Goal: Task Accomplishment & Management: Use online tool/utility

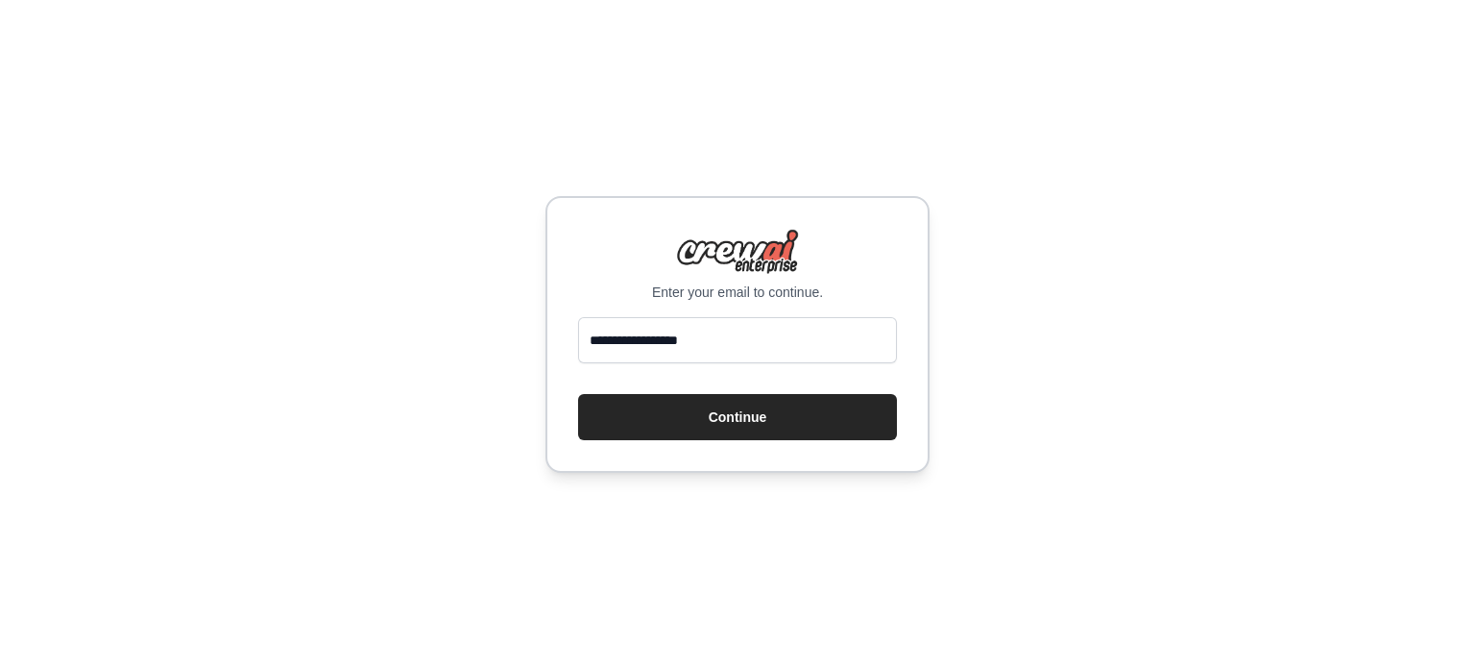
type input "**********"
click at [578, 394] on button "Continue" at bounding box center [737, 417] width 319 height 46
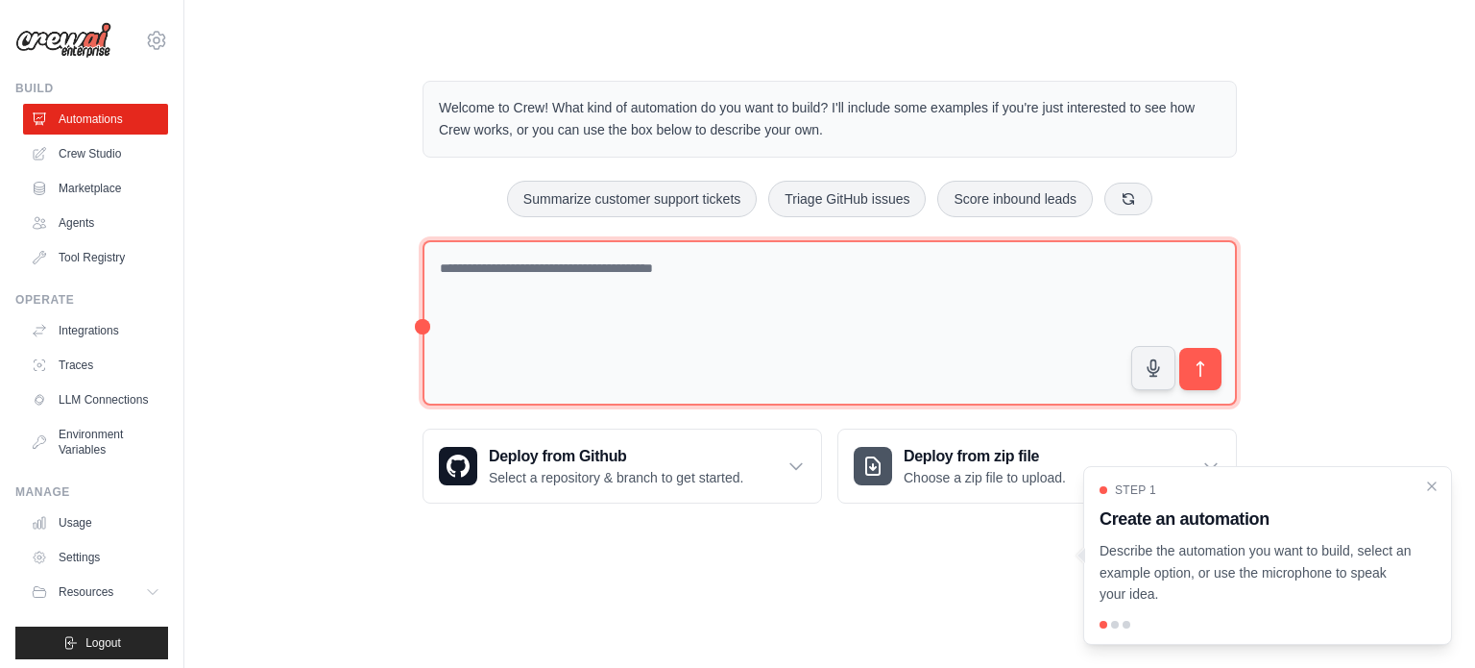
click at [642, 280] on textarea at bounding box center [830, 323] width 815 height 166
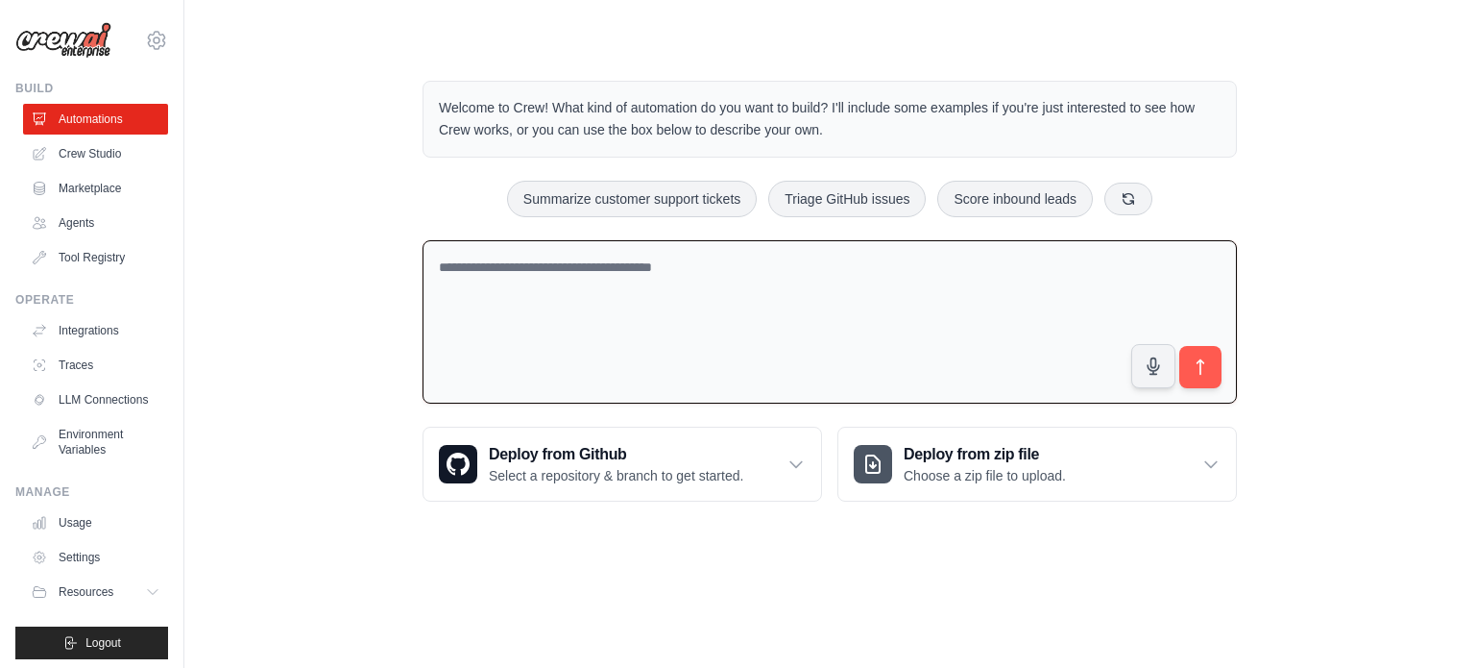
paste textarea "**********"
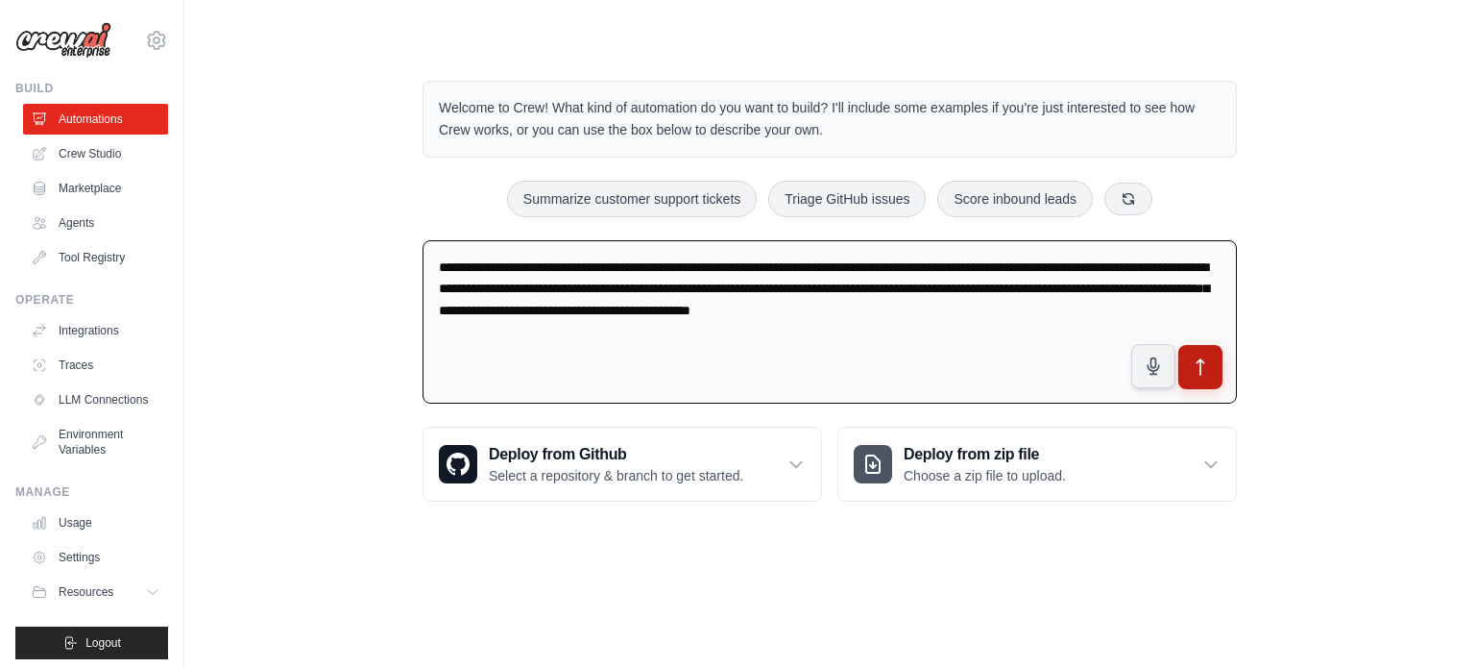
type textarea "**********"
click at [1199, 370] on icon "submit" at bounding box center [1201, 367] width 20 height 20
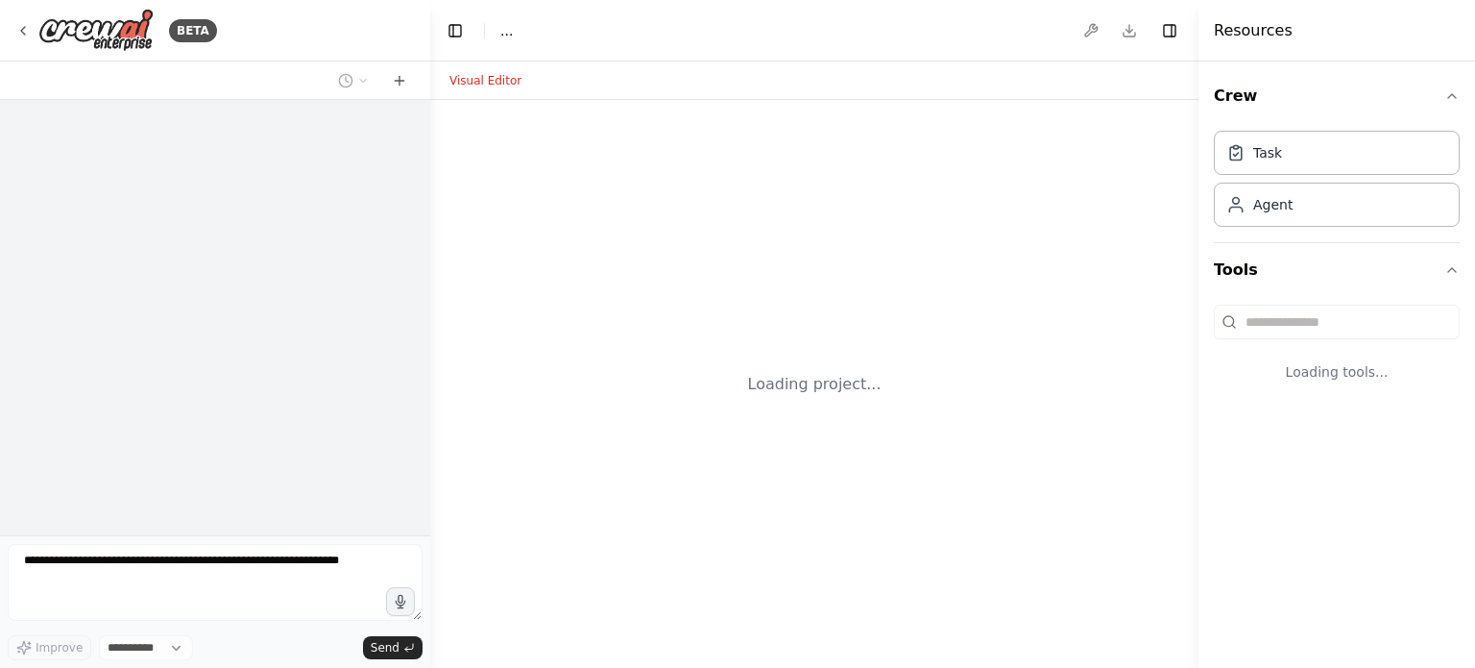
select select "****"
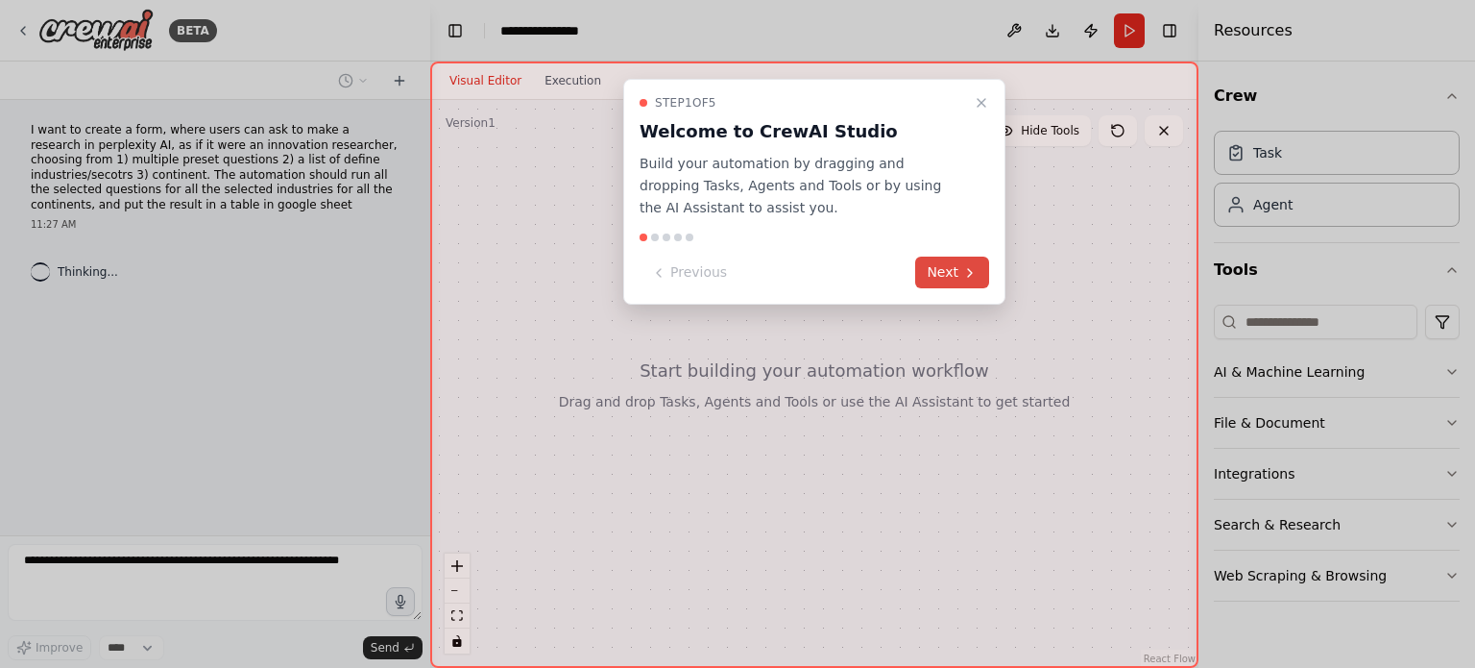
click at [936, 266] on button "Next" at bounding box center [952, 272] width 74 height 32
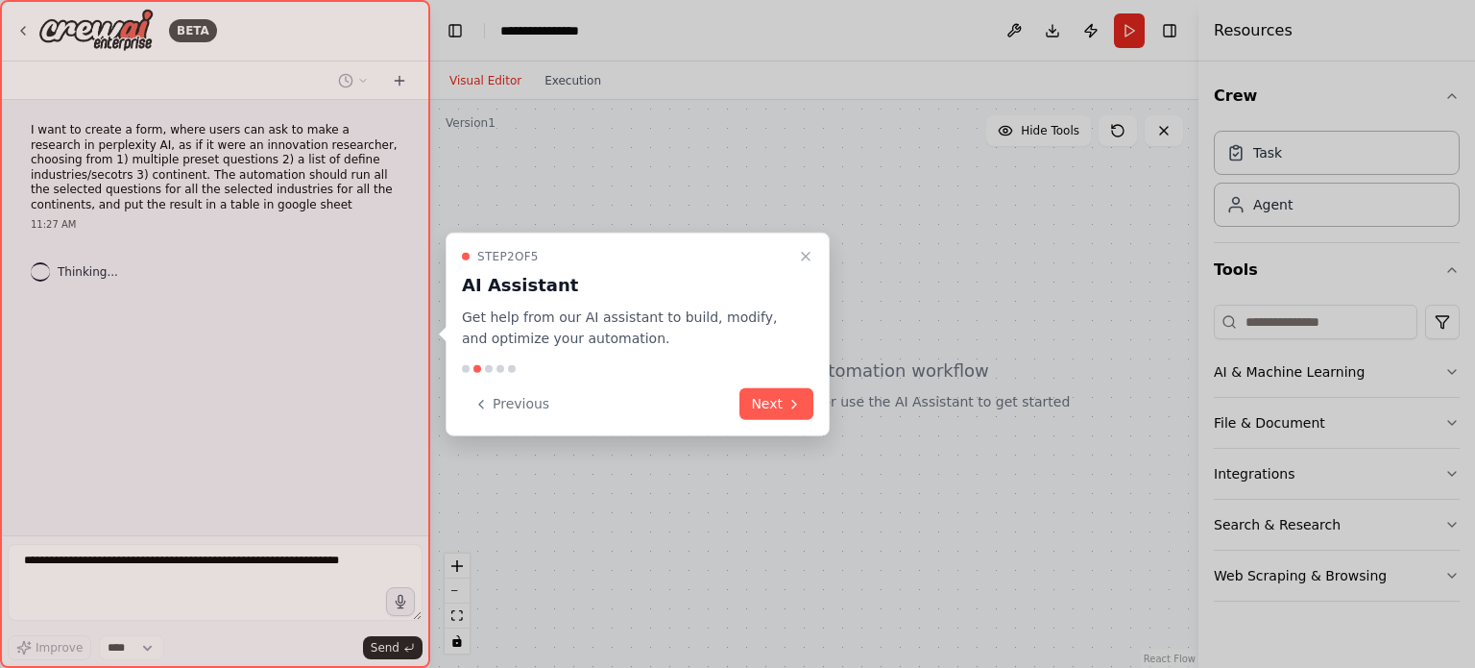
click at [936, 266] on div at bounding box center [737, 334] width 1475 height 668
click at [784, 397] on button "Next" at bounding box center [777, 404] width 74 height 32
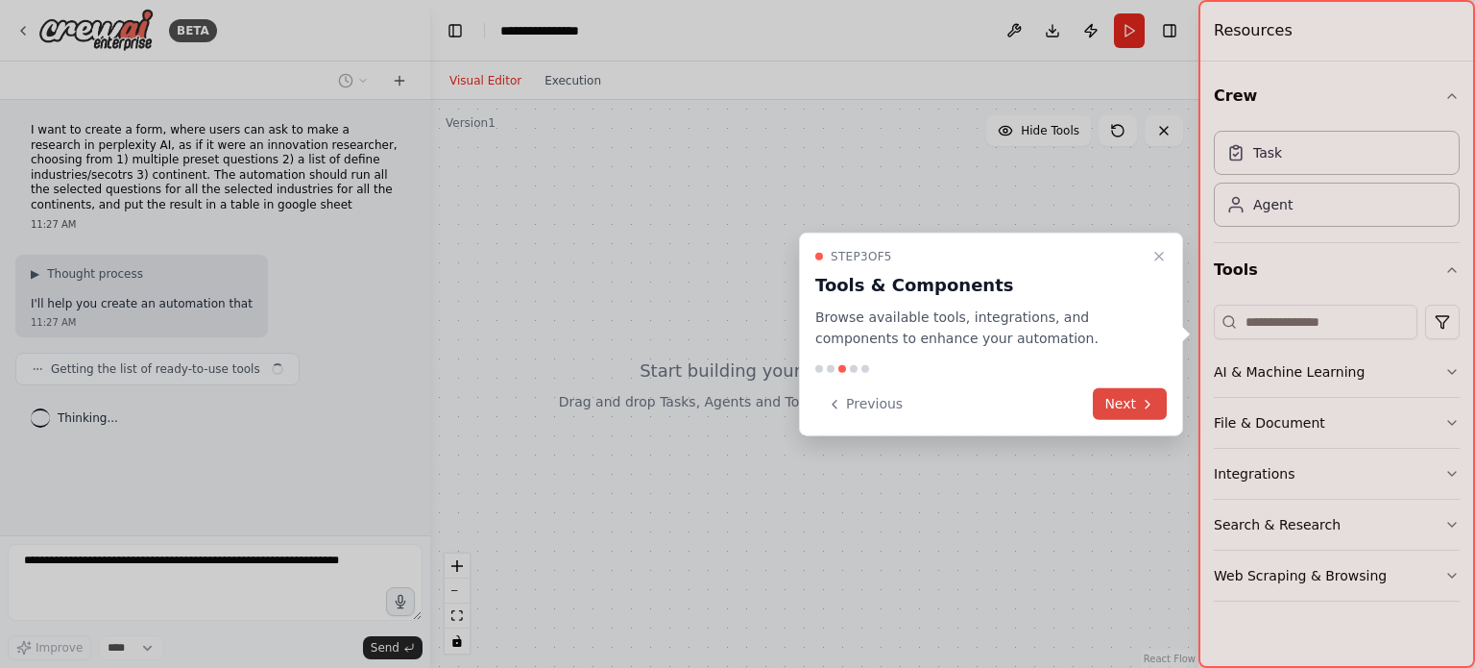
click at [1126, 391] on button "Next" at bounding box center [1130, 404] width 74 height 32
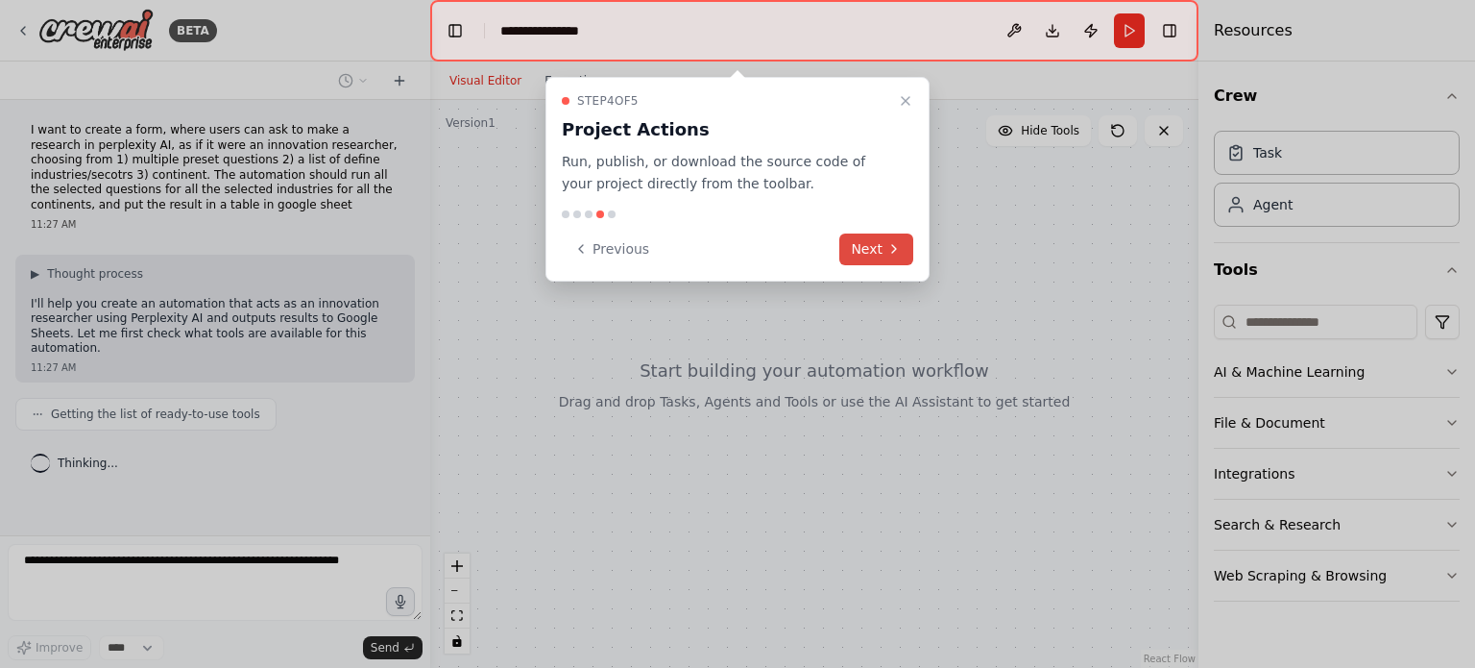
click at [867, 237] on button "Next" at bounding box center [877, 249] width 74 height 32
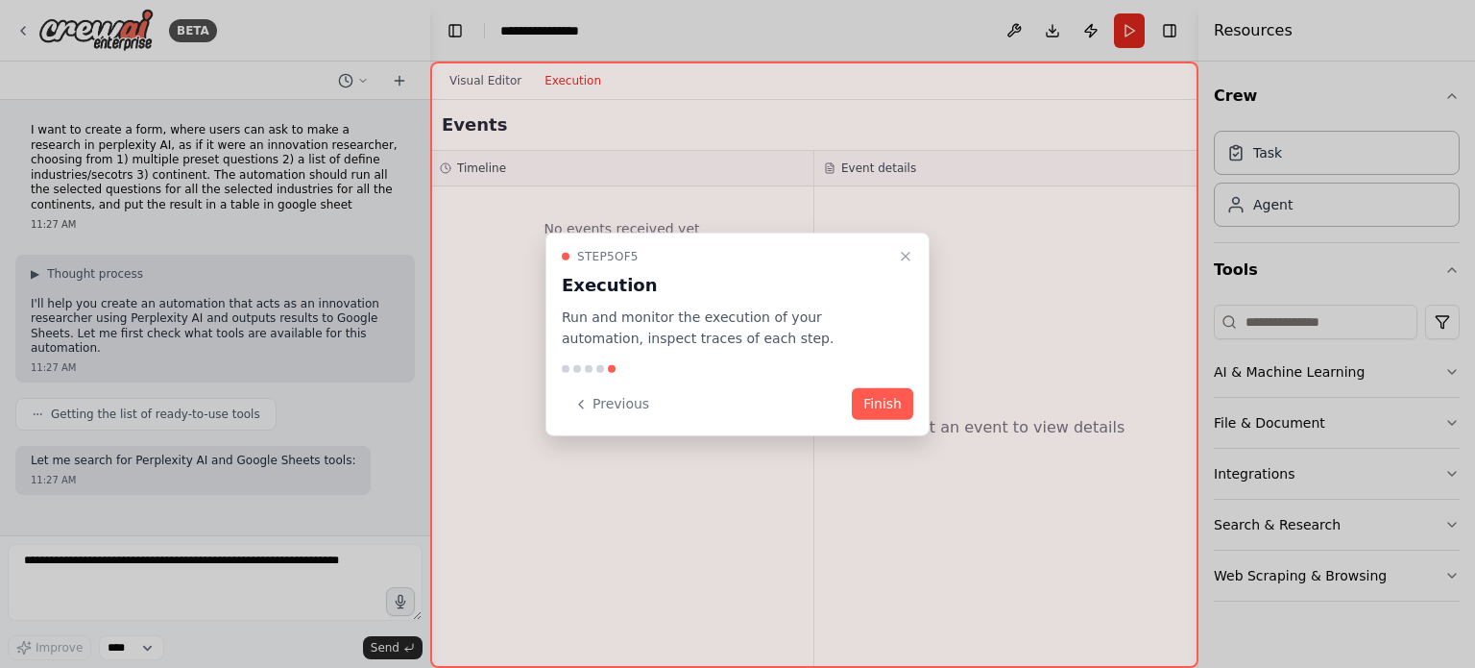
scroll to position [54, 0]
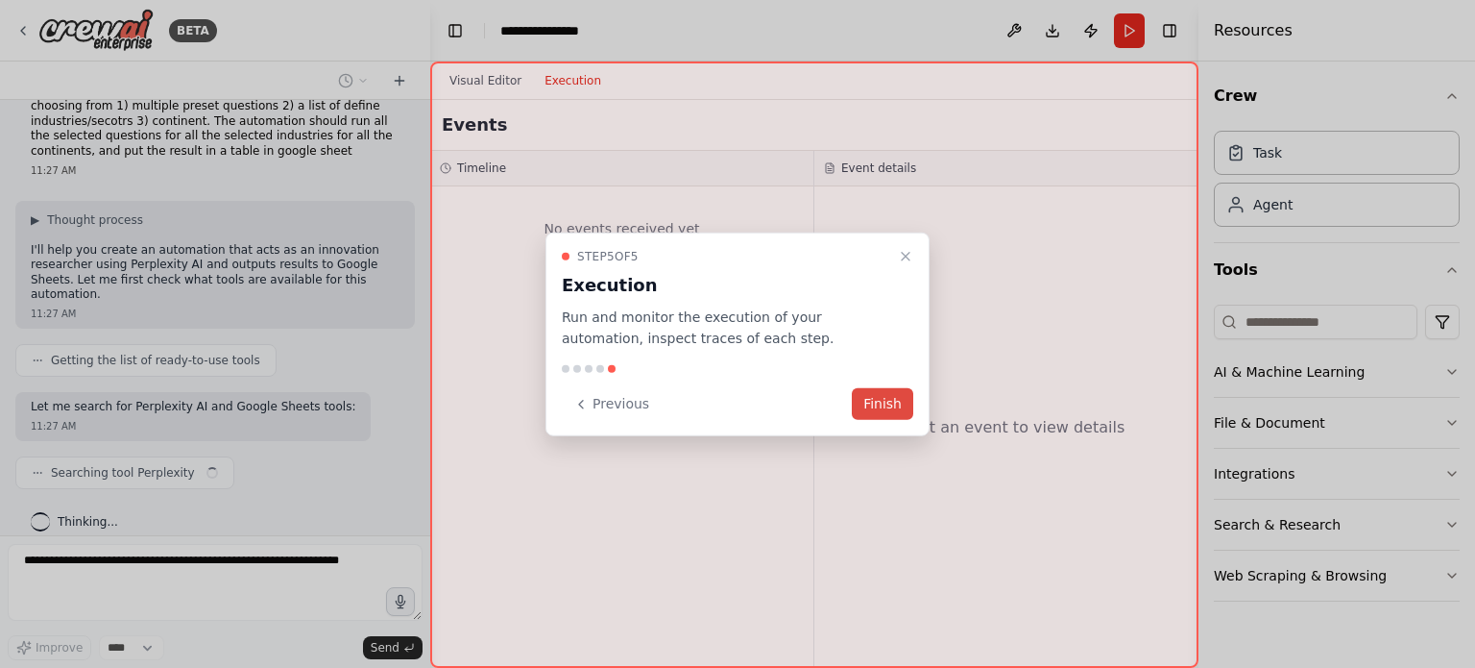
click at [897, 395] on button "Finish" at bounding box center [882, 404] width 61 height 32
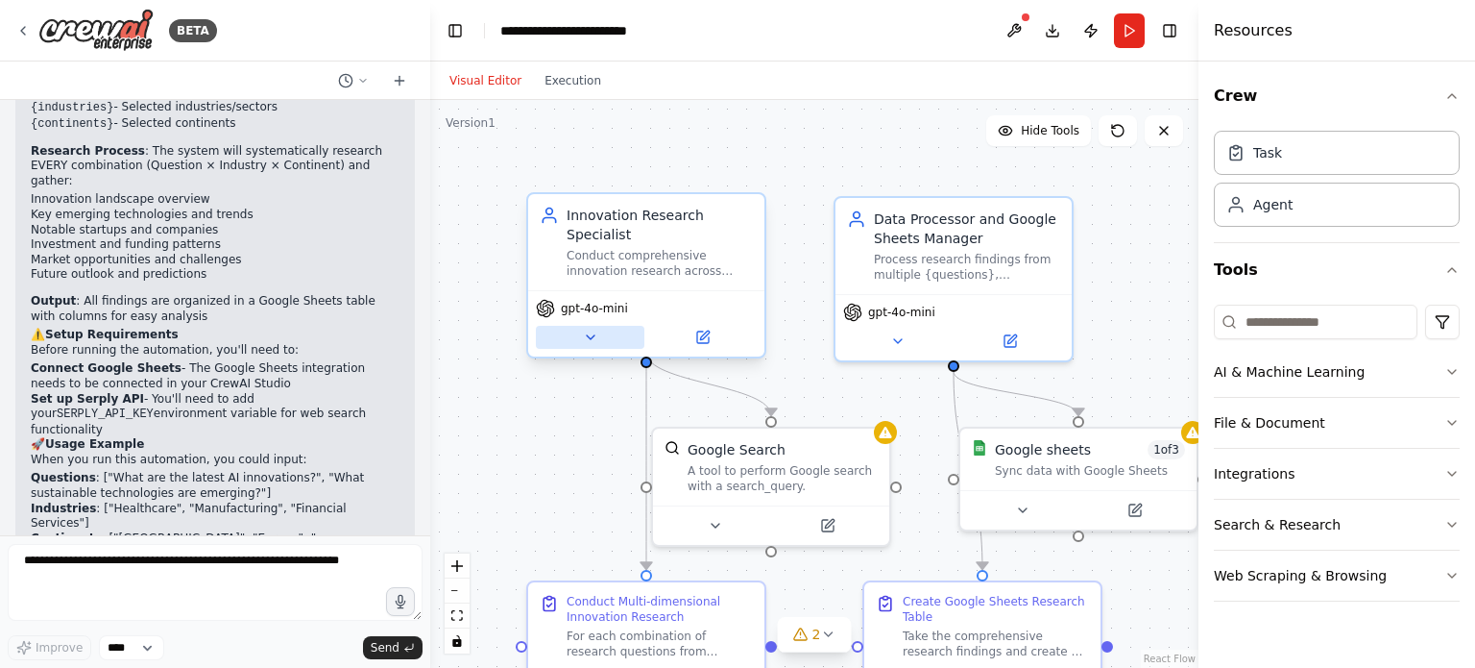
scroll to position [1419, 0]
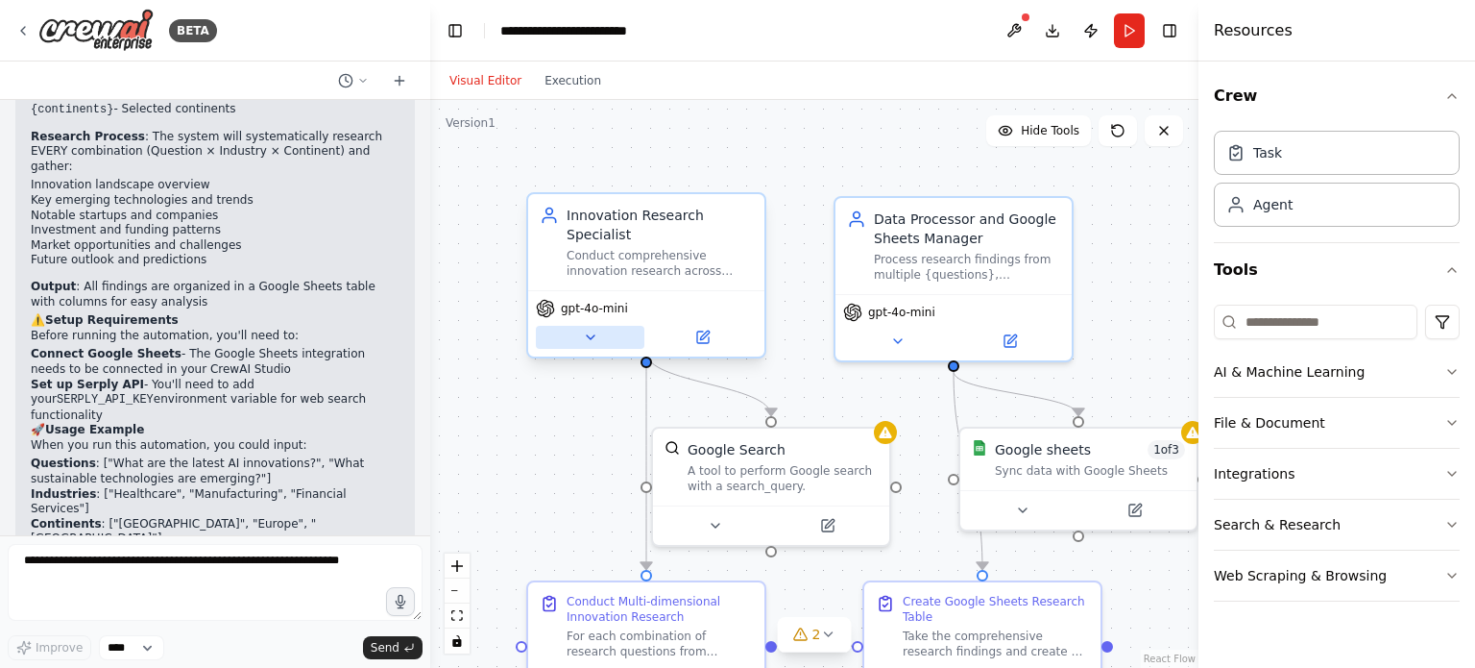
click at [593, 329] on icon at bounding box center [590, 336] width 15 height 15
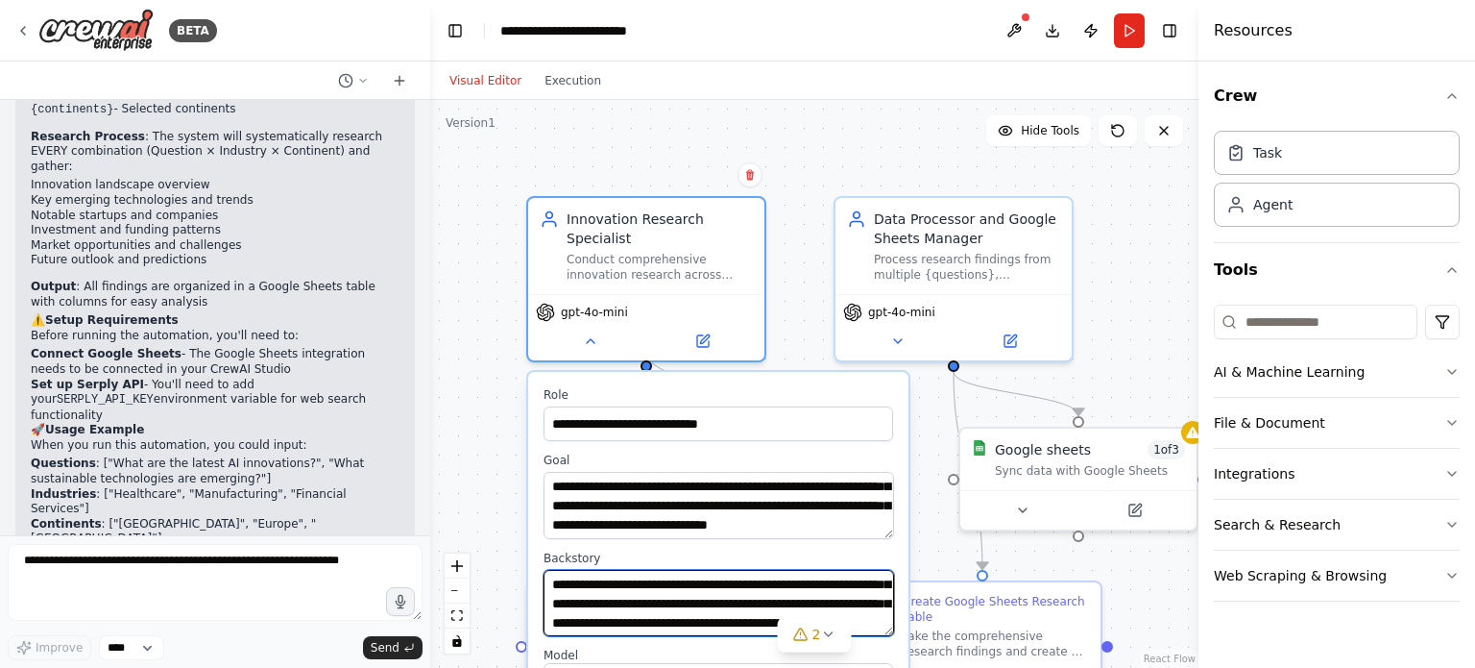
scroll to position [154, 0]
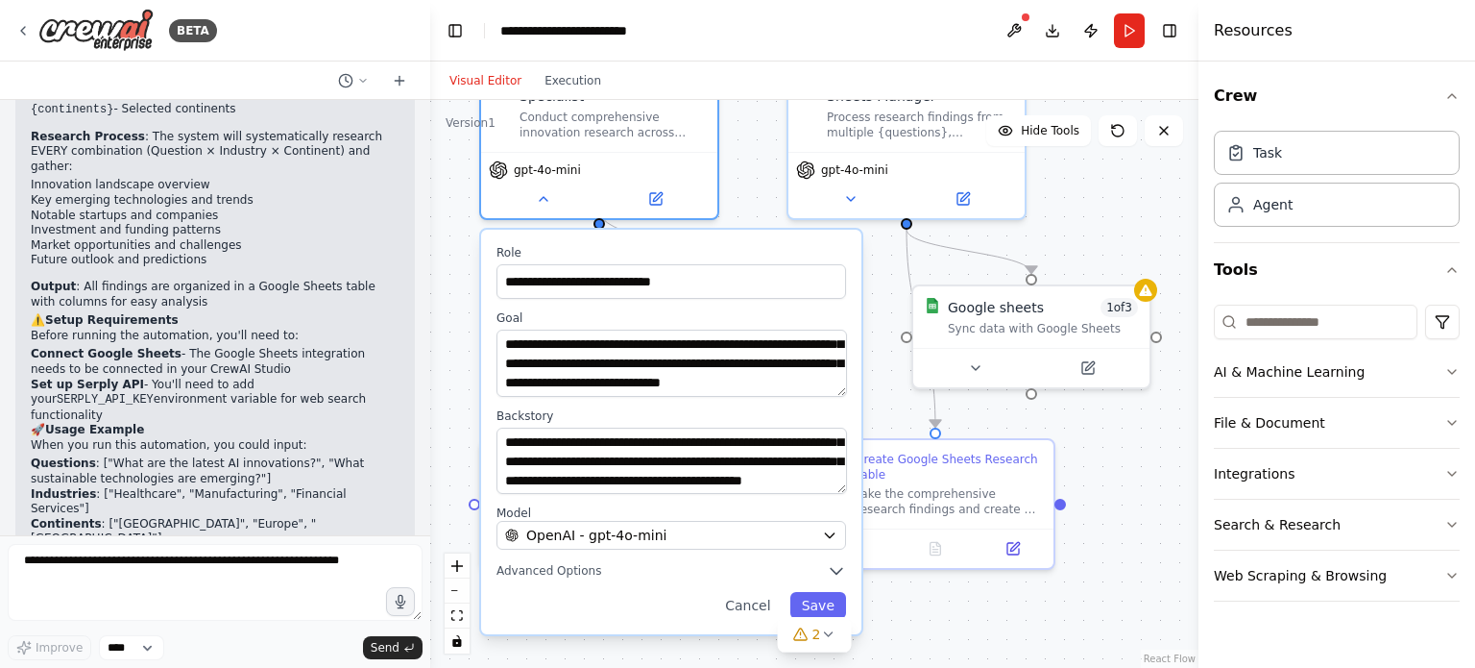
drag, startPoint x: 1147, startPoint y: 353, endPoint x: 1080, endPoint y: 161, distance: 202.6
click at [1080, 160] on div ".deletable-edge-delete-btn { width: 20px; height: 20px; border: 0px solid #ffff…" at bounding box center [814, 384] width 768 height 568
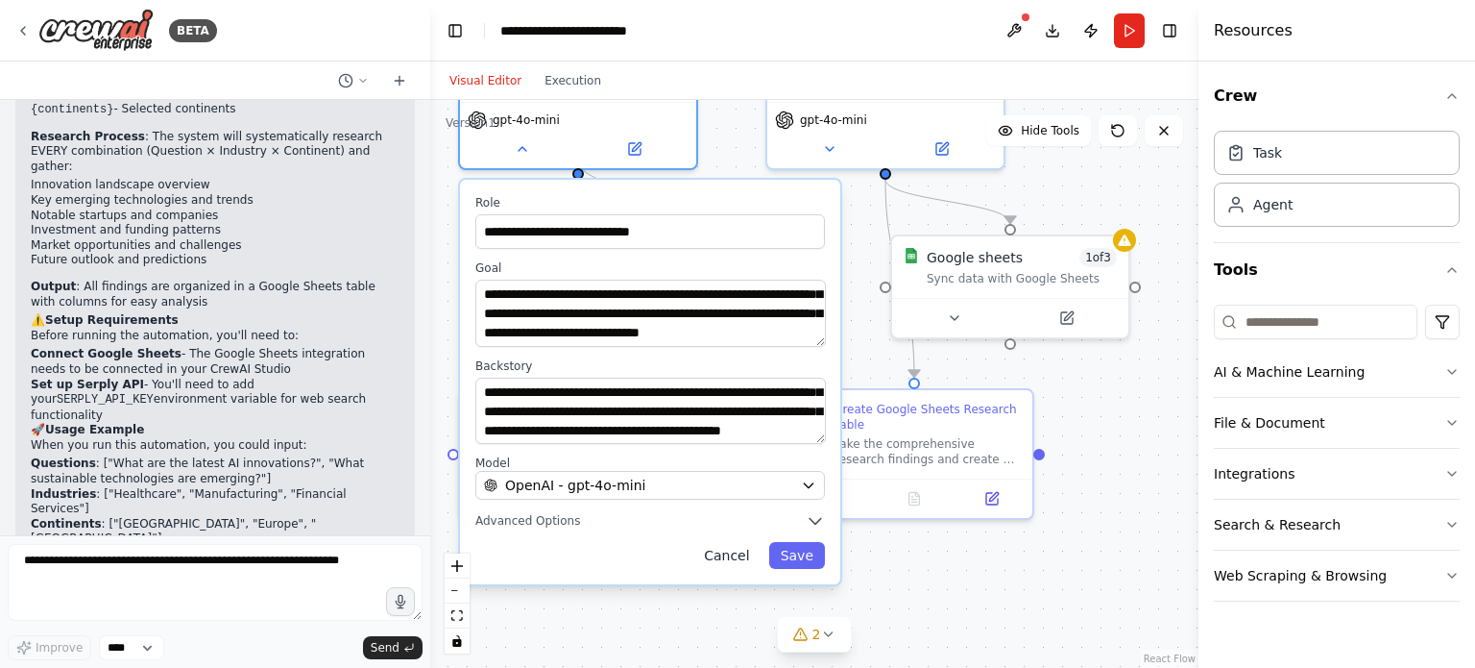
click at [745, 542] on button "Cancel" at bounding box center [727, 555] width 68 height 27
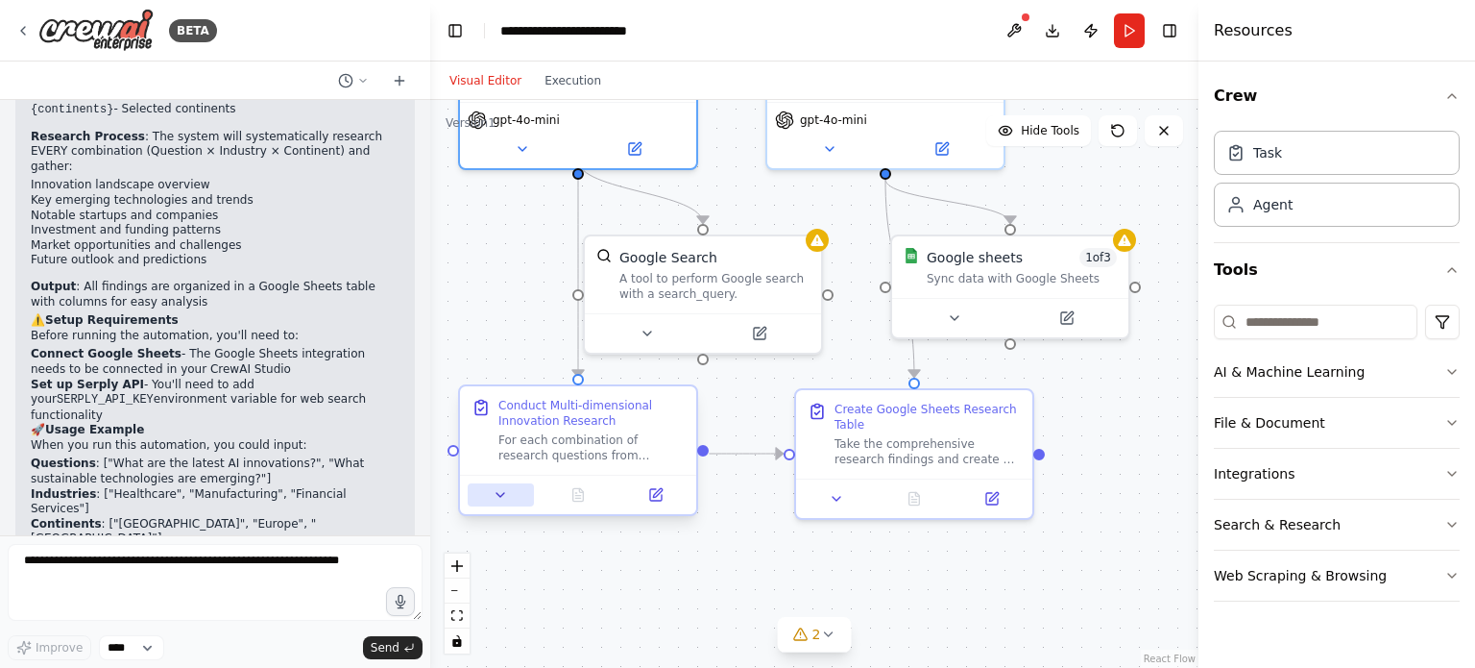
click at [496, 501] on icon at bounding box center [500, 494] width 15 height 15
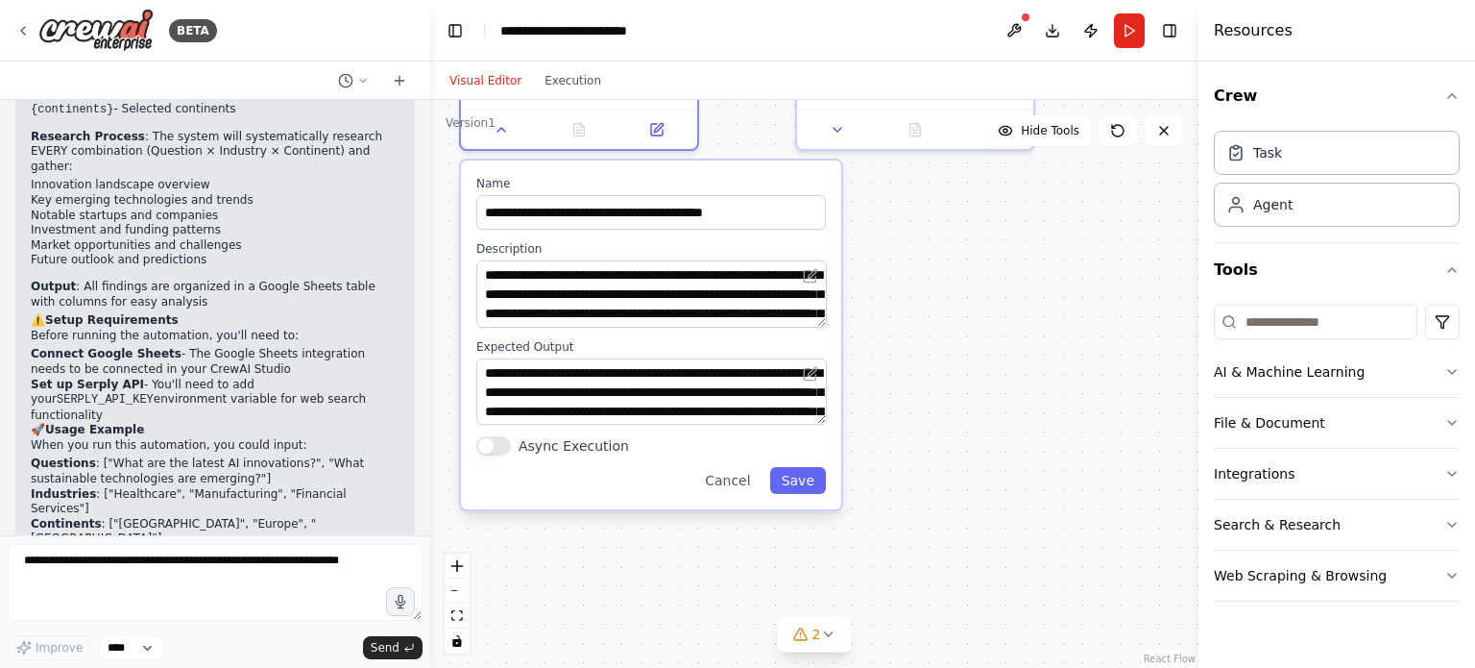
drag, startPoint x: 952, startPoint y: 594, endPoint x: 953, endPoint y: 225, distance: 368.8
click at [953, 225] on div ".deletable-edge-delete-btn { width: 20px; height: 20px; border: 0px solid #ffff…" at bounding box center [814, 384] width 768 height 568
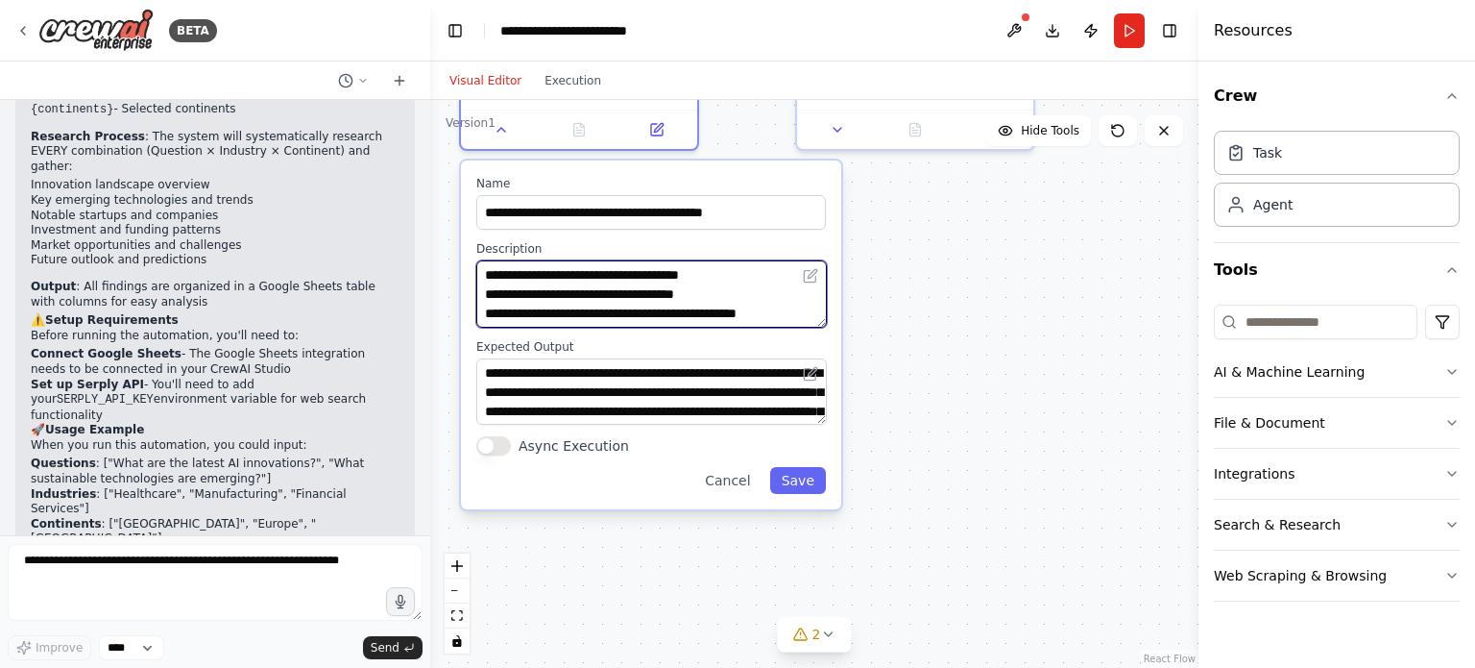
scroll to position [115, 0]
click at [738, 287] on textarea "**********" at bounding box center [651, 293] width 351 height 67
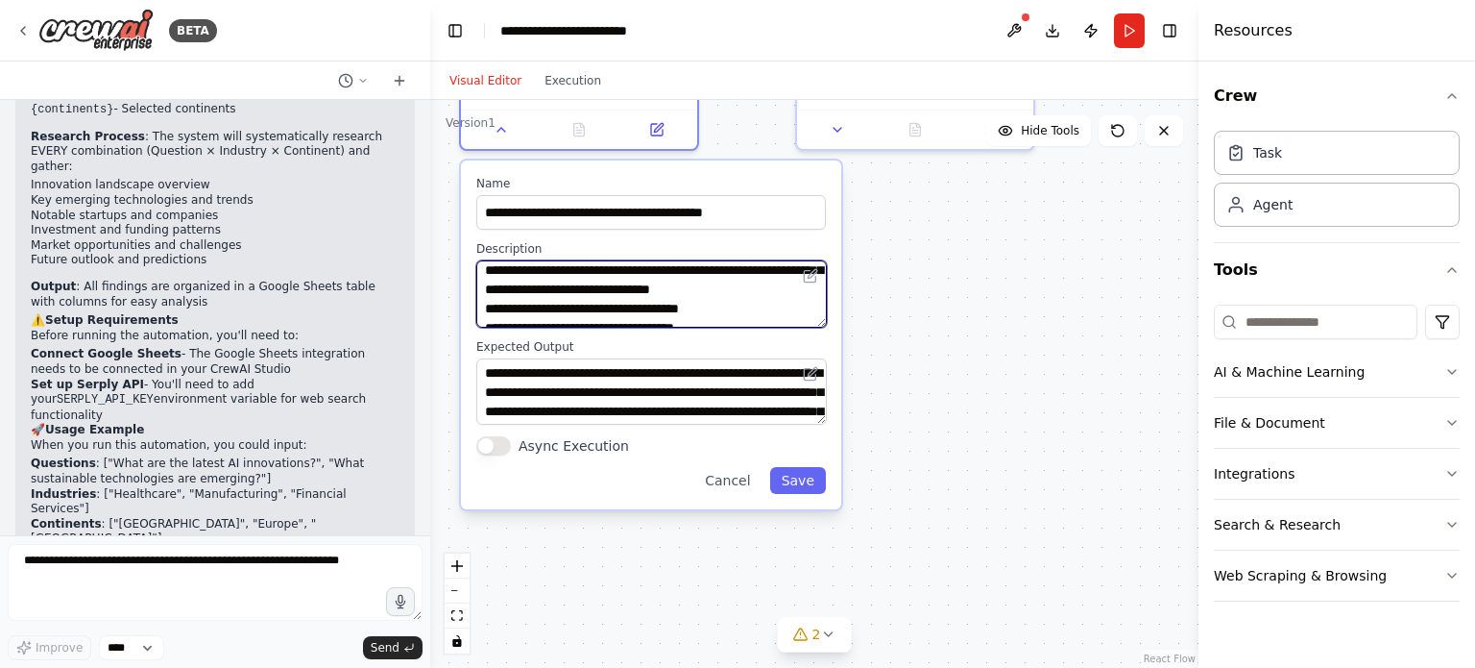
drag, startPoint x: 499, startPoint y: 305, endPoint x: 707, endPoint y: 264, distance: 212.5
click at [707, 264] on textarea "**********" at bounding box center [651, 293] width 351 height 67
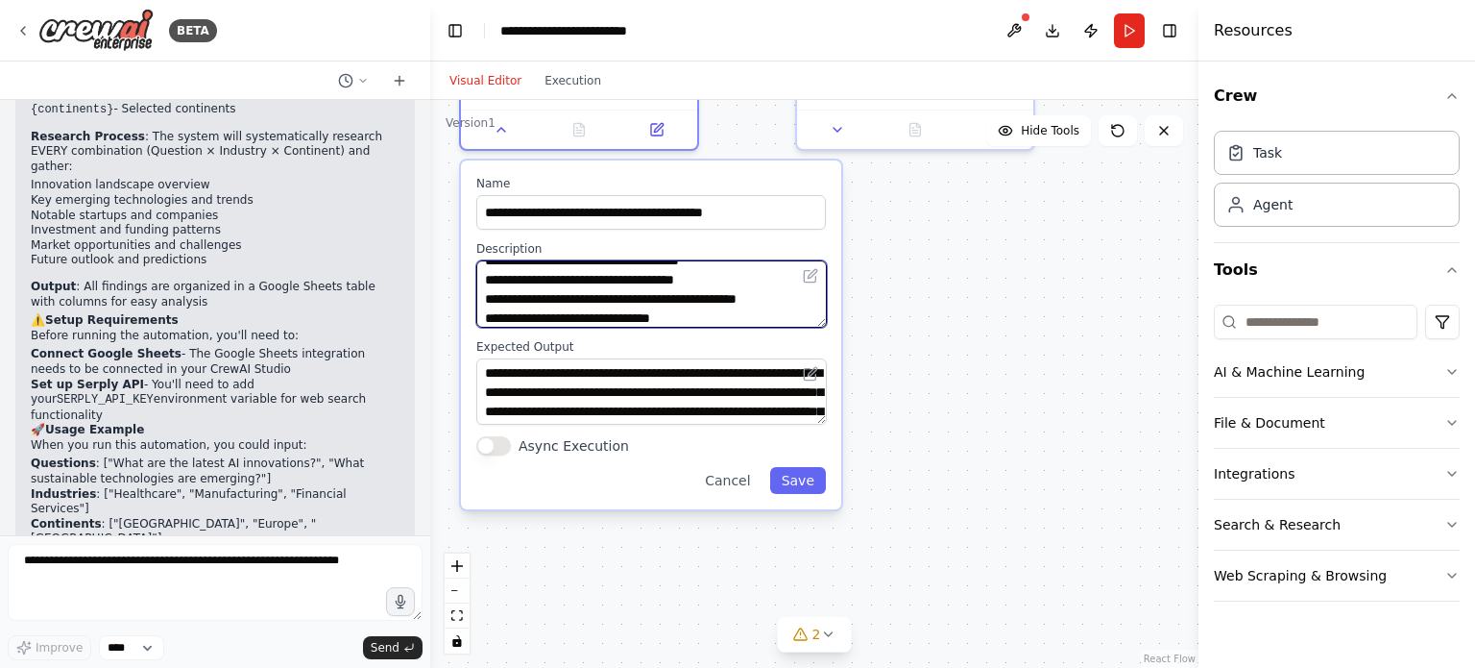
scroll to position [130, 0]
paste textarea "**********"
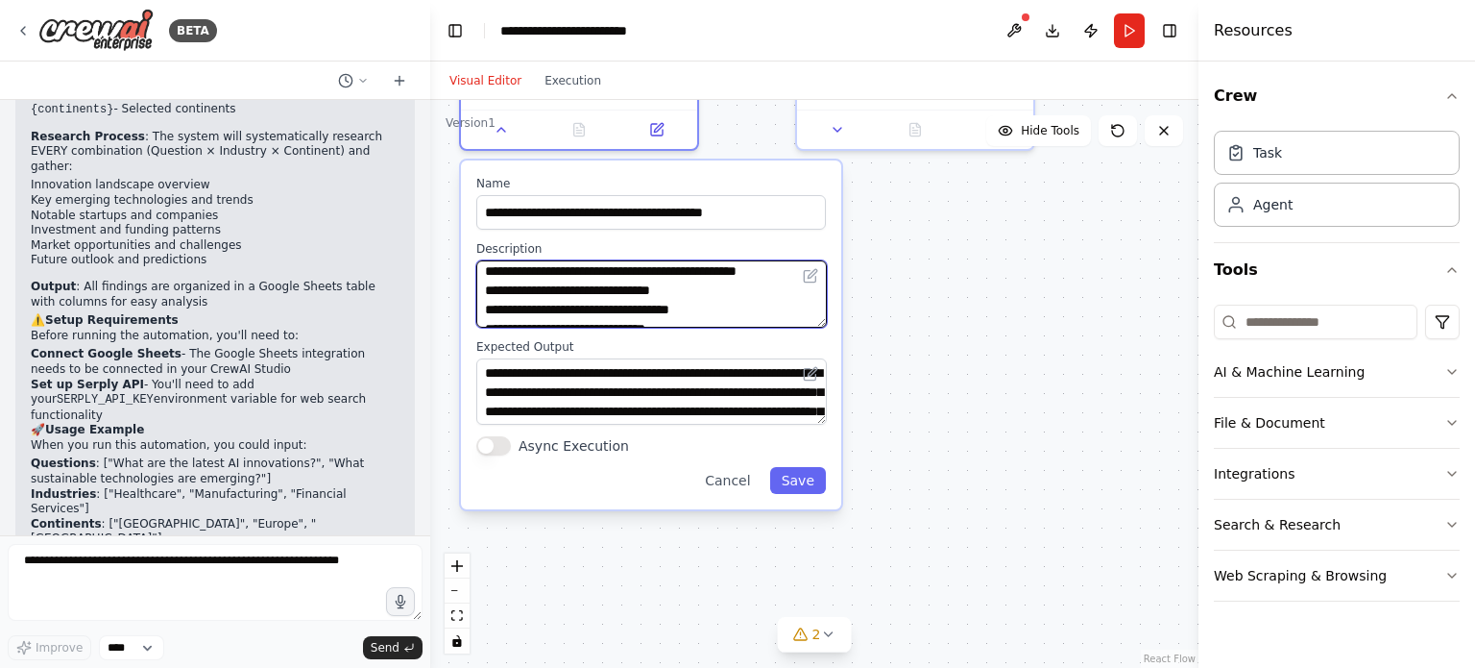
paste textarea "**********"
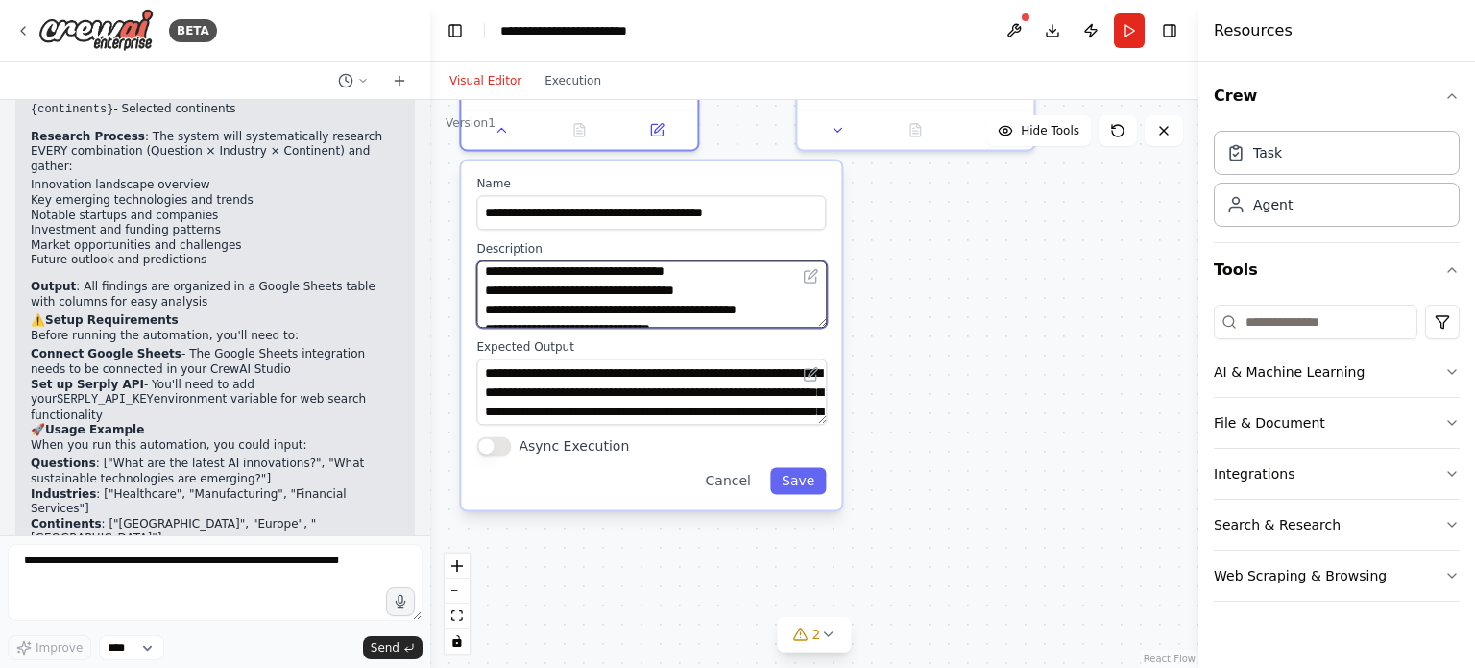
scroll to position [188, 0]
paste textarea "**********"
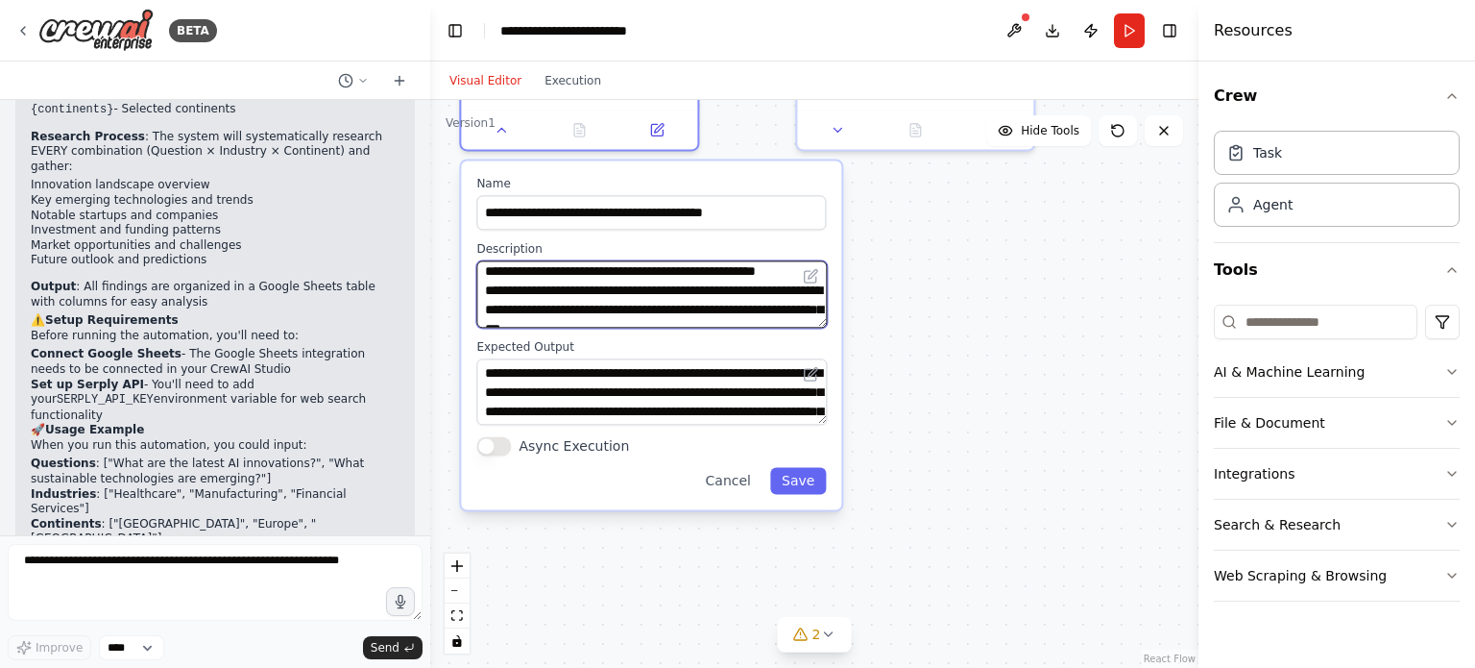
scroll to position [131, 0]
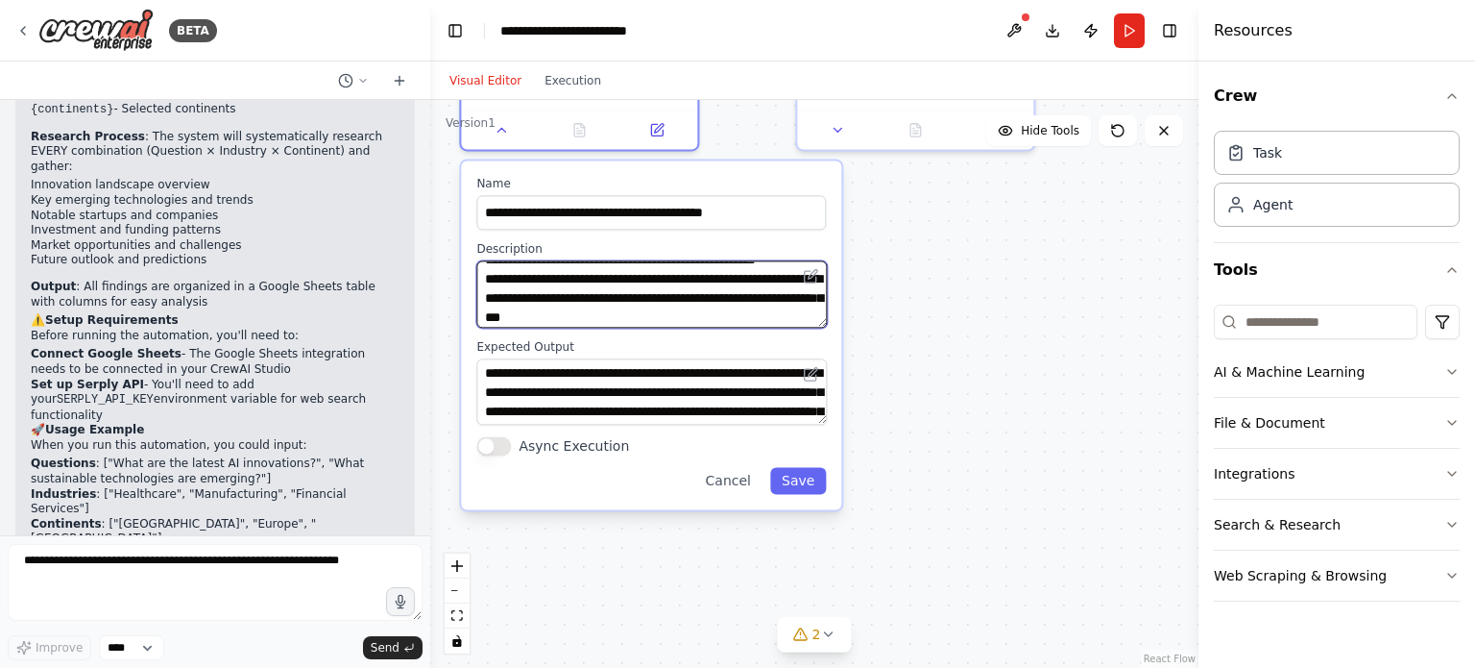
click at [491, 322] on textarea "**********" at bounding box center [651, 293] width 351 height 67
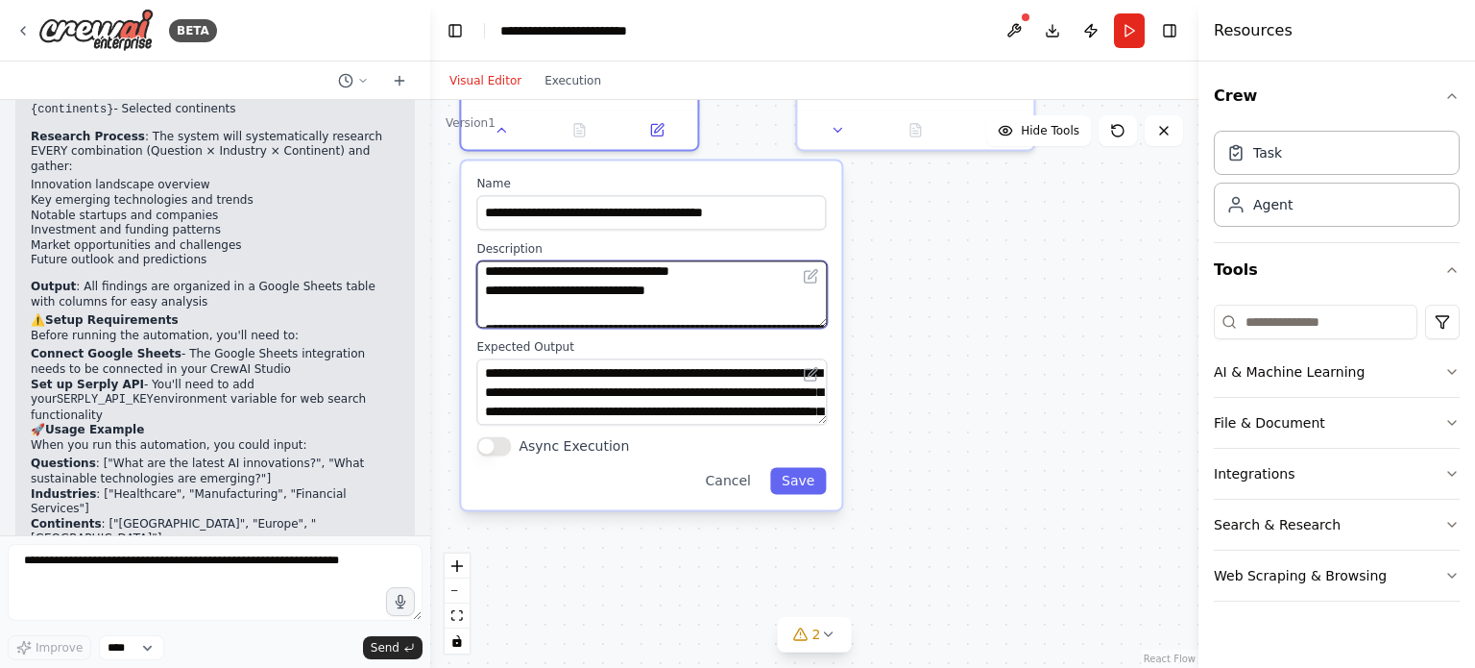
scroll to position [292, 0]
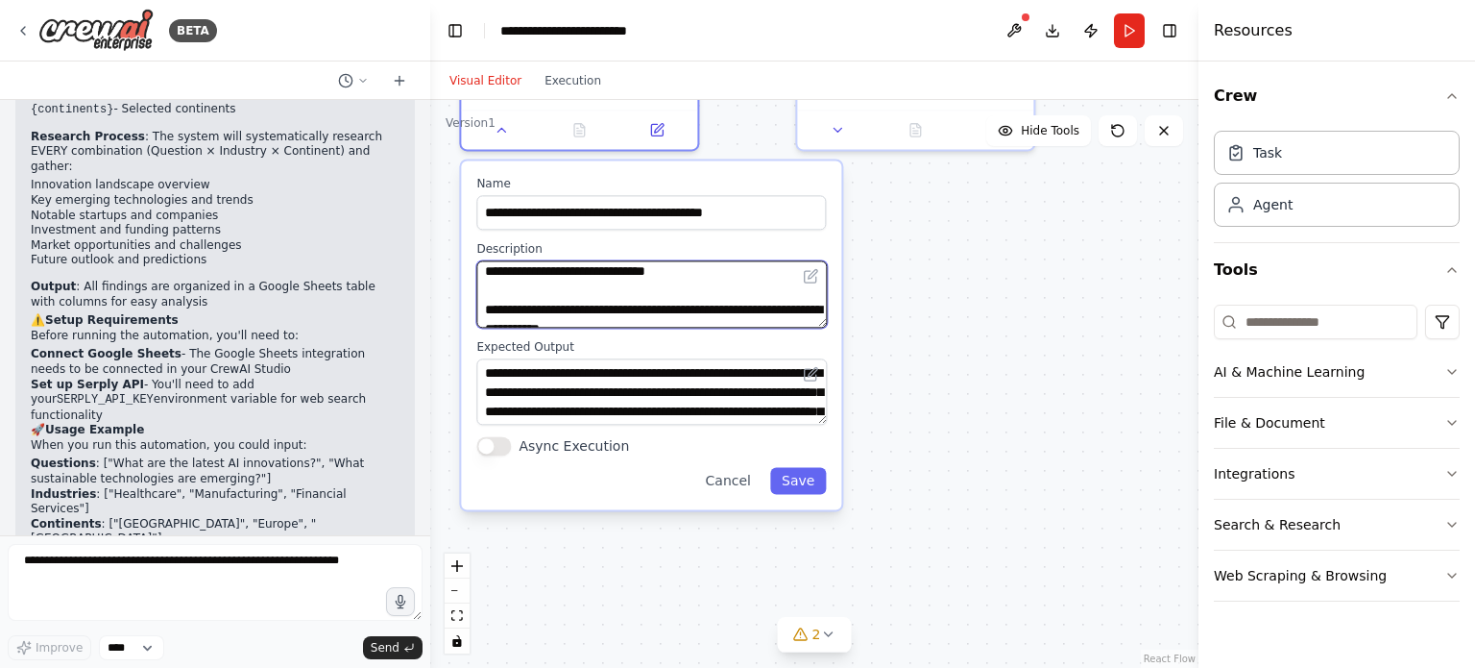
paste textarea "**********"
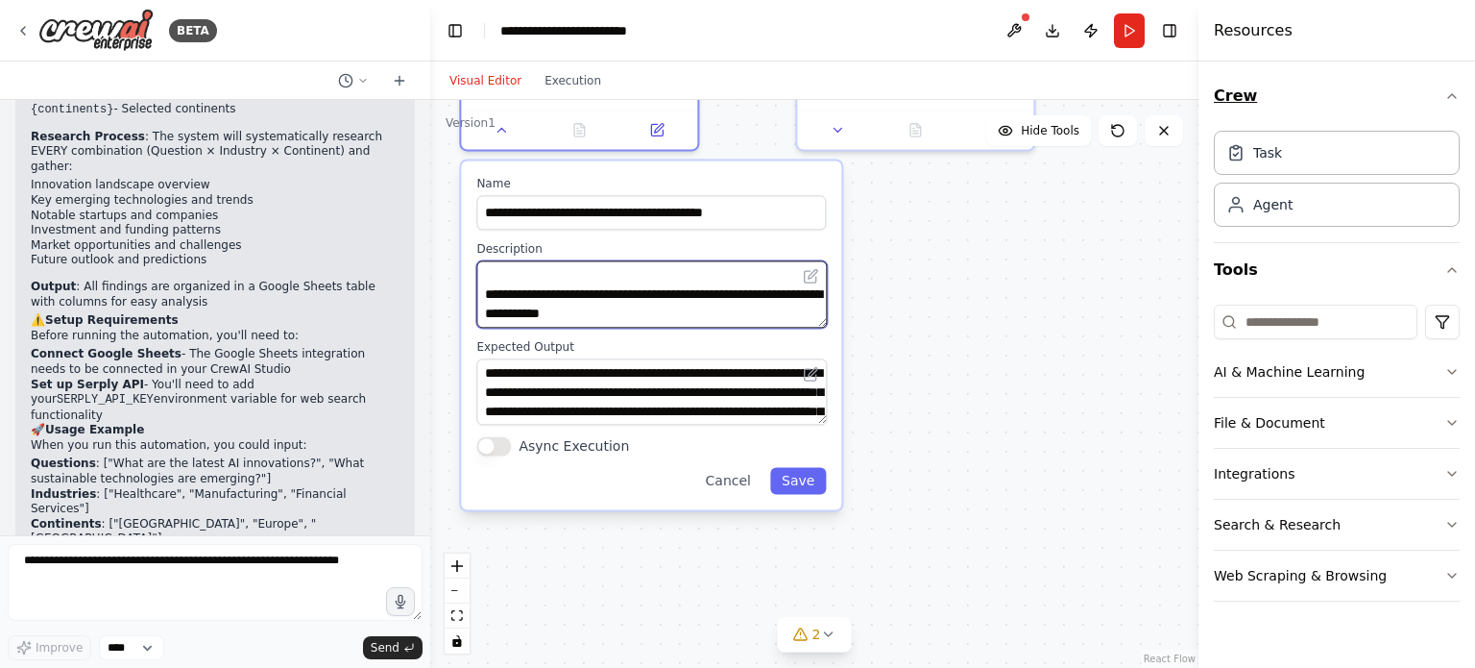
scroll to position [380, 0]
paste textarea "**********"
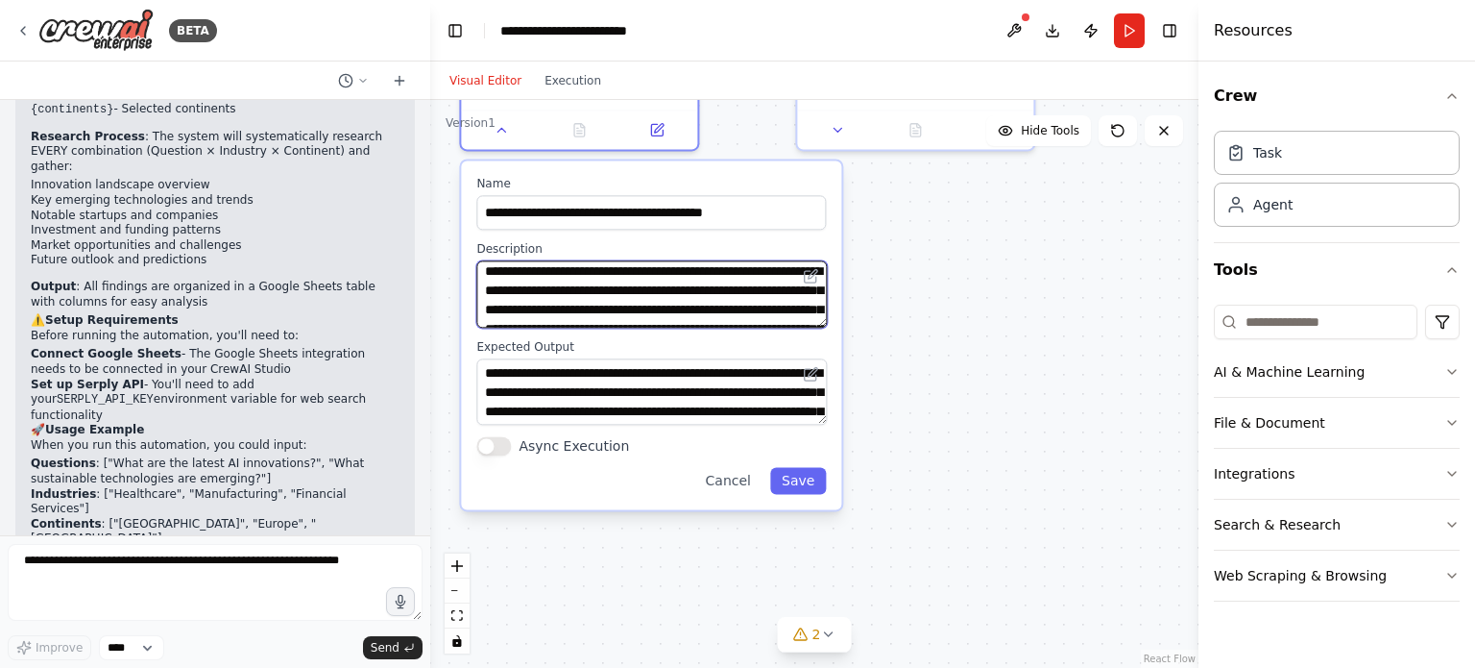
scroll to position [0, 0]
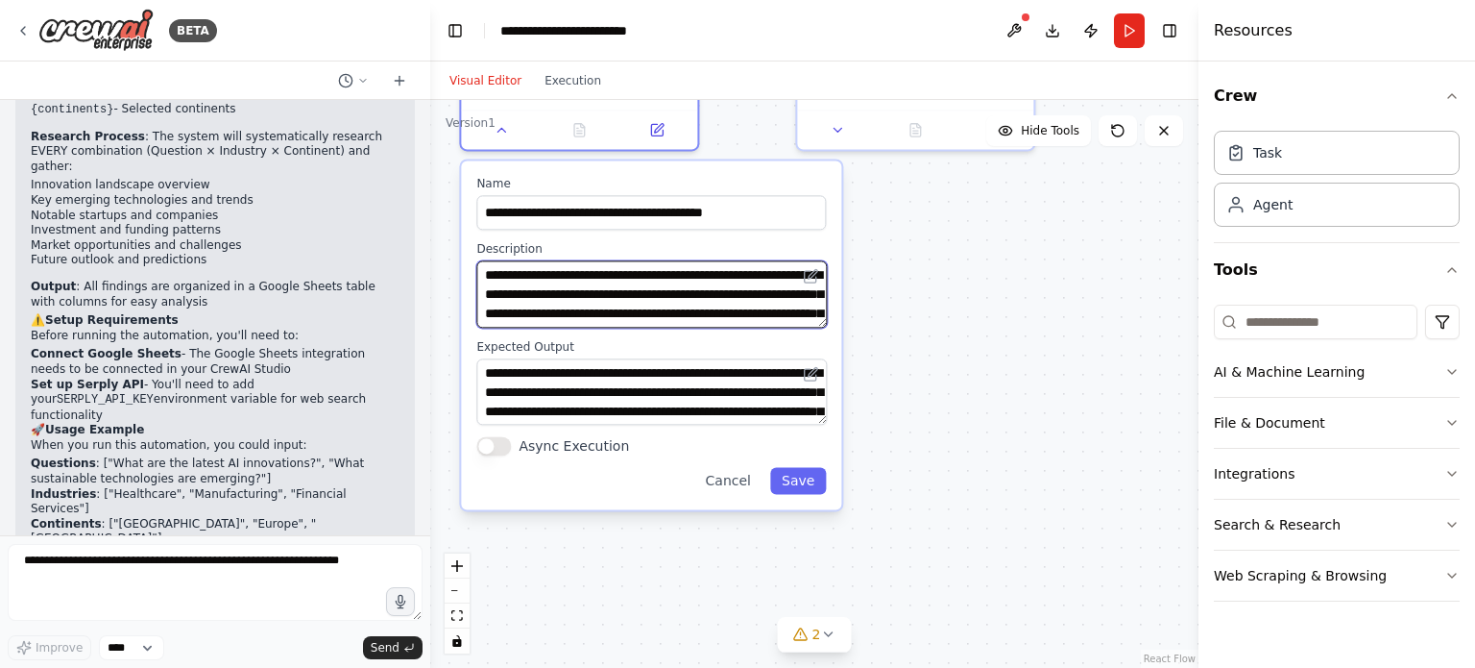
drag, startPoint x: 555, startPoint y: 290, endPoint x: 634, endPoint y: 272, distance: 80.9
click at [634, 272] on textarea "**********" at bounding box center [651, 293] width 351 height 67
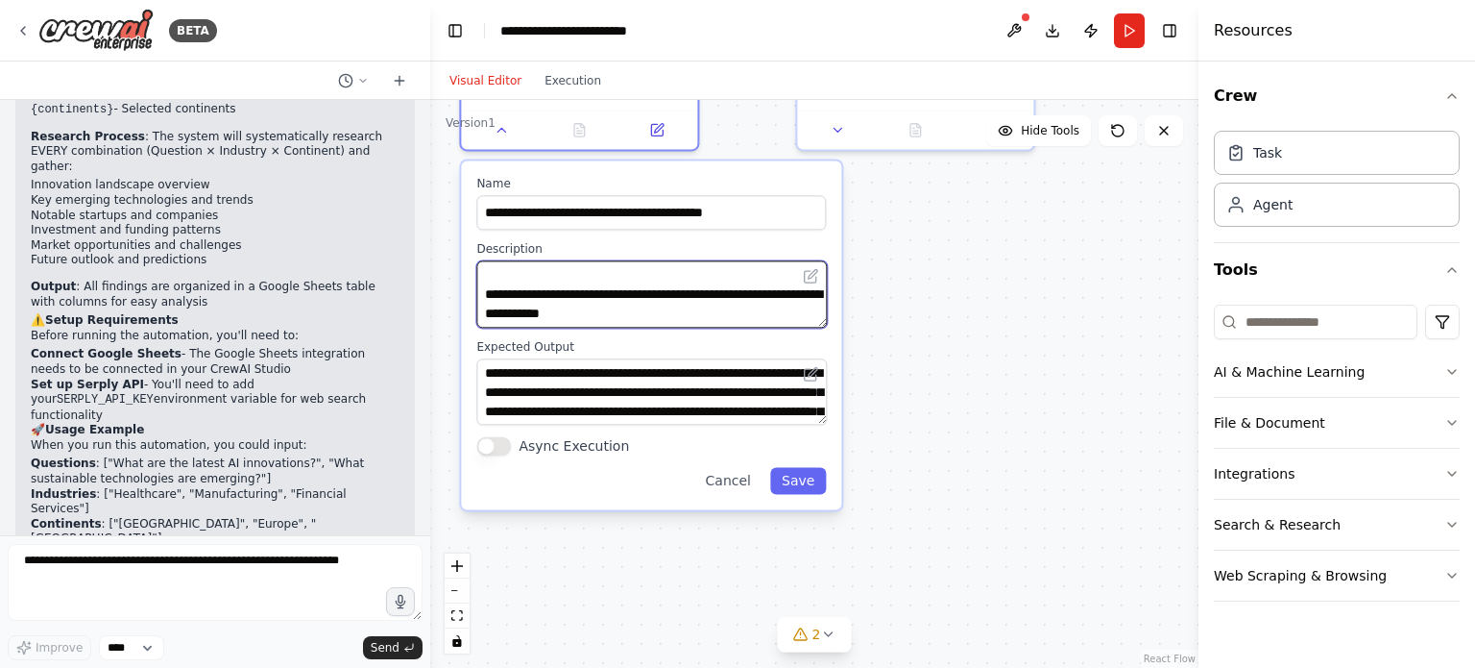
scroll to position [361, 0]
type textarea "**********"
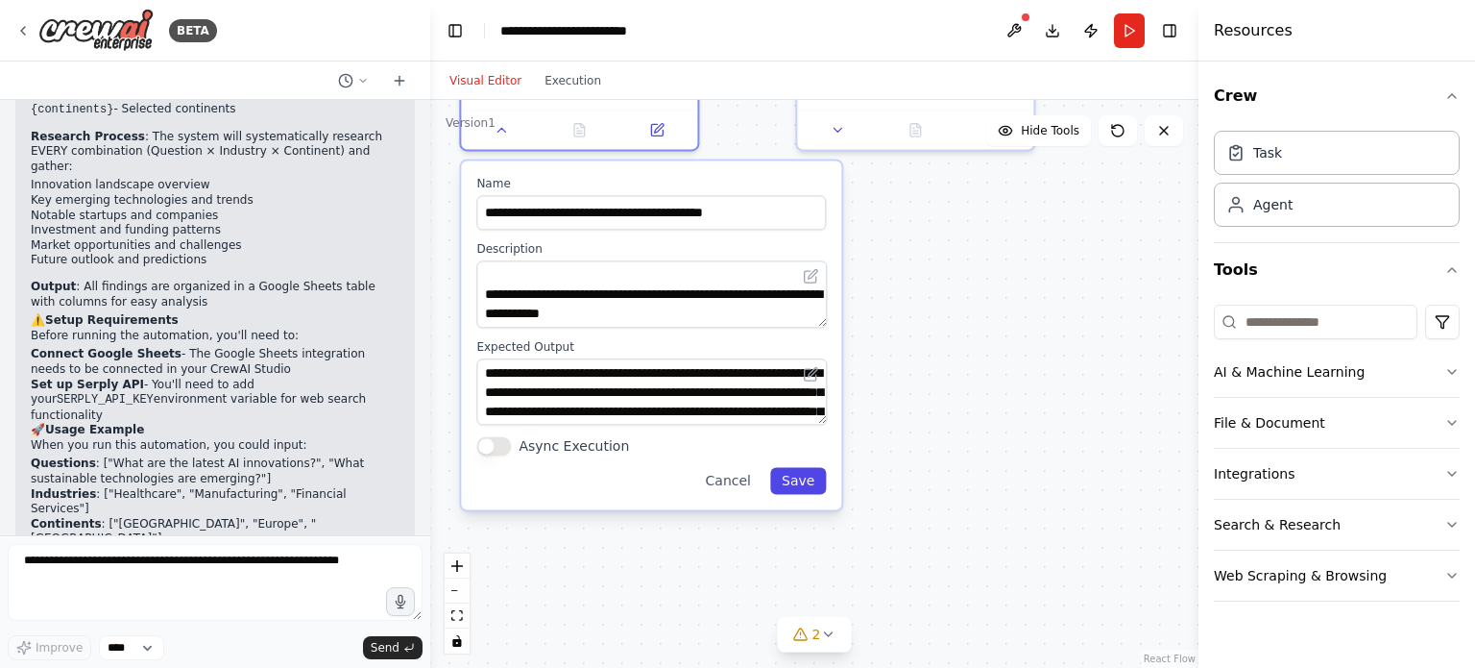
click at [795, 482] on button "Save" at bounding box center [798, 481] width 56 height 27
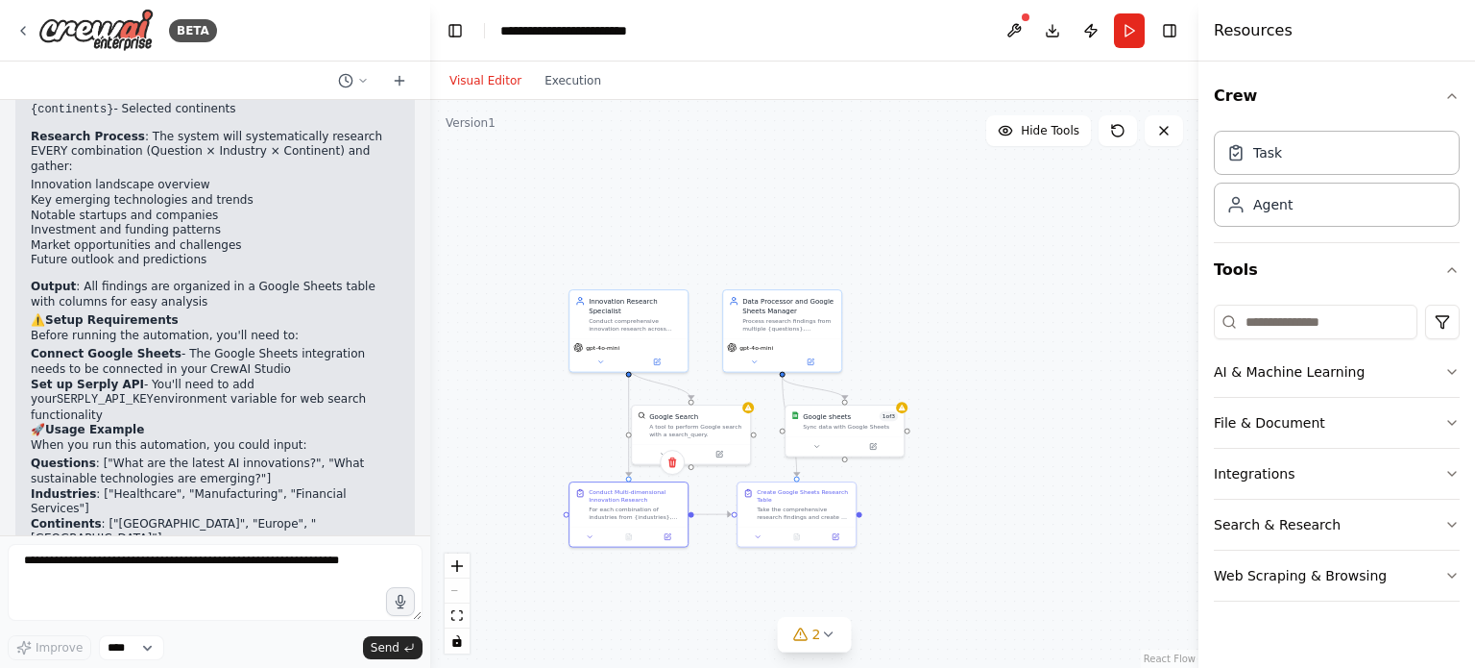
drag, startPoint x: 515, startPoint y: 234, endPoint x: 538, endPoint y: 484, distance: 250.8
click at [538, 484] on div ".deletable-edge-delete-btn { width: 20px; height: 20px; border: 0px solid #ffff…" at bounding box center [814, 384] width 768 height 568
click at [599, 356] on icon at bounding box center [600, 360] width 8 height 8
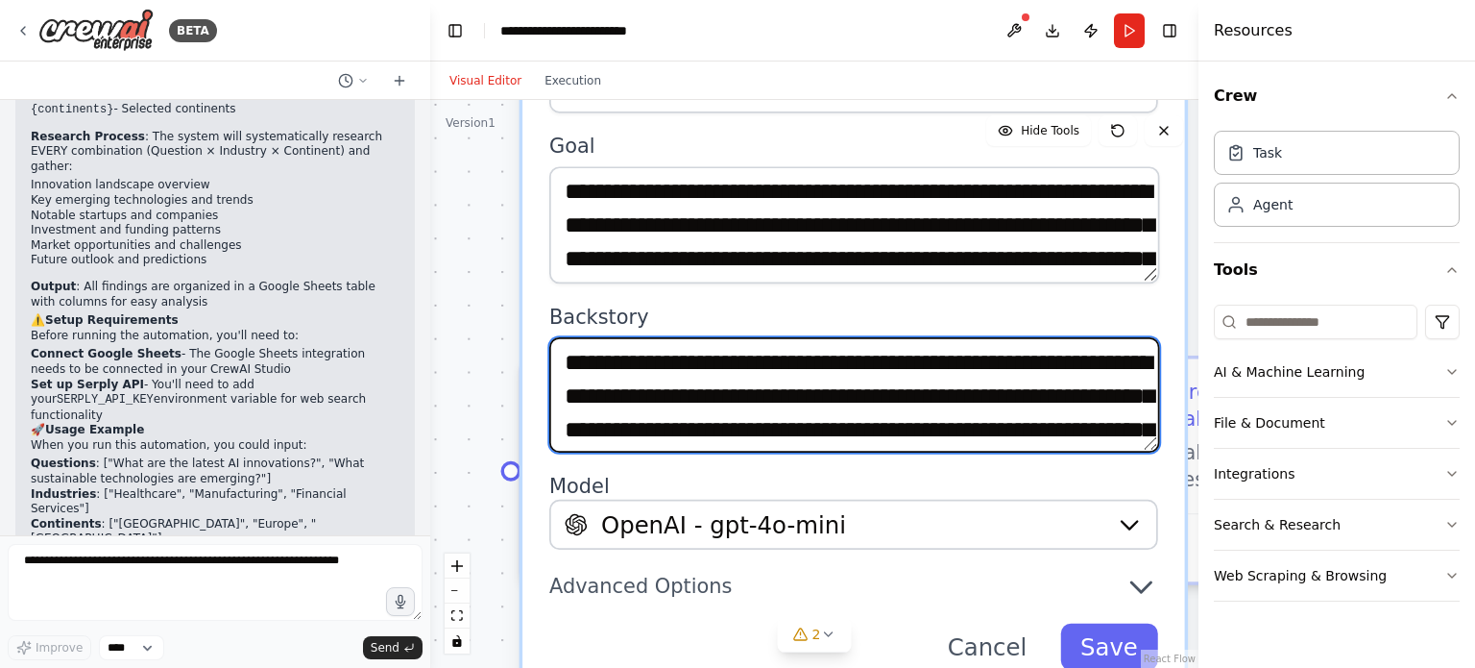
drag, startPoint x: 561, startPoint y: 441, endPoint x: 430, endPoint y: 172, distance: 299.0
click at [430, 172] on div ".deletable-edge-delete-btn { width: 20px; height: 20px; border: 0px solid #ffff…" at bounding box center [814, 384] width 768 height 568
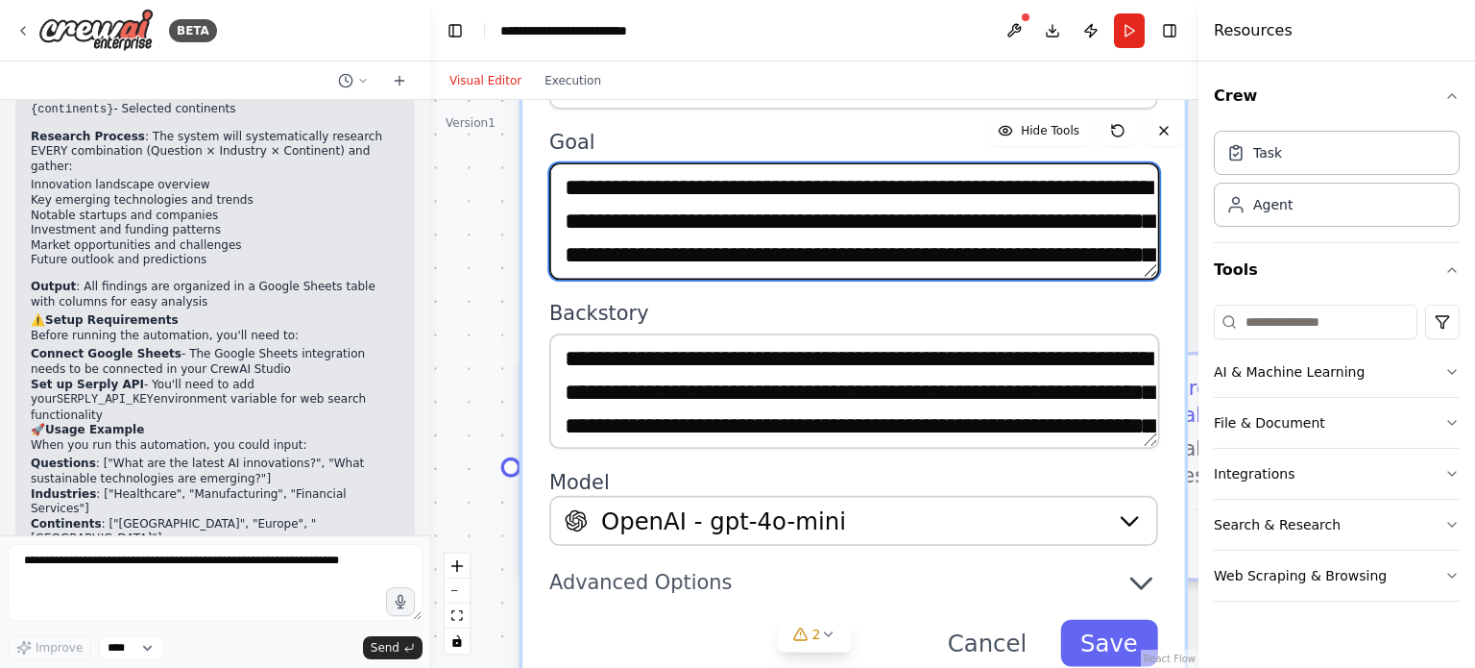
click at [947, 192] on textarea "**********" at bounding box center [854, 220] width 610 height 116
click at [768, 218] on textarea "**********" at bounding box center [854, 220] width 610 height 116
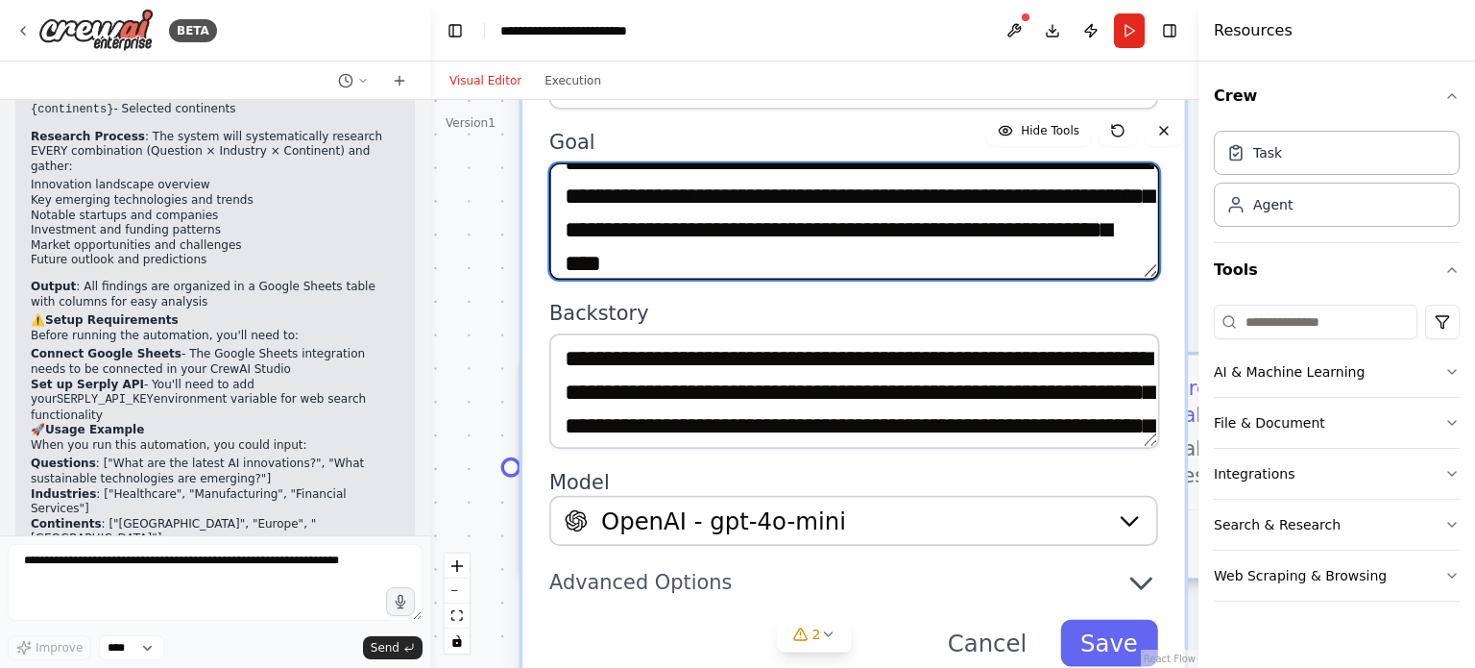
scroll to position [34, 0]
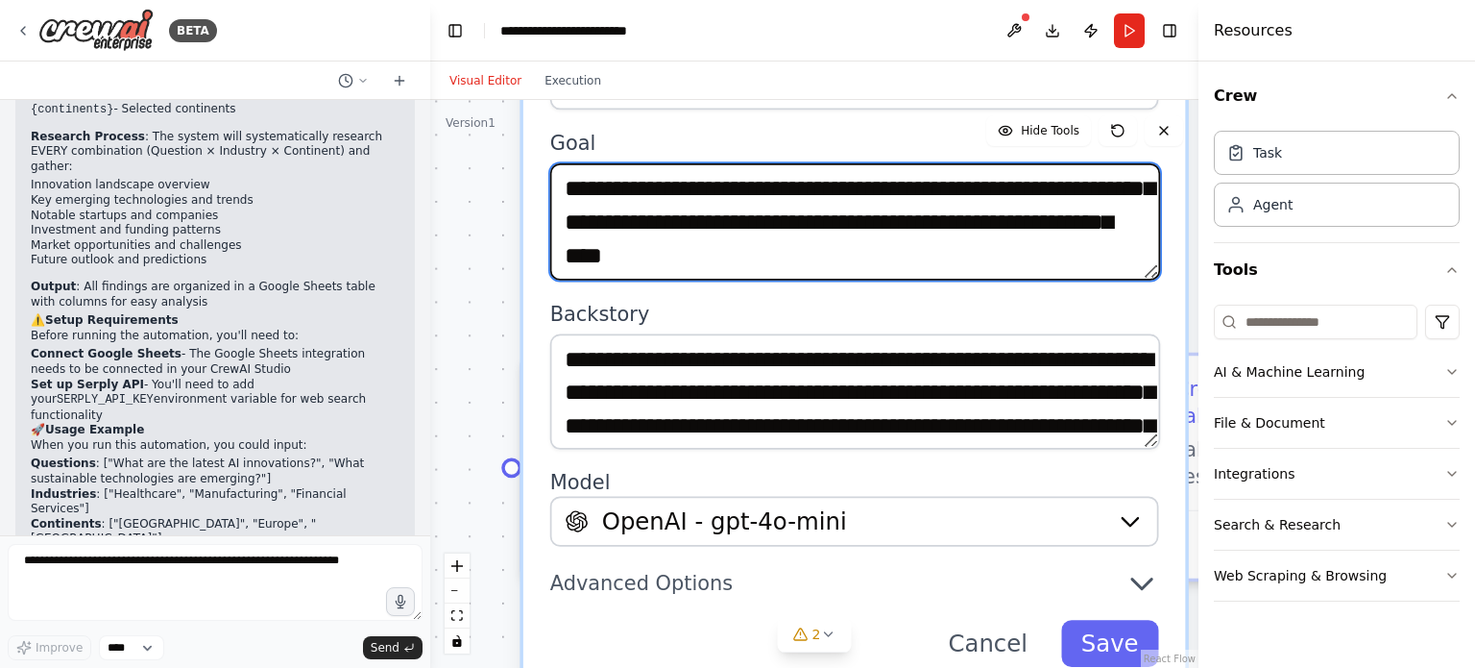
type textarea "**********"
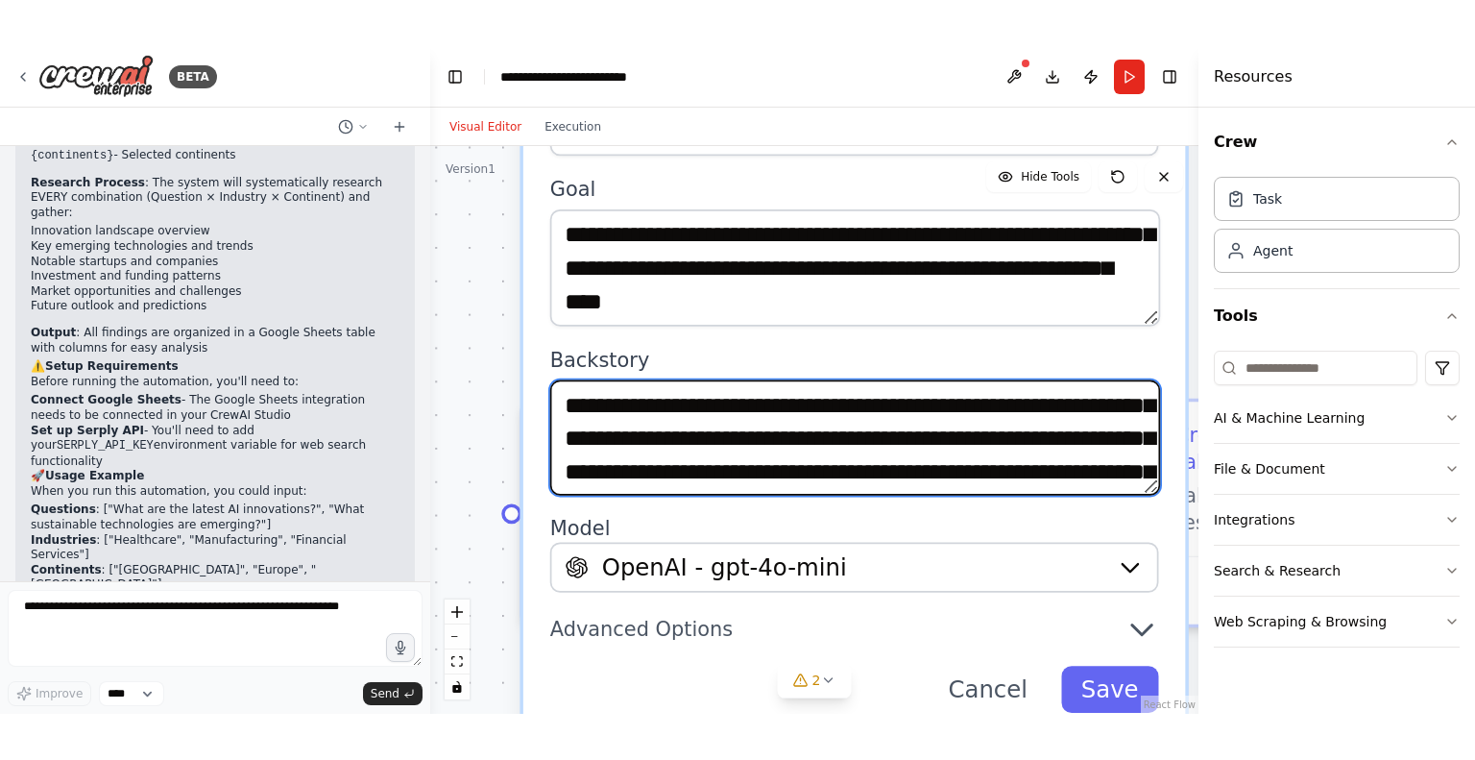
scroll to position [115, 0]
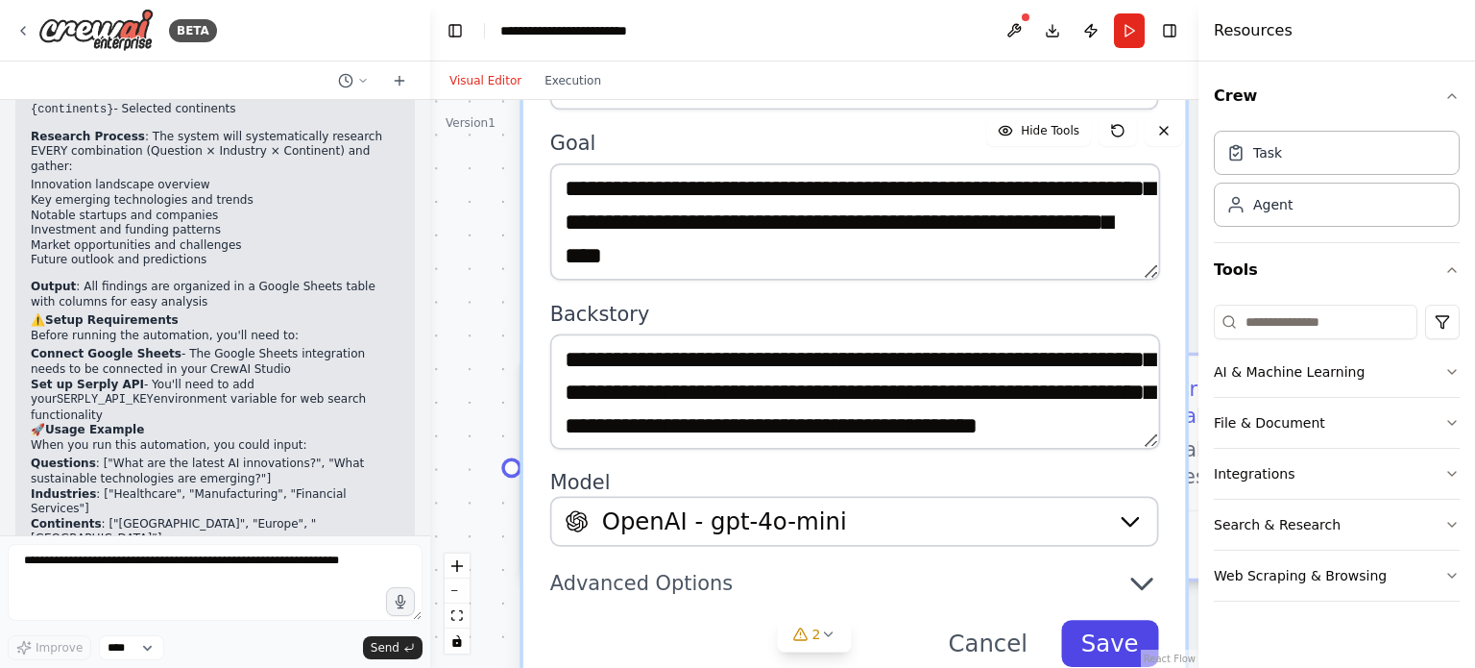
click at [1108, 621] on button "Save" at bounding box center [1110, 644] width 98 height 47
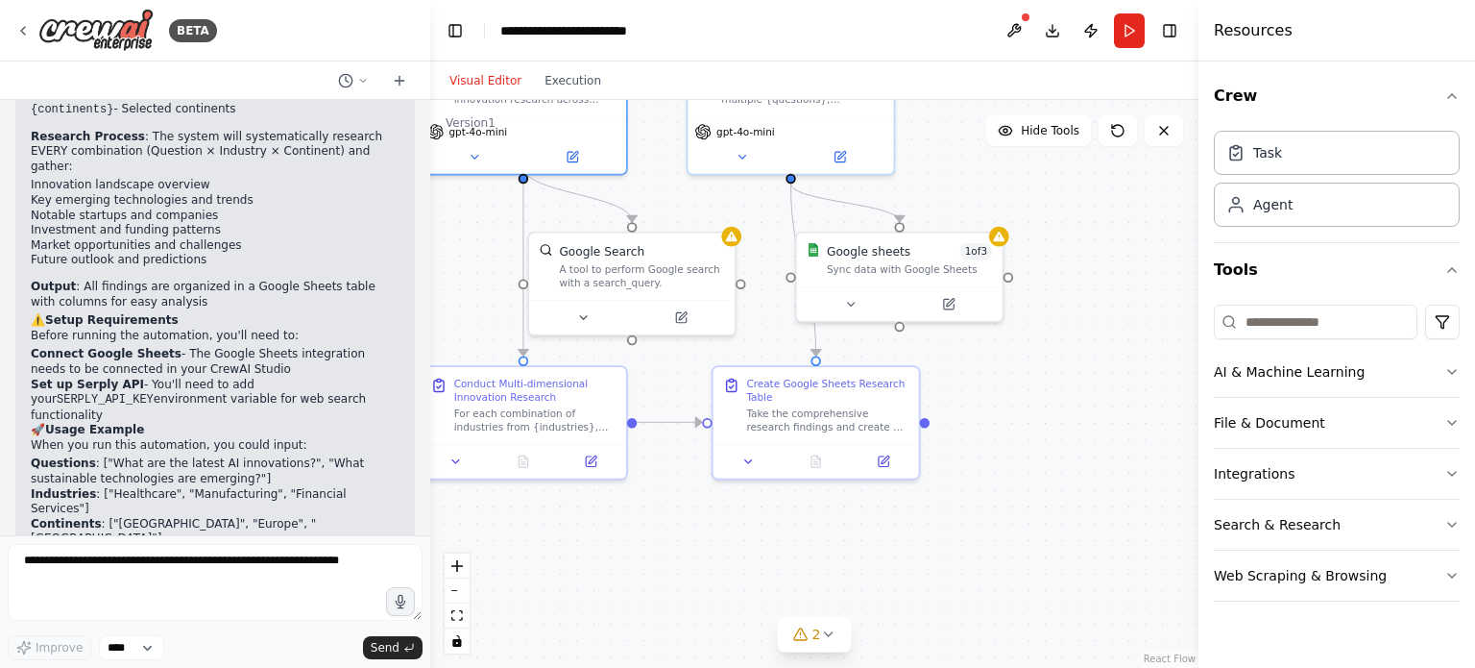
drag, startPoint x: 806, startPoint y: 454, endPoint x: 688, endPoint y: 520, distance: 135.0
click at [688, 520] on div ".deletable-edge-delete-btn { width: 20px; height: 20px; border: 0px solid #ffff…" at bounding box center [814, 384] width 768 height 568
click at [582, 316] on icon at bounding box center [579, 317] width 7 height 3
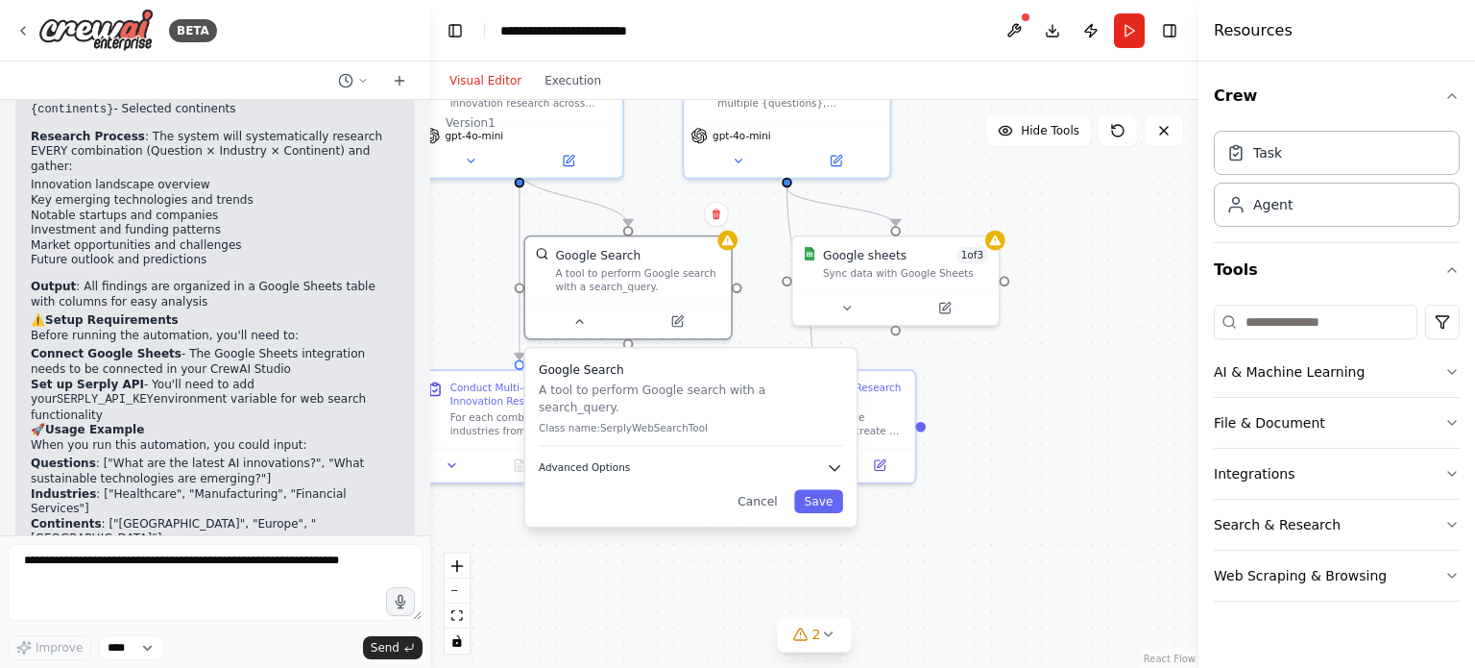
click at [598, 461] on span "Advanced Options" at bounding box center [584, 467] width 91 height 13
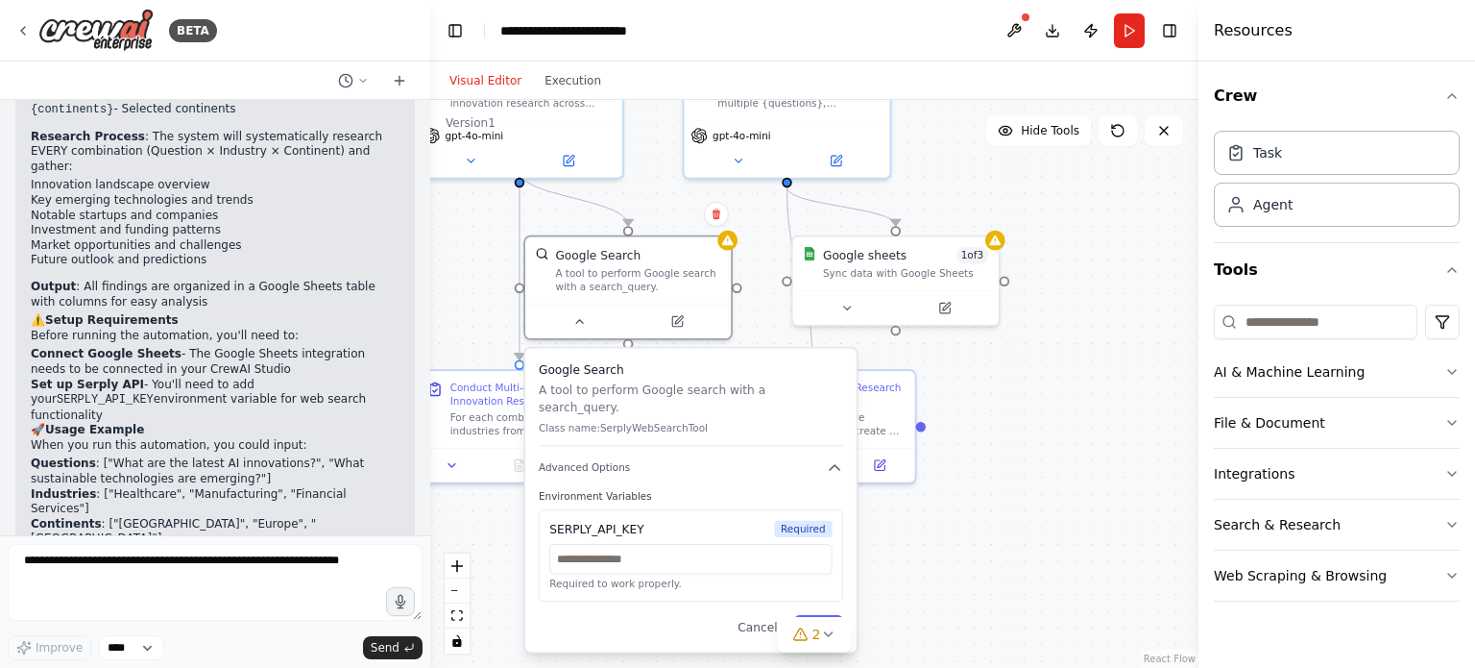
click at [476, 296] on div ".deletable-edge-delete-btn { width: 20px; height: 20px; border: 0px solid #ffff…" at bounding box center [814, 384] width 768 height 568
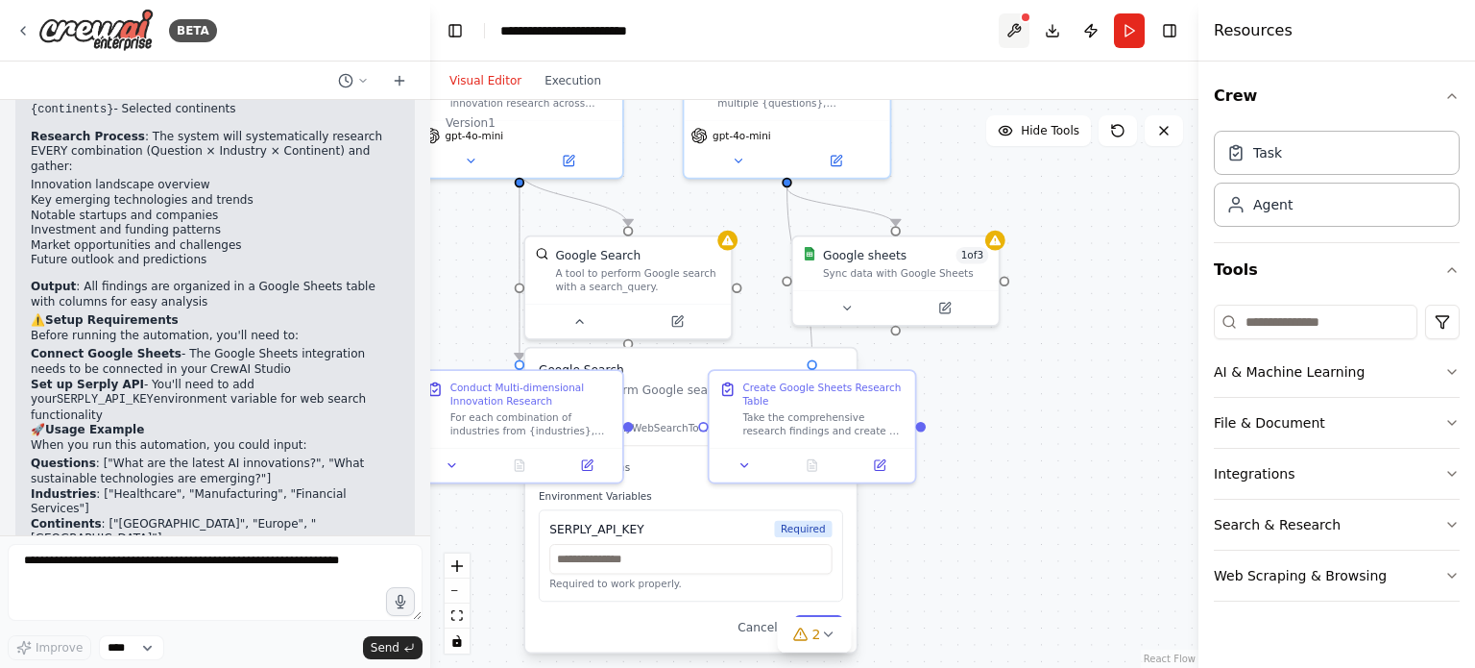
click at [1019, 25] on button at bounding box center [1014, 30] width 31 height 35
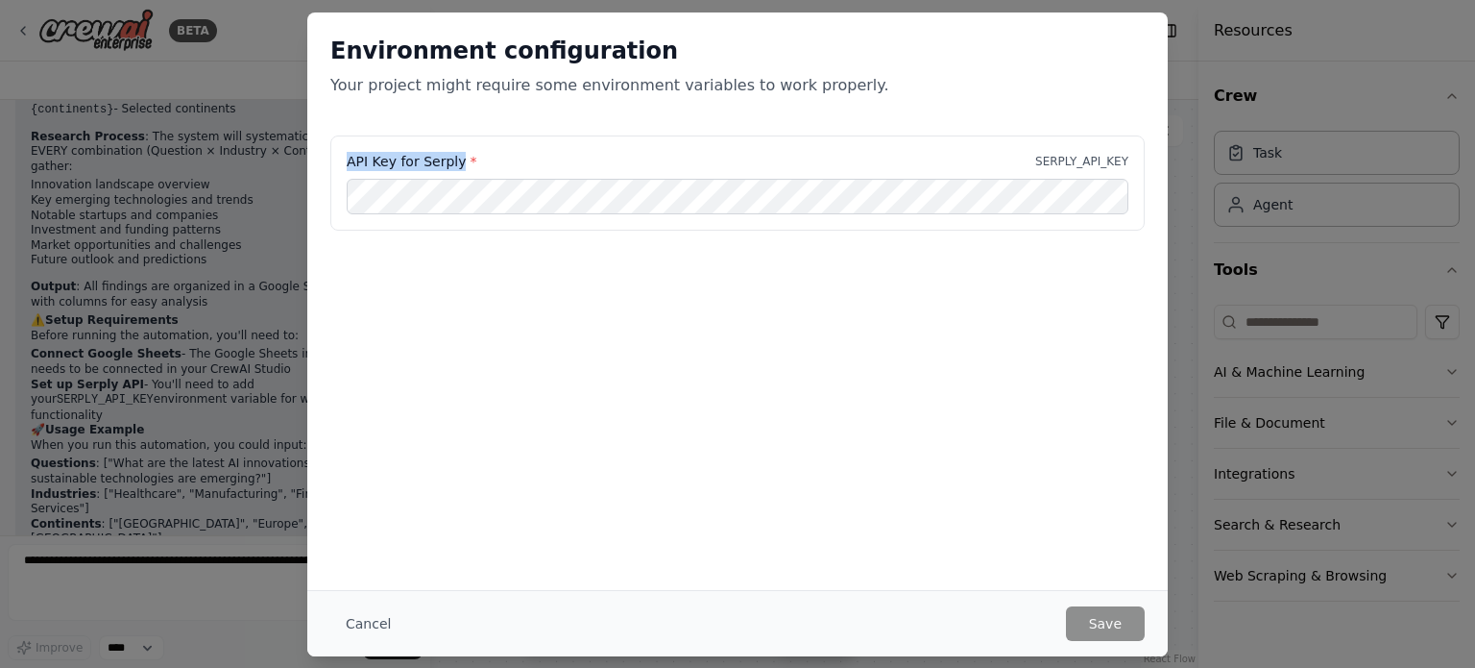
drag, startPoint x: 458, startPoint y: 160, endPoint x: 346, endPoint y: 163, distance: 112.4
click at [346, 163] on div "API Key for Serply * SERPLY_API_KEY" at bounding box center [737, 183] width 815 height 96
copy label "API Key for Serply"
click at [361, 614] on button "Cancel" at bounding box center [368, 623] width 76 height 35
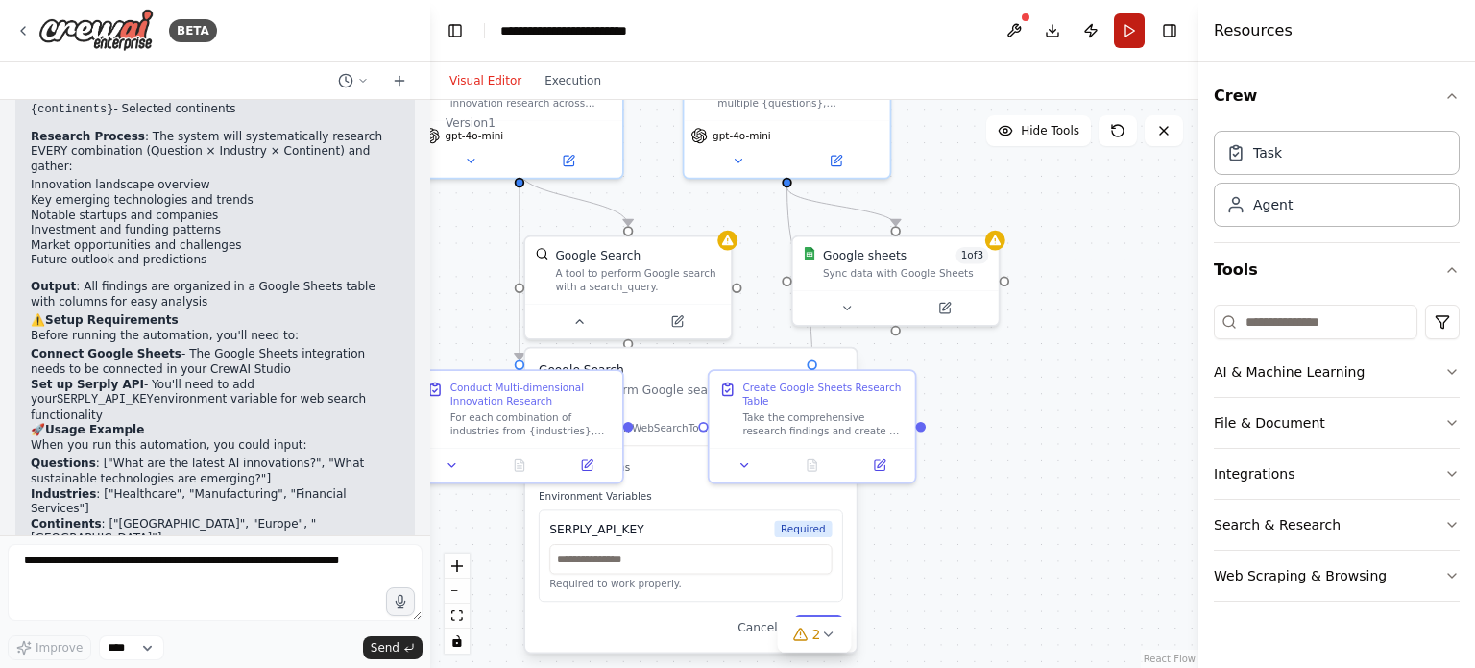
click at [1134, 33] on button "Run" at bounding box center [1129, 30] width 31 height 35
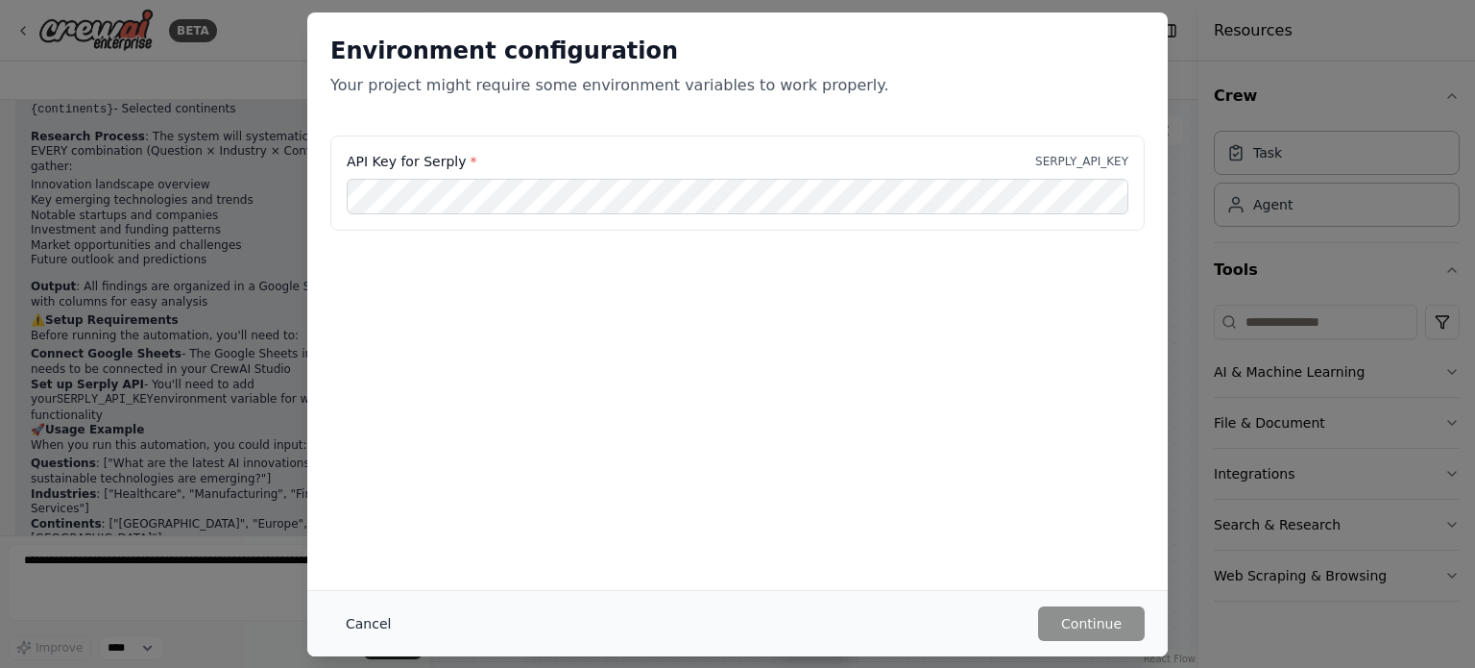
click at [361, 615] on button "Cancel" at bounding box center [368, 623] width 76 height 35
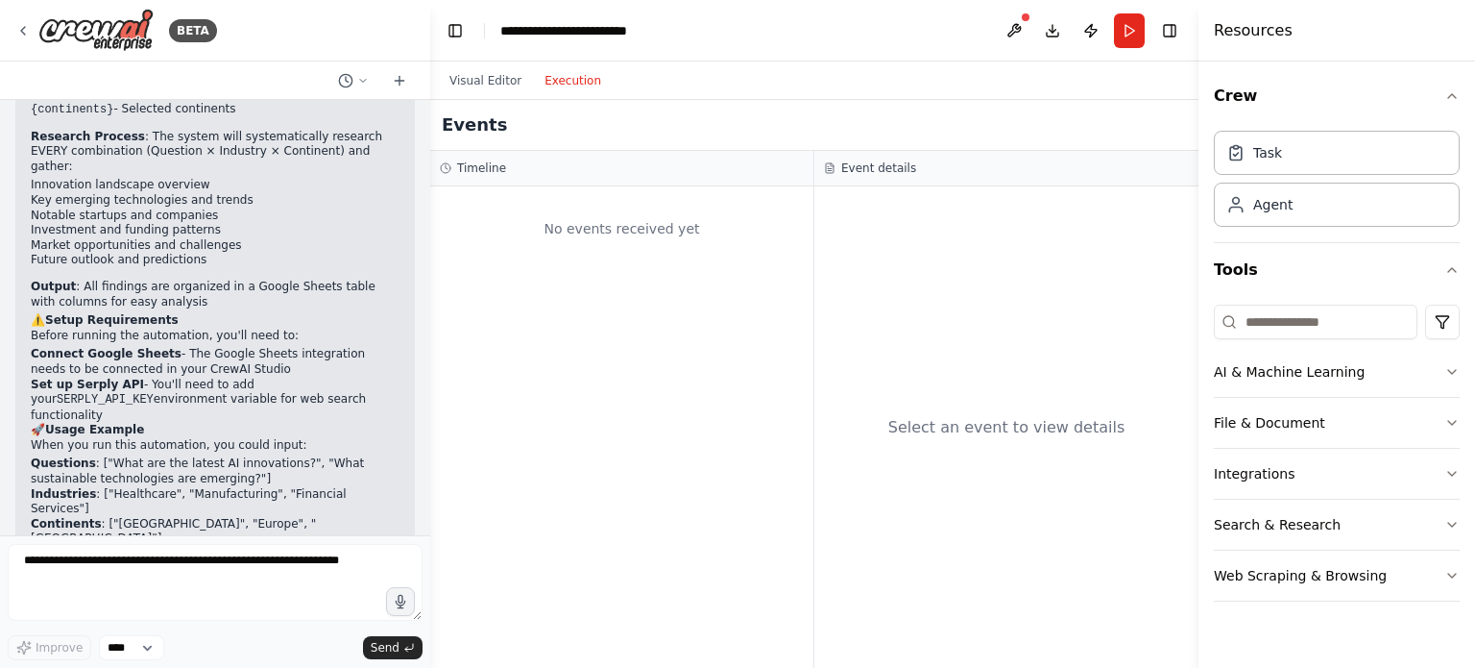
click at [592, 88] on button "Execution" at bounding box center [573, 80] width 80 height 23
click at [1129, 25] on button "Run" at bounding box center [1129, 30] width 31 height 35
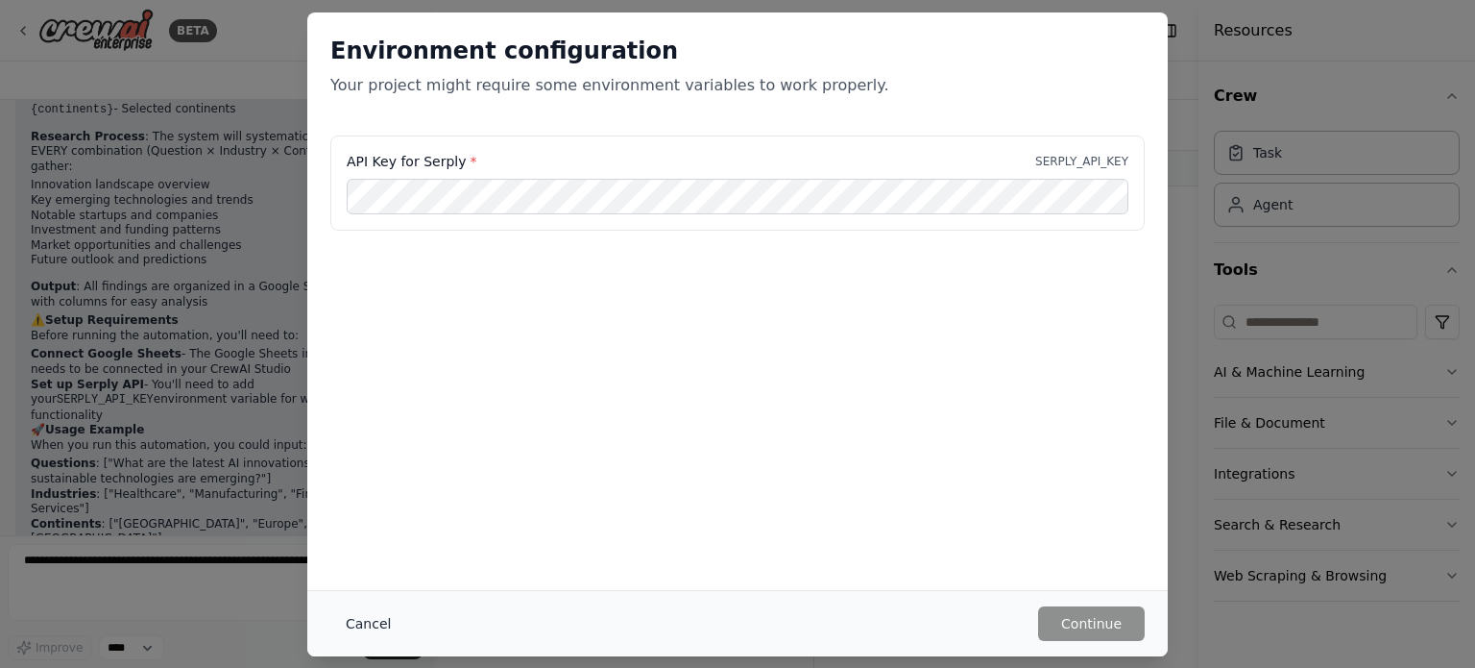
click at [374, 631] on button "Cancel" at bounding box center [368, 623] width 76 height 35
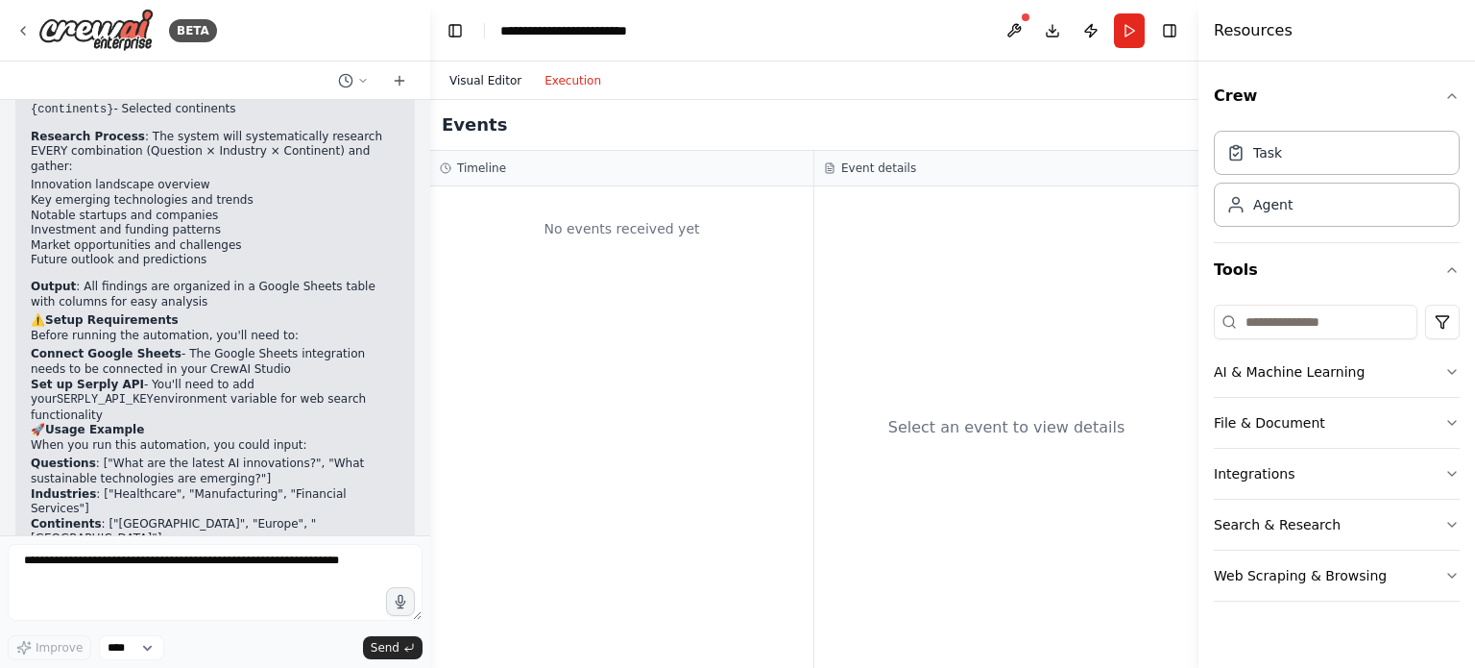
click at [484, 91] on button "Visual Editor" at bounding box center [485, 80] width 95 height 23
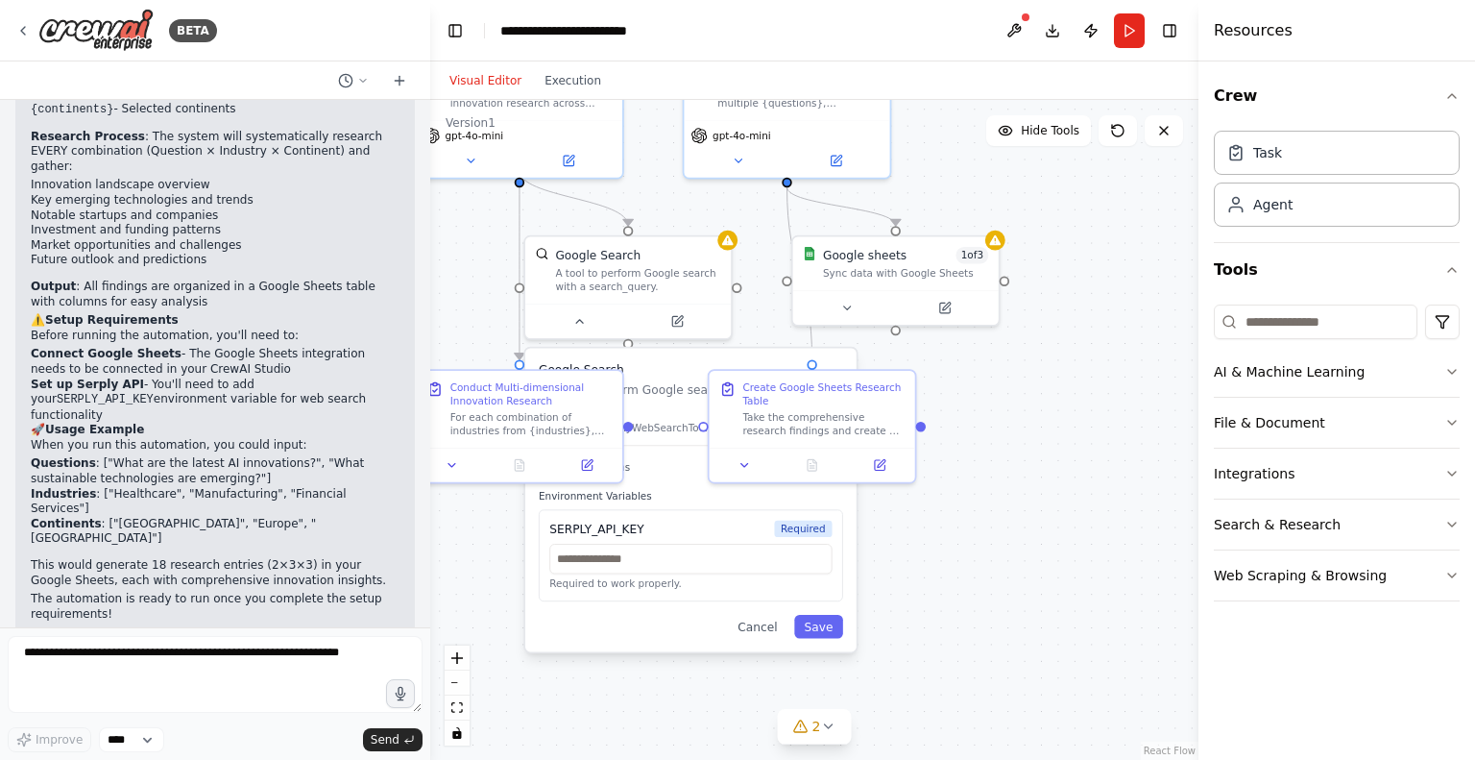
scroll to position [1326, 0]
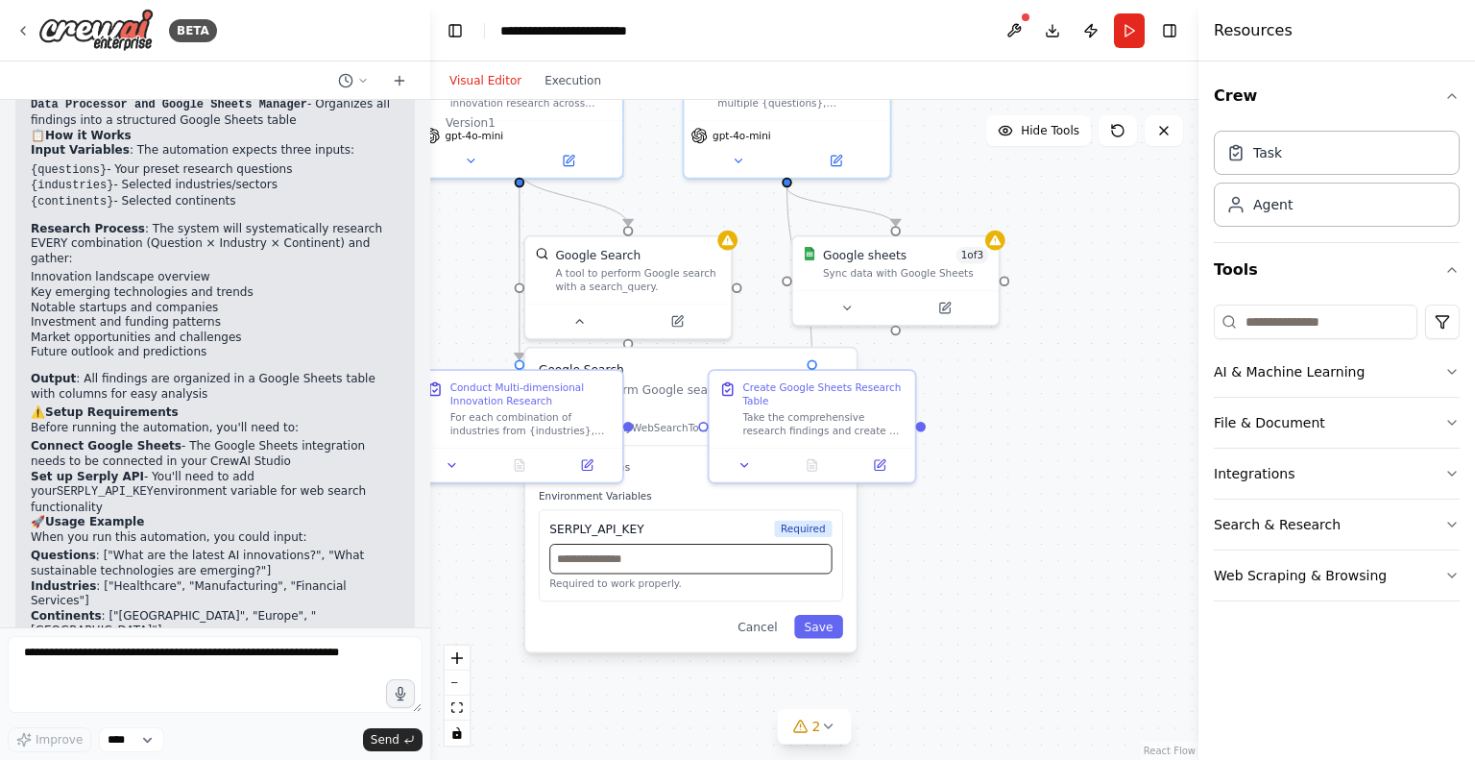
click at [722, 547] on input "text" at bounding box center [690, 559] width 282 height 30
paste input "**********"
type input "**********"
click at [822, 617] on button "Save" at bounding box center [818, 626] width 49 height 23
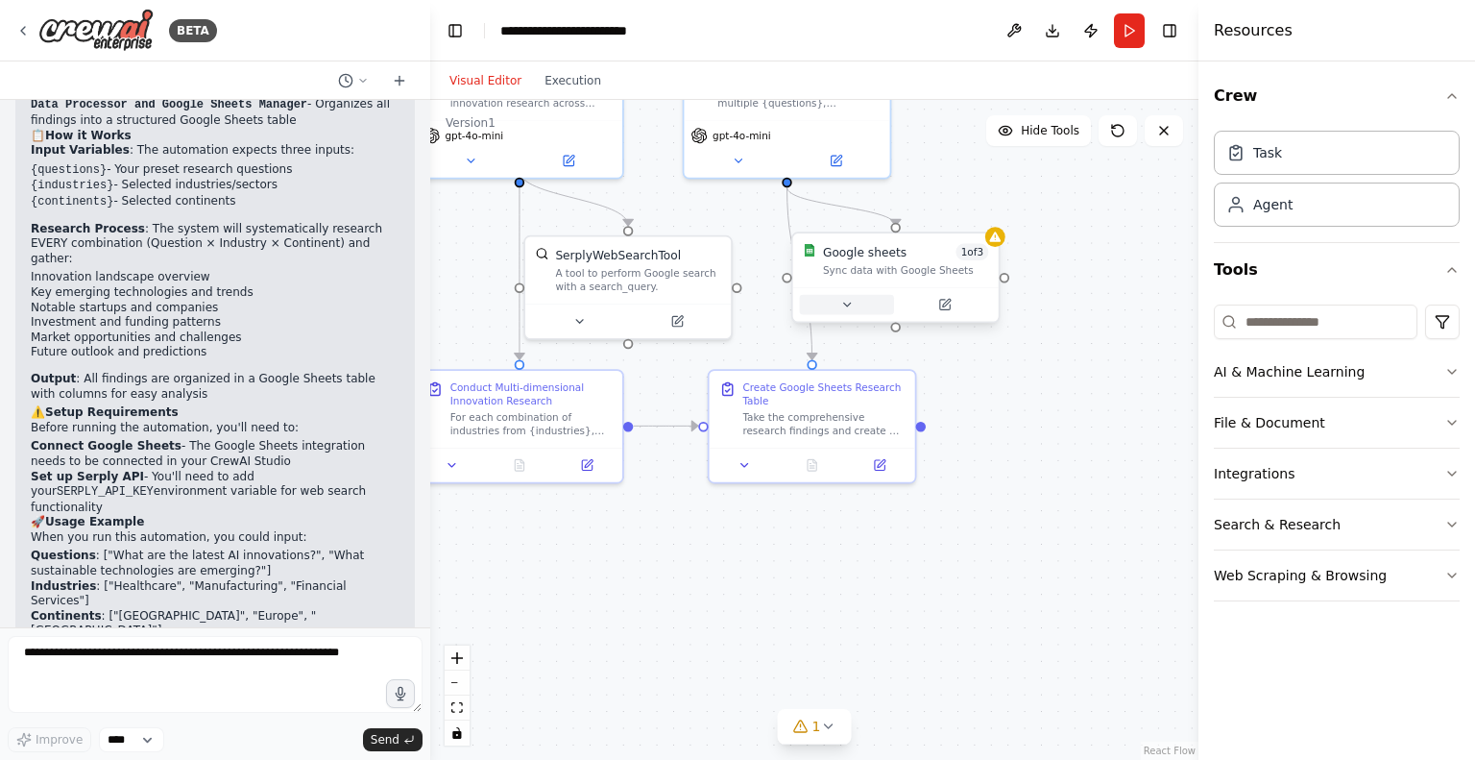
click at [865, 304] on button at bounding box center [847, 305] width 94 height 20
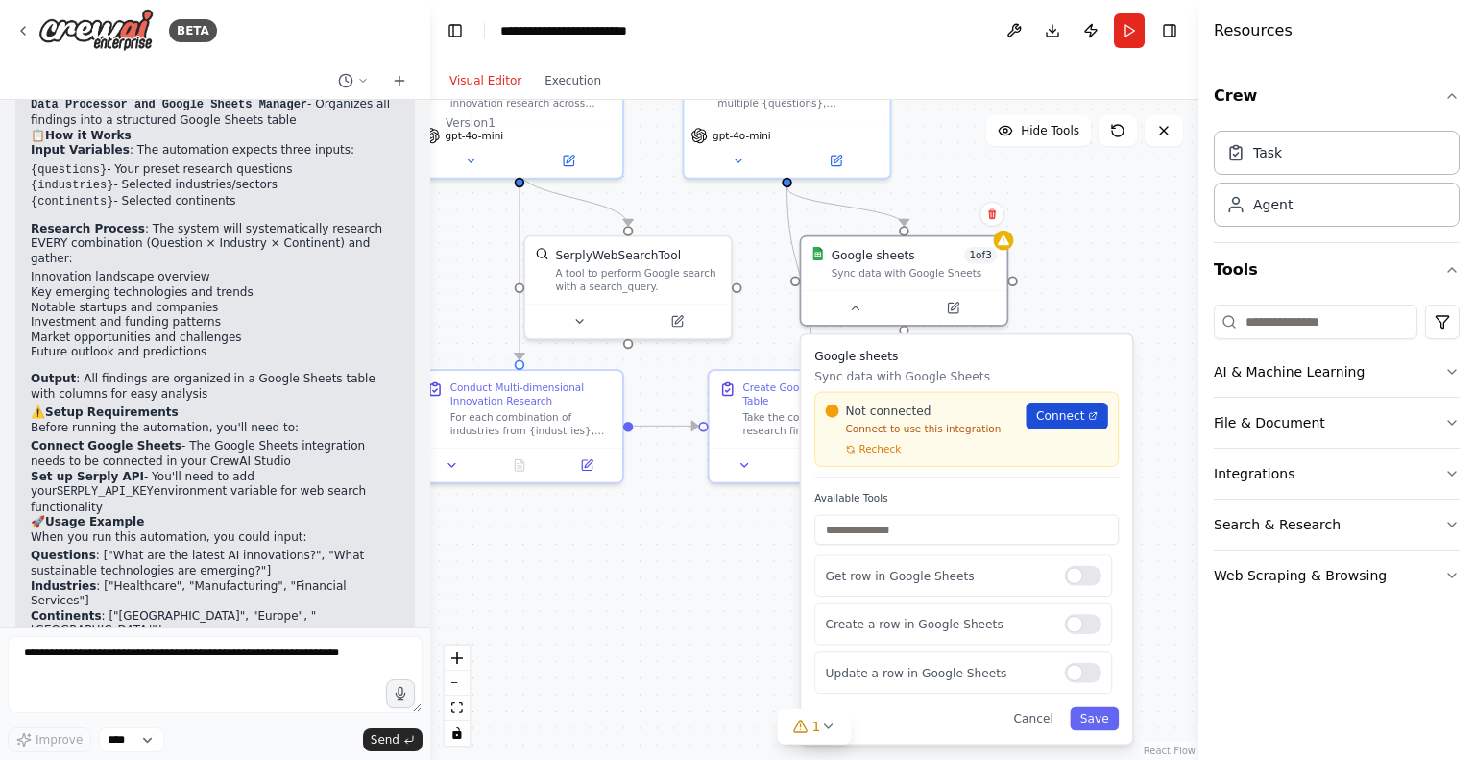
click at [1061, 424] on link "Connect" at bounding box center [1068, 415] width 82 height 27
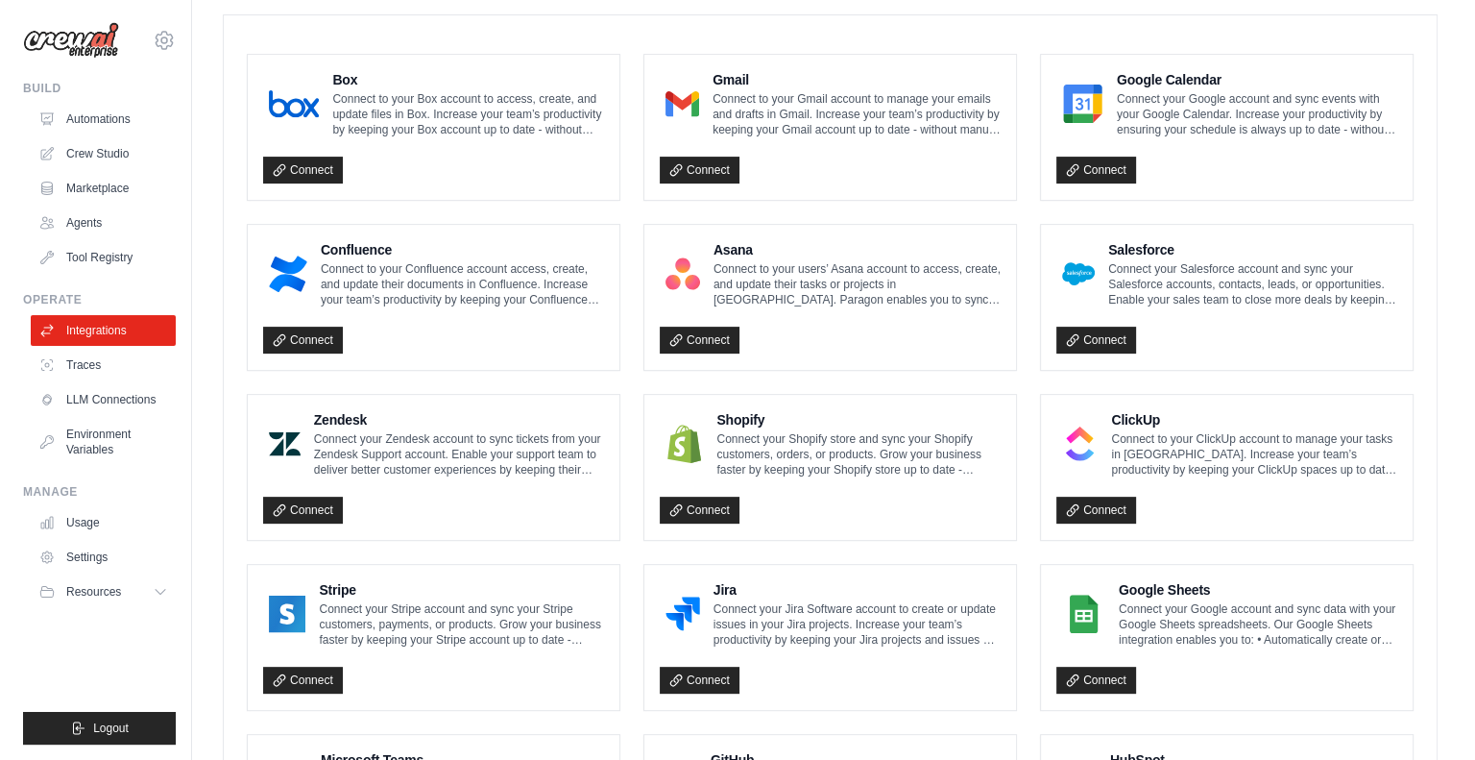
scroll to position [765, 0]
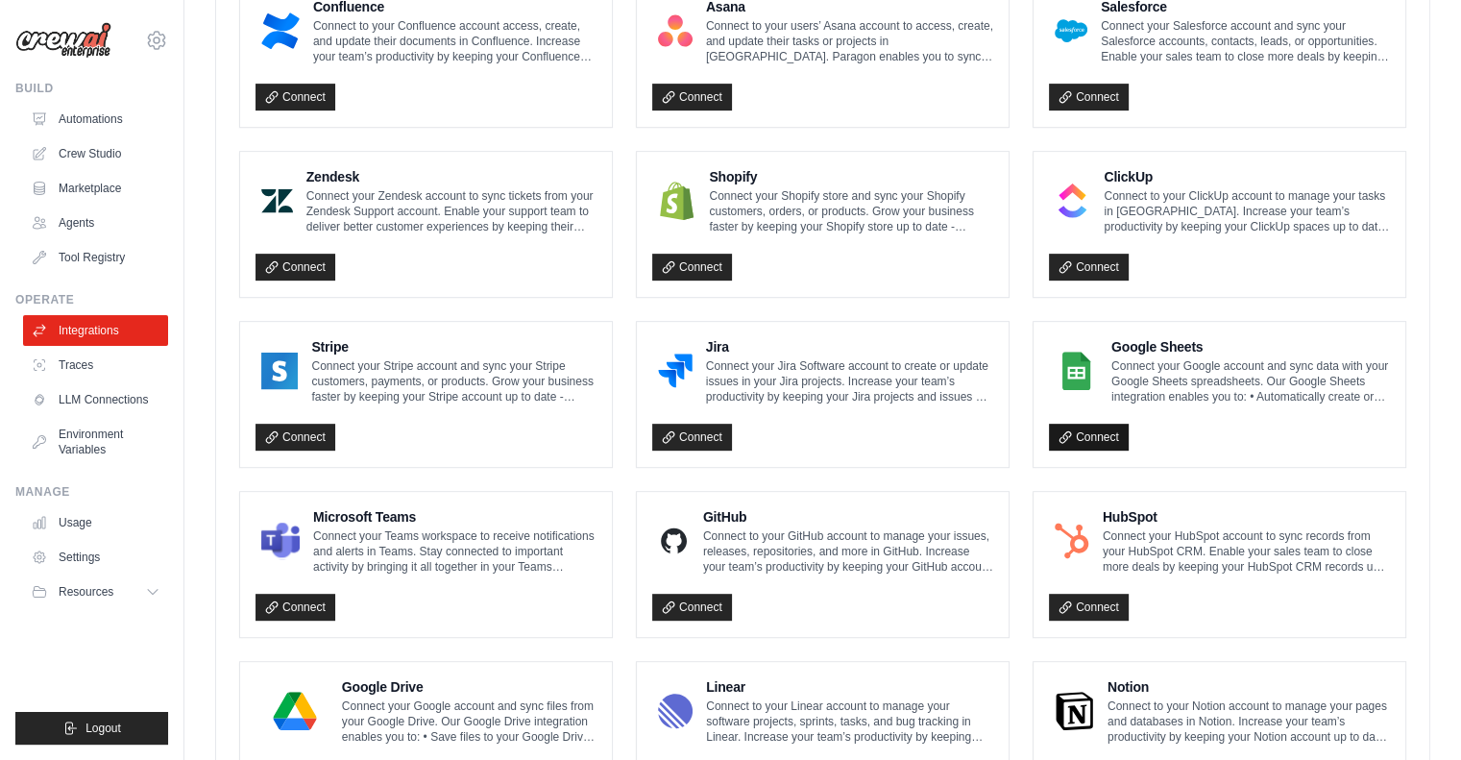
click at [1087, 424] on link "Connect" at bounding box center [1089, 437] width 80 height 27
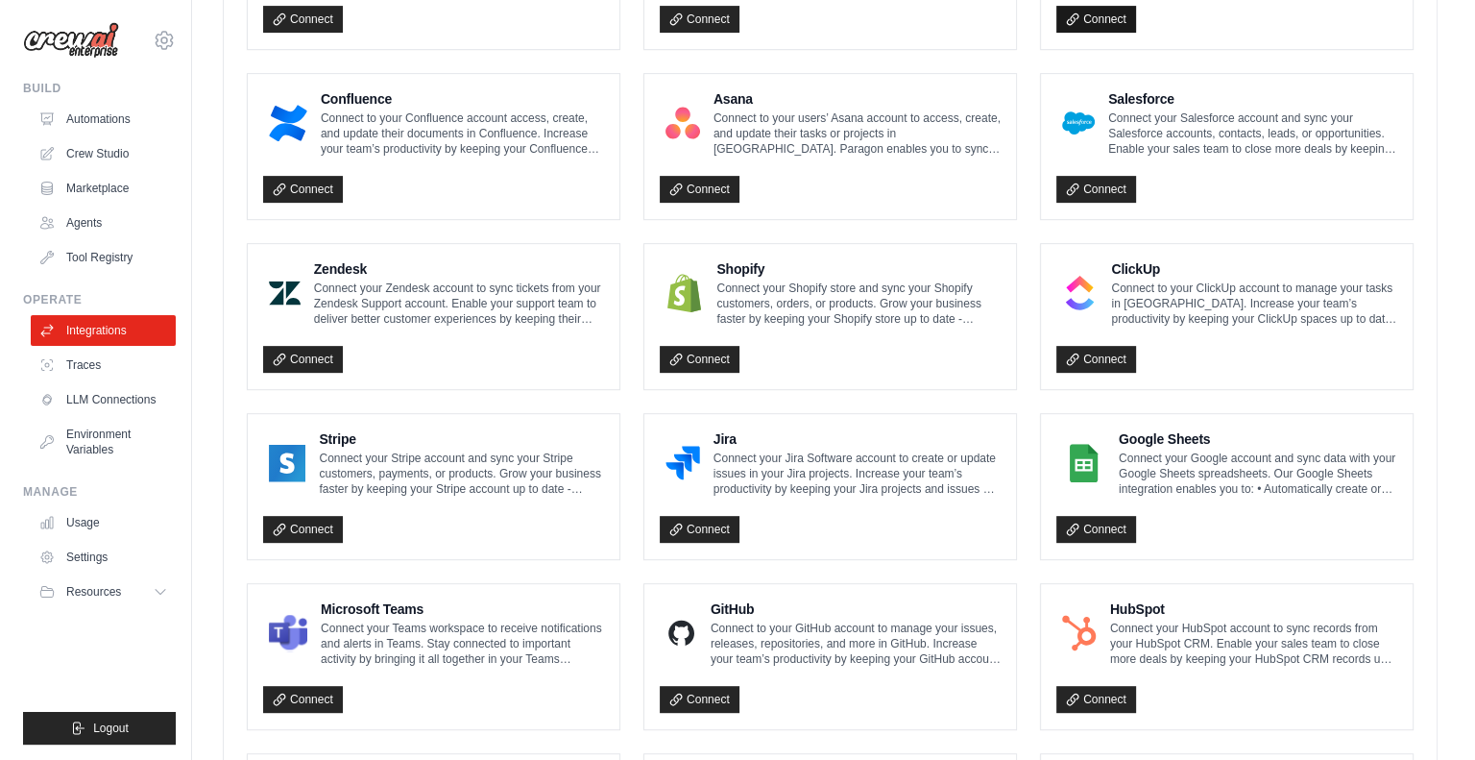
scroll to position [741, 0]
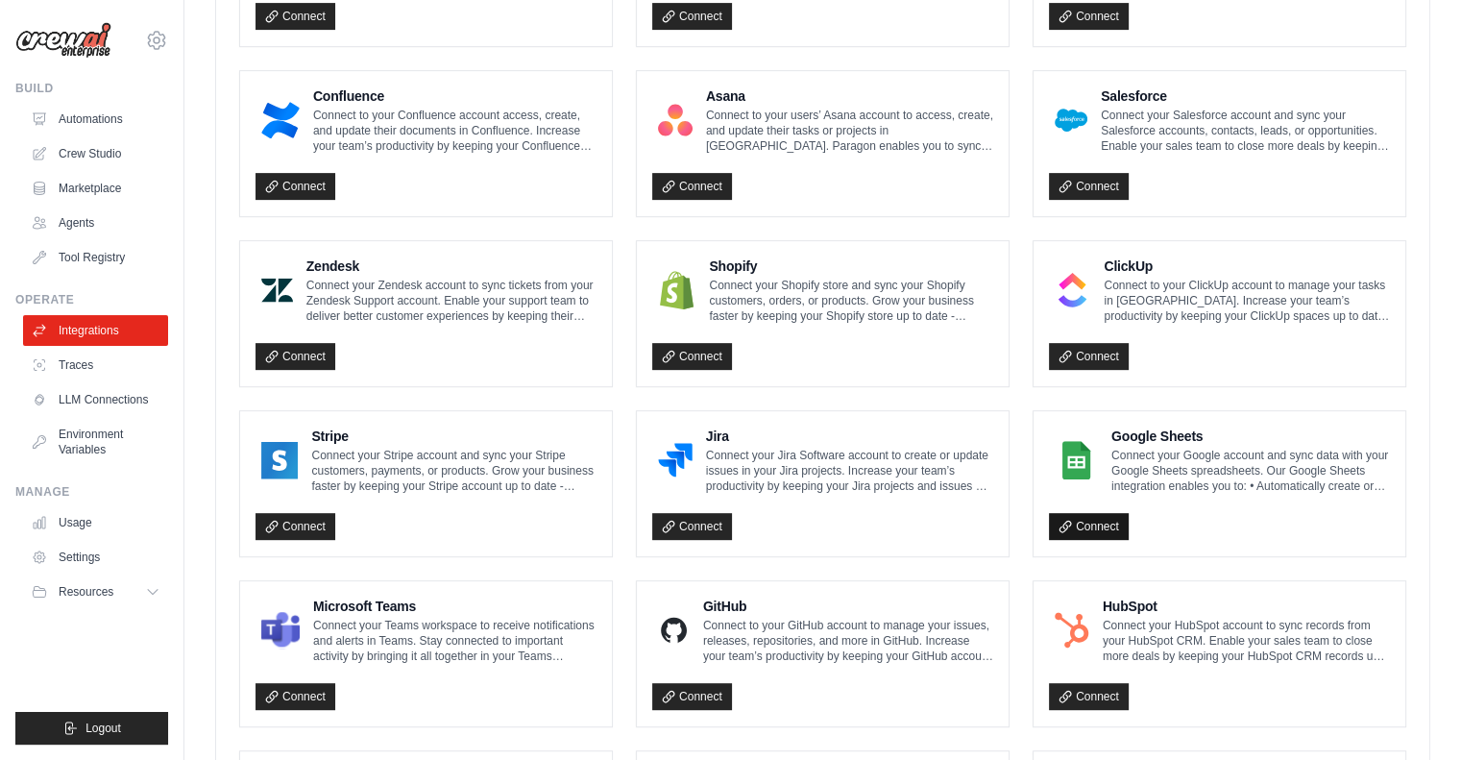
click at [1099, 518] on link "Connect" at bounding box center [1089, 526] width 80 height 27
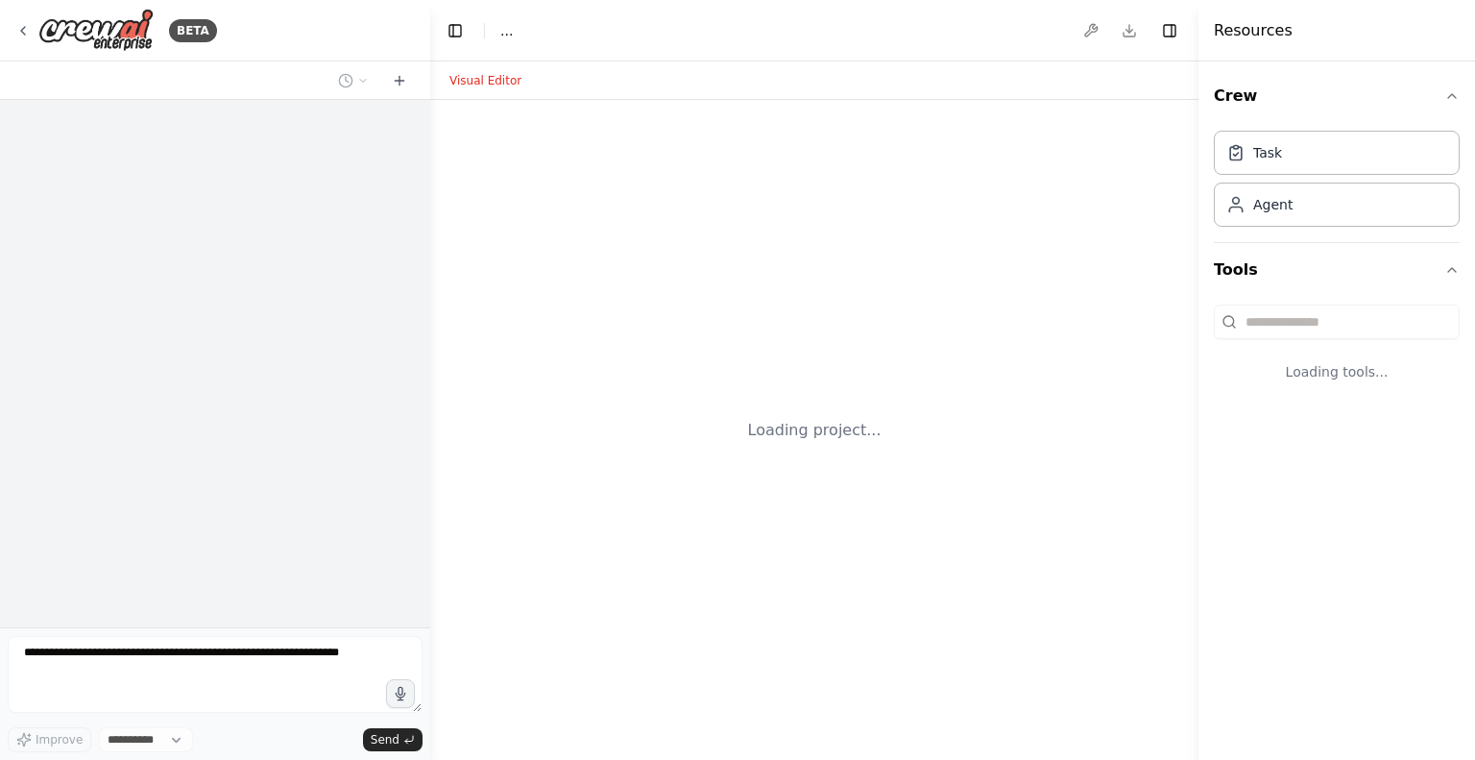
select select "****"
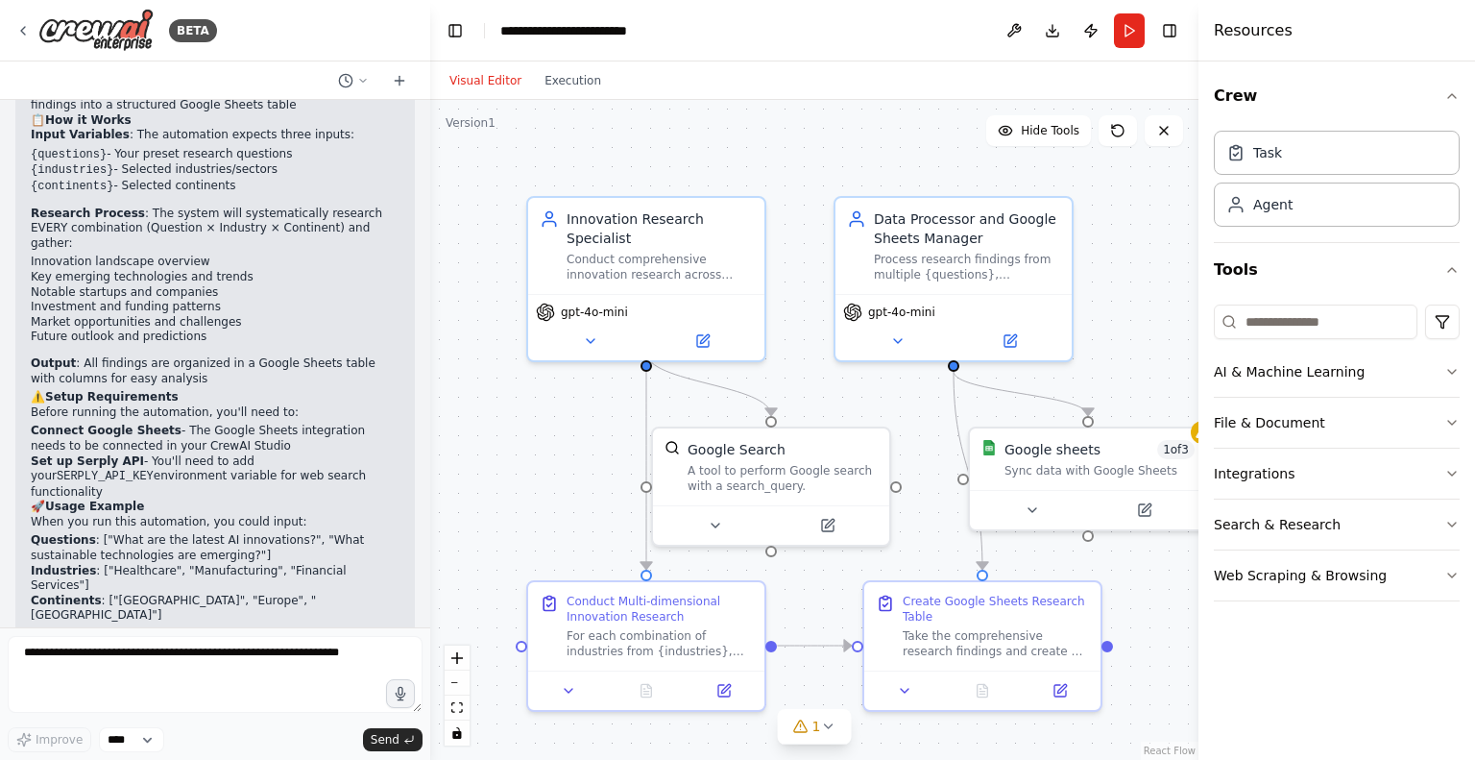
scroll to position [1326, 0]
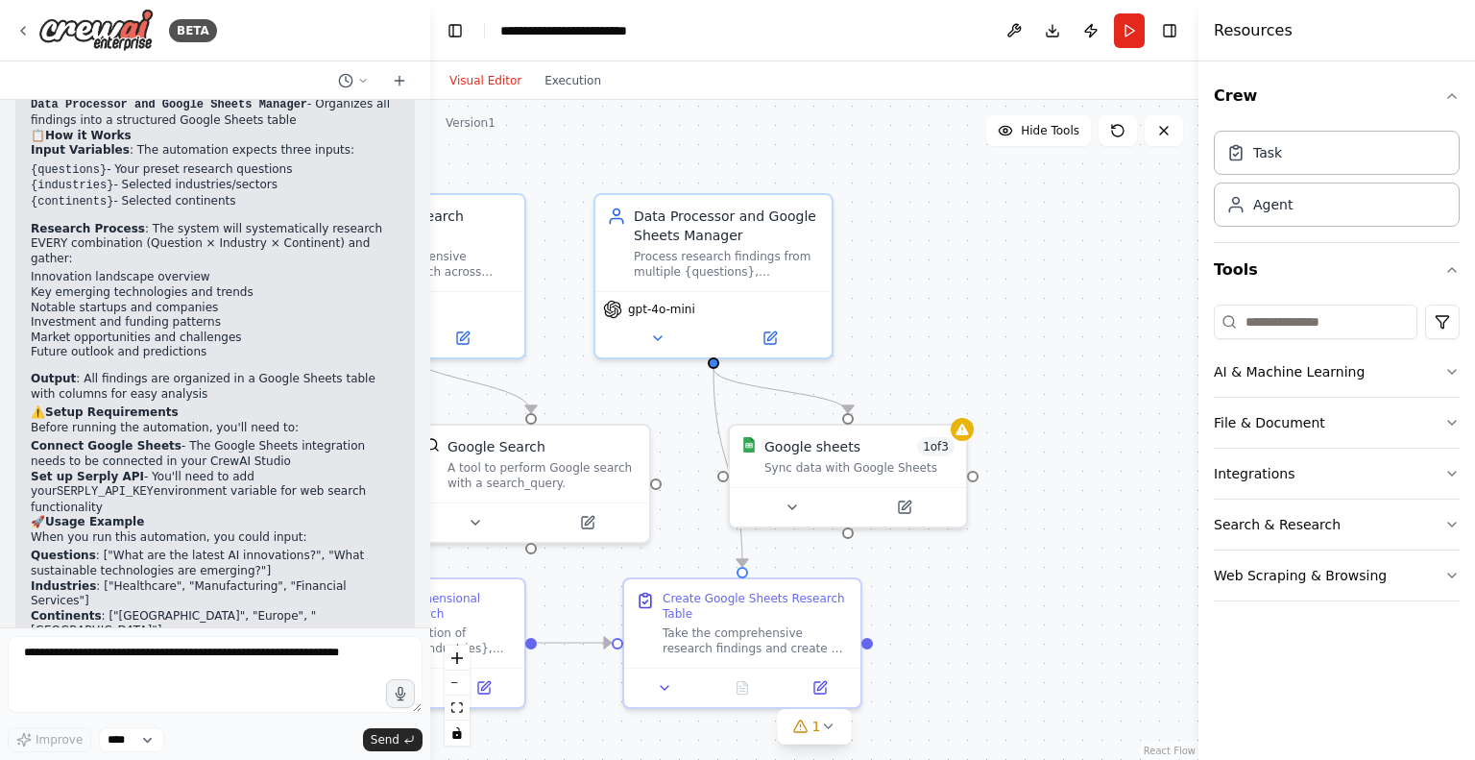
drag, startPoint x: 926, startPoint y: 410, endPoint x: 685, endPoint y: 406, distance: 241.1
click at [685, 406] on div ".deletable-edge-delete-btn { width: 20px; height: 20px; border: 0px solid #ffff…" at bounding box center [814, 430] width 768 height 660
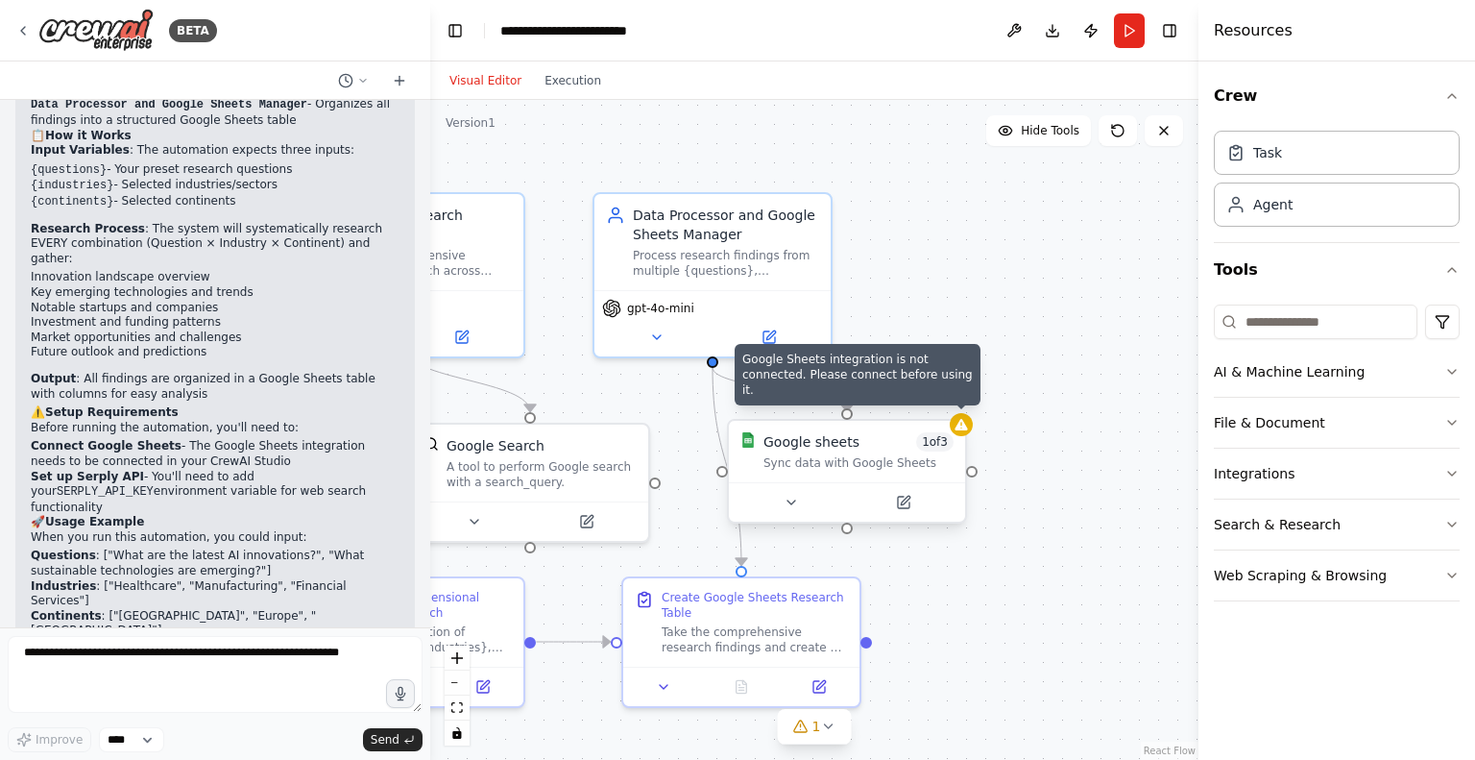
click at [964, 433] on div at bounding box center [961, 424] width 23 height 23
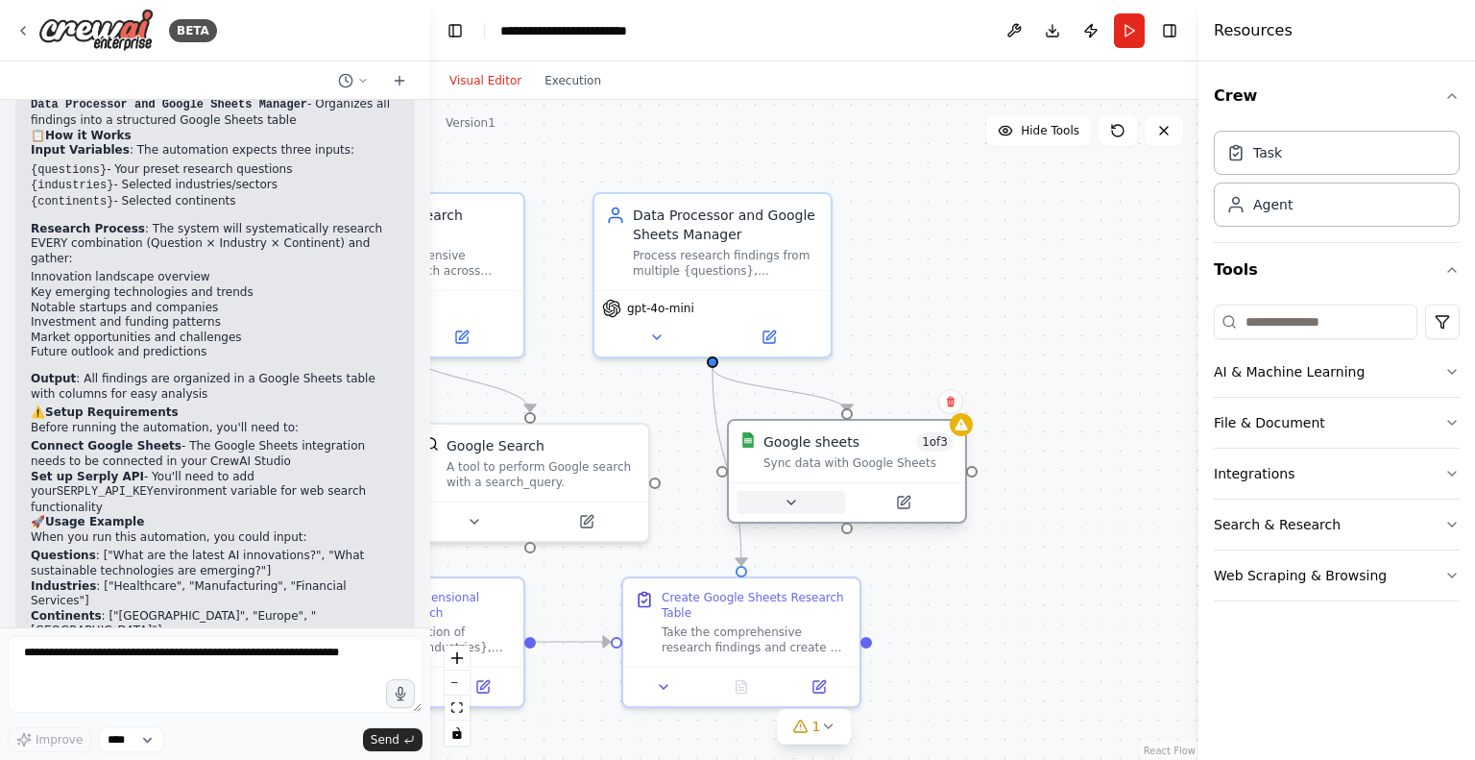
click at [785, 504] on icon at bounding box center [791, 502] width 15 height 15
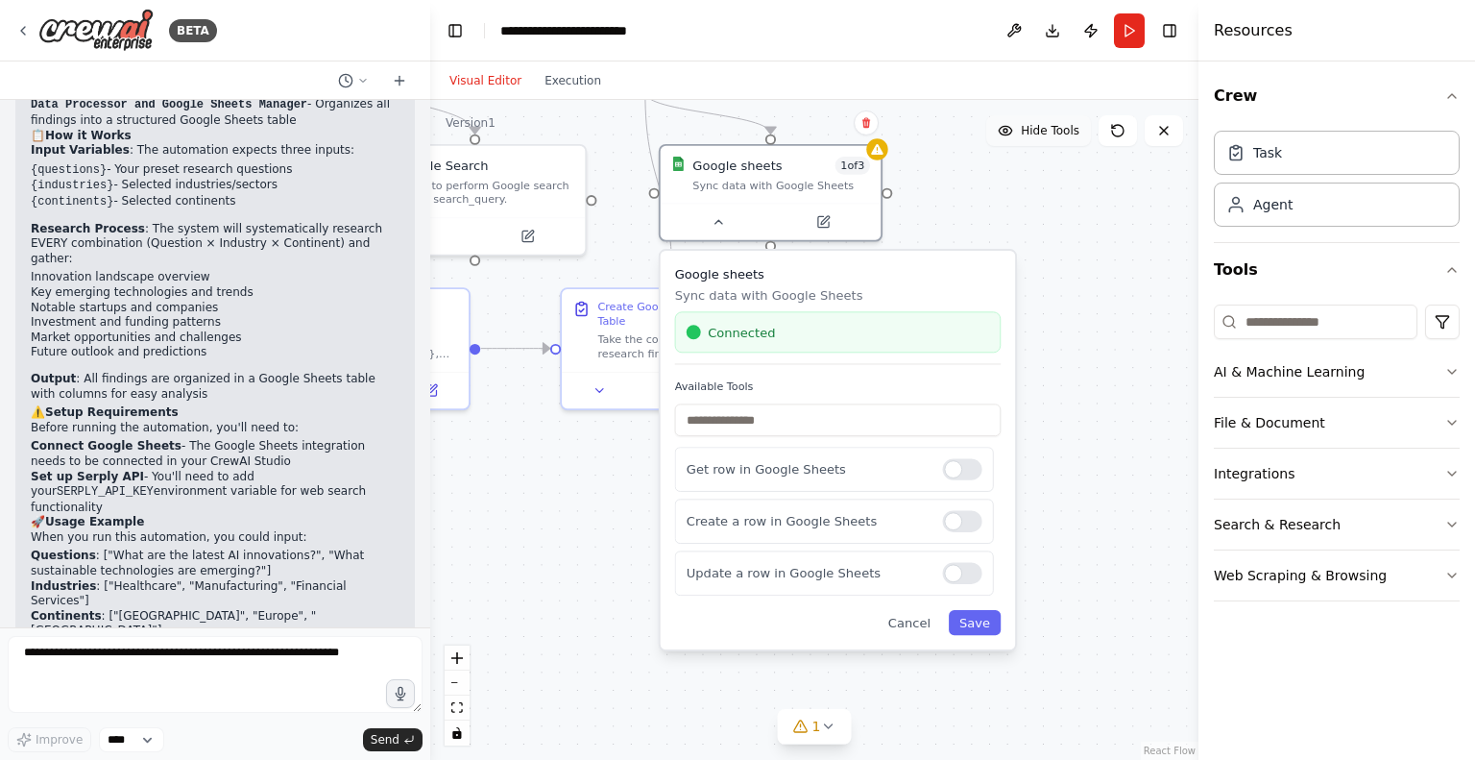
drag, startPoint x: 1111, startPoint y: 407, endPoint x: 1017, endPoint y: 130, distance: 293.1
click at [1017, 130] on div "Version 1 Hide Tools .deletable-edge-delete-btn { width: 20px; height: 20px; bo…" at bounding box center [814, 430] width 768 height 660
click at [789, 423] on input "text" at bounding box center [838, 419] width 327 height 33
click at [820, 225] on icon at bounding box center [823, 218] width 14 height 14
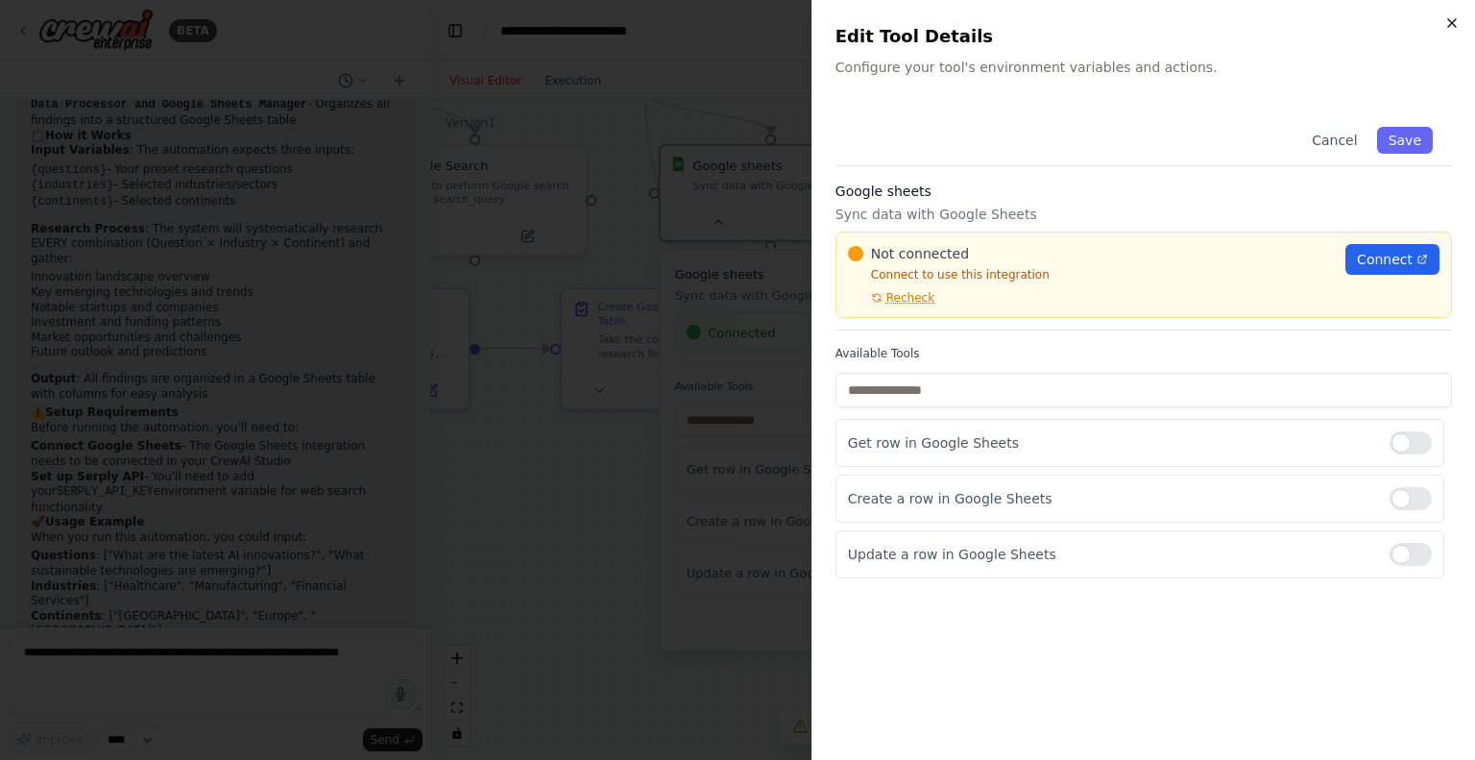
click at [1450, 15] on icon "button" at bounding box center [1452, 22] width 15 height 15
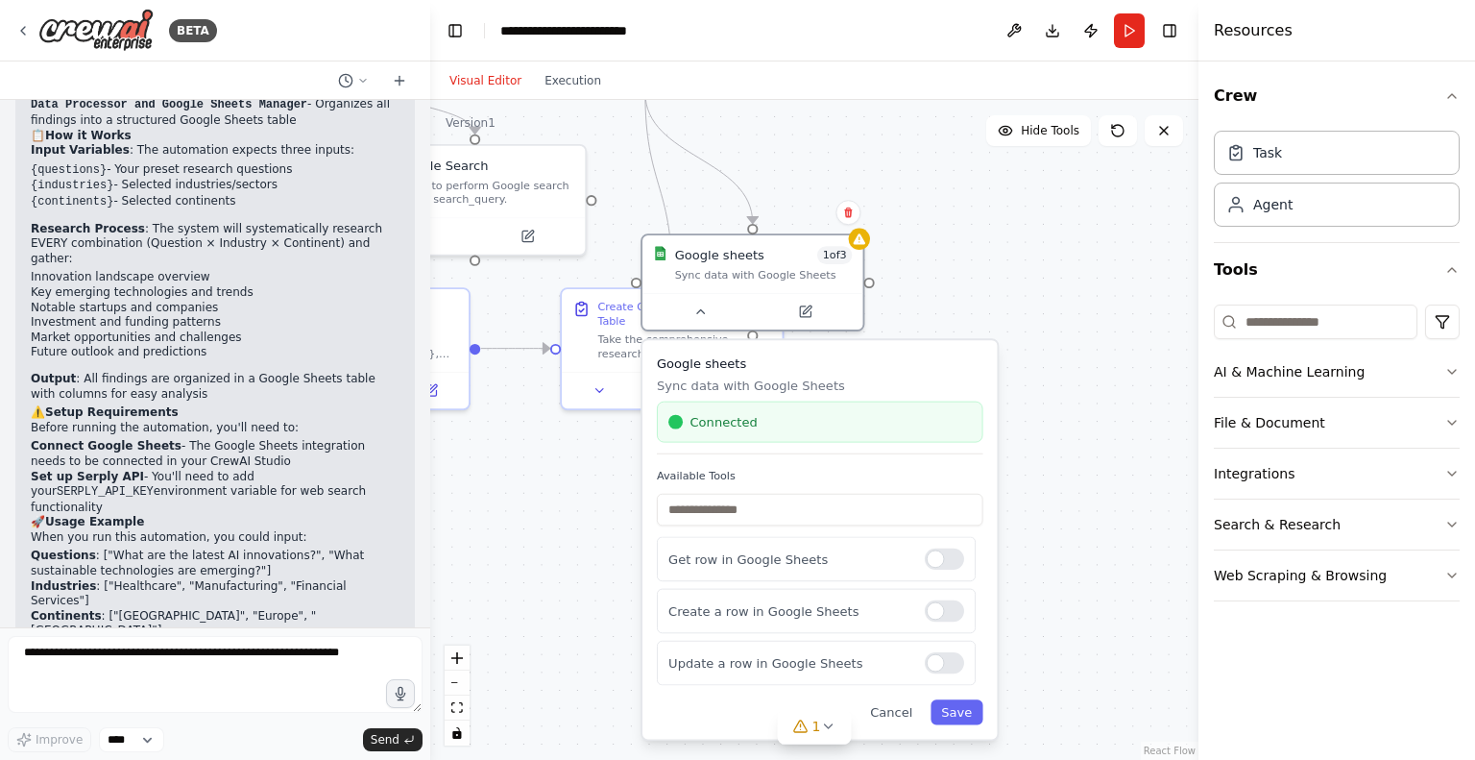
drag, startPoint x: 880, startPoint y: 153, endPoint x: 870, endPoint y: 254, distance: 101.3
click at [870, 254] on div ".deletable-edge-delete-btn { width: 20px; height: 20px; border: 0px solid #ffff…" at bounding box center [814, 430] width 768 height 660
click at [860, 250] on div "Google sheets 1 of 3 Sync data with Google Sheets" at bounding box center [753, 260] width 220 height 58
click at [754, 280] on div "Google sheets 1 of 3 Sync data with Google Sheets" at bounding box center [753, 260] width 220 height 58
click at [820, 310] on button at bounding box center [805, 307] width 101 height 21
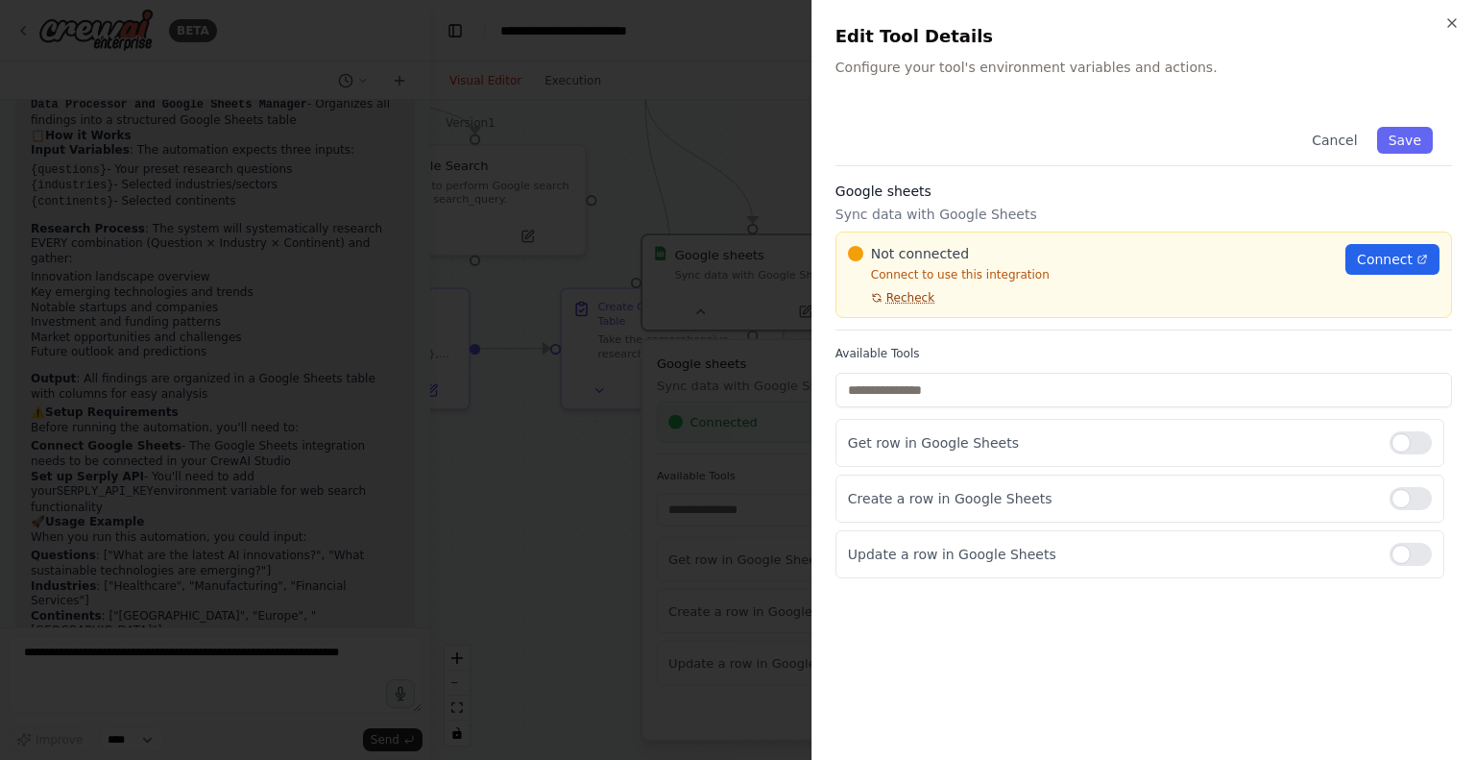
click at [925, 292] on span "Recheck" at bounding box center [911, 297] width 48 height 15
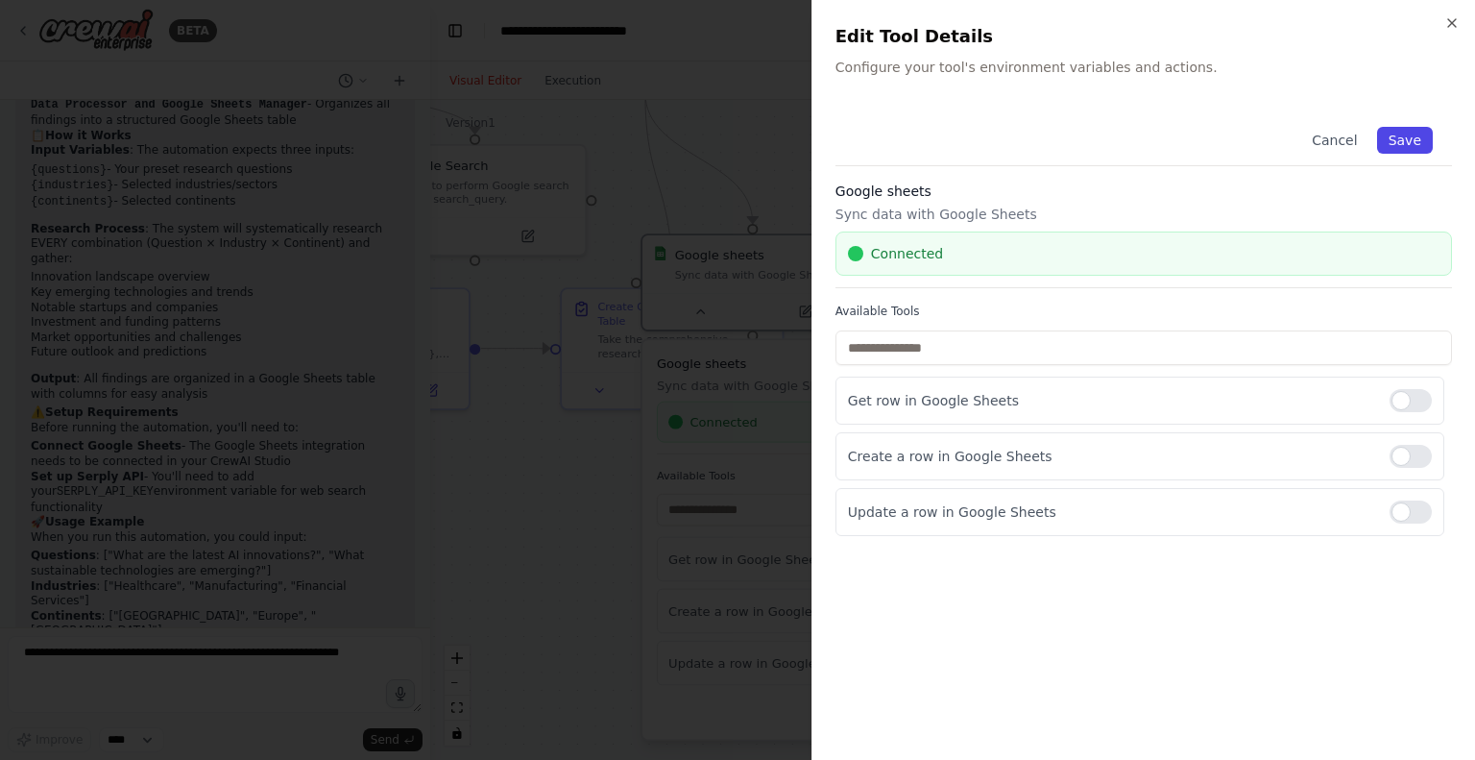
click at [1399, 135] on button "Save" at bounding box center [1405, 140] width 56 height 27
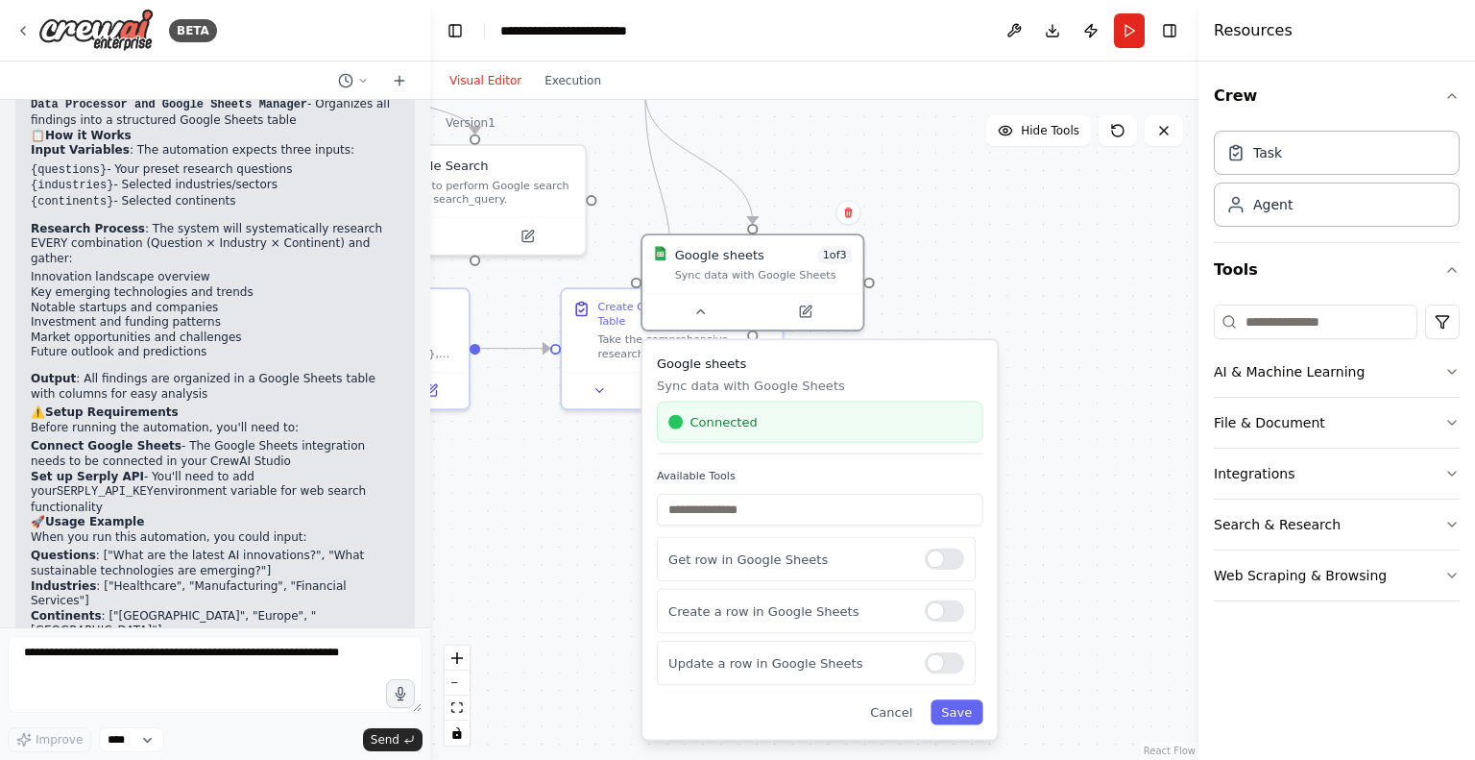
click at [991, 222] on div ".deletable-edge-delete-btn { width: 20px; height: 20px; border: 0px solid #ffff…" at bounding box center [814, 430] width 768 height 660
click at [579, 444] on div ".deletable-edge-delete-btn { width: 20px; height: 20px; border: 0px solid #ffff…" at bounding box center [814, 430] width 768 height 660
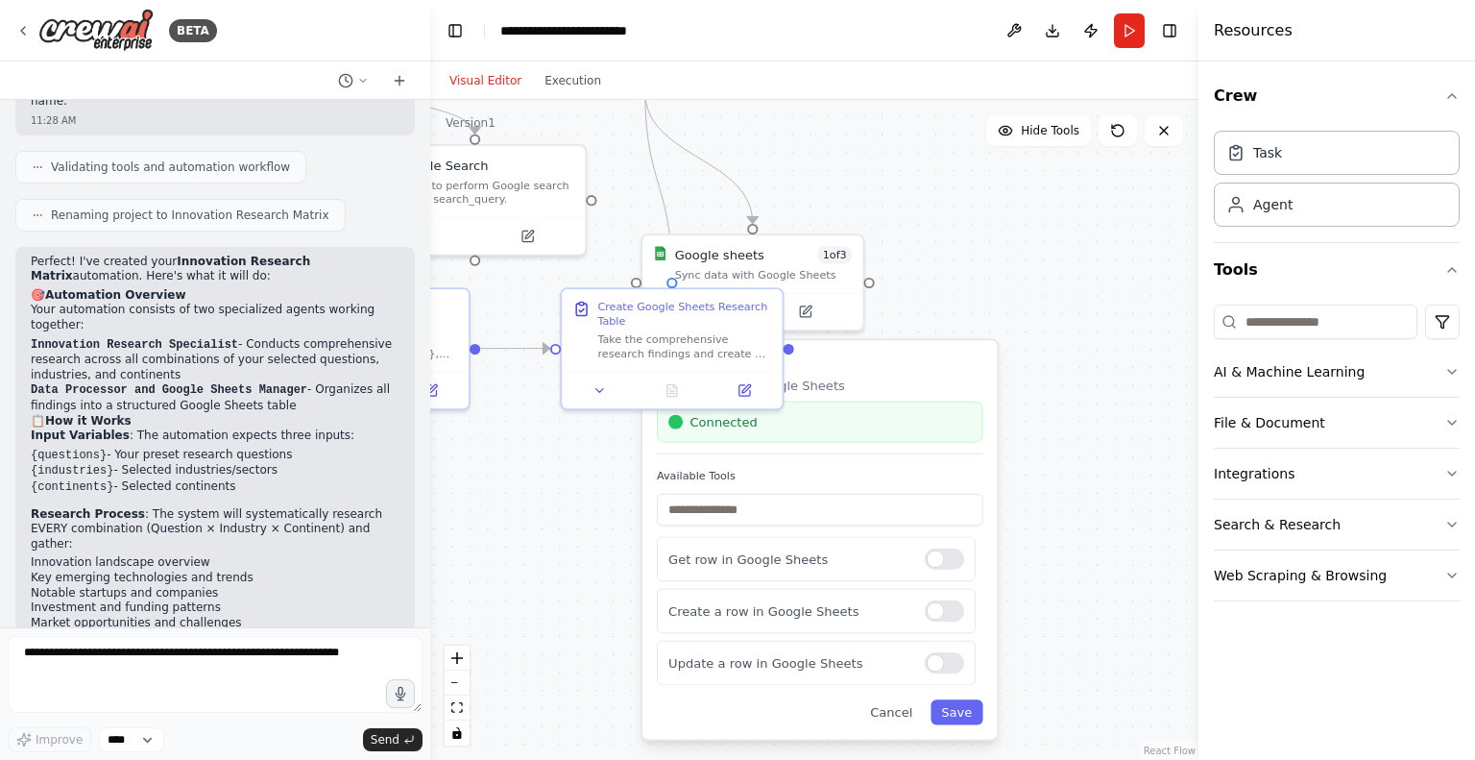
scroll to position [1042, 0]
click at [491, 75] on button "Visual Editor" at bounding box center [485, 80] width 95 height 23
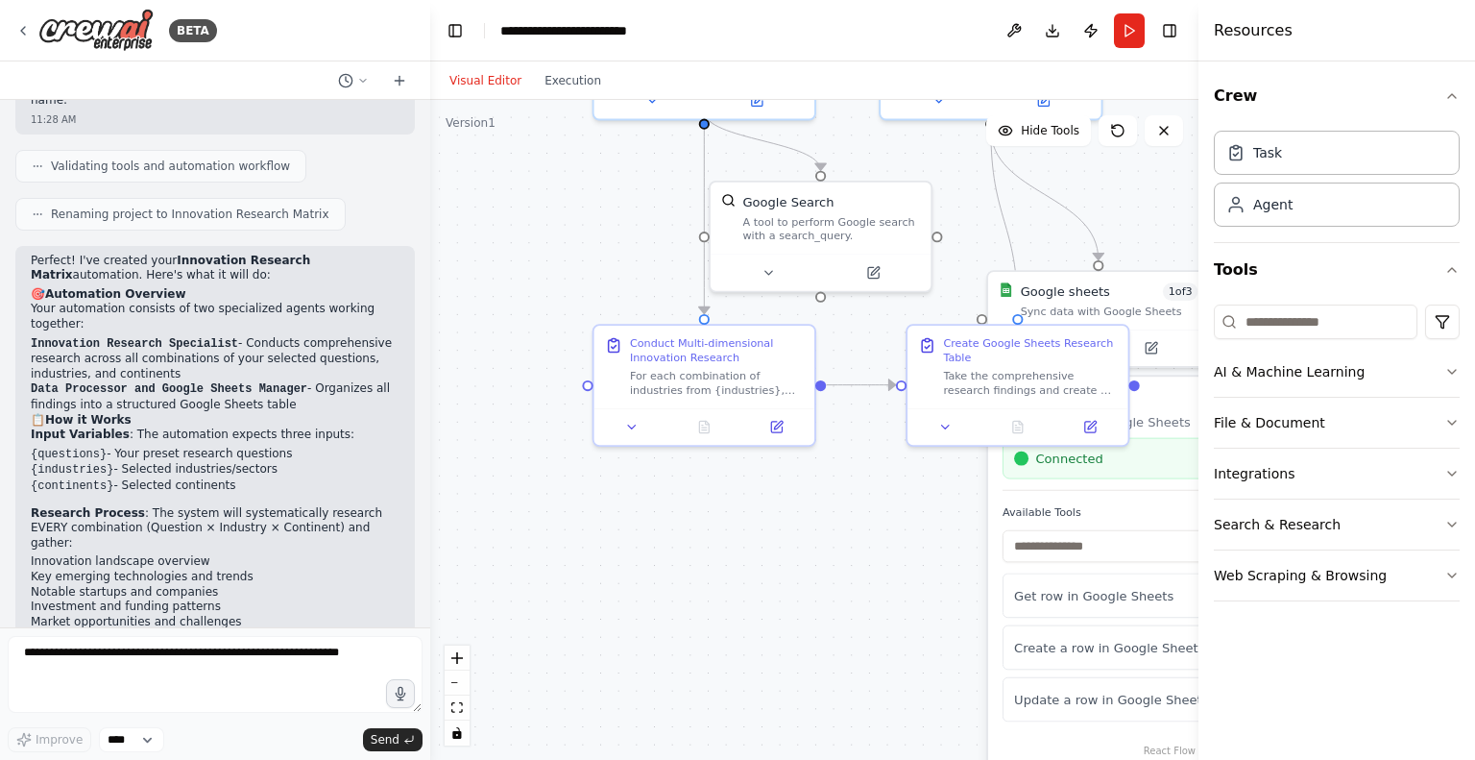
drag, startPoint x: 526, startPoint y: 475, endPoint x: 880, endPoint y: 511, distance: 355.3
click at [880, 511] on div ".deletable-edge-delete-btn { width: 20px; height: 20px; border: 0px solid #ffff…" at bounding box center [814, 430] width 768 height 660
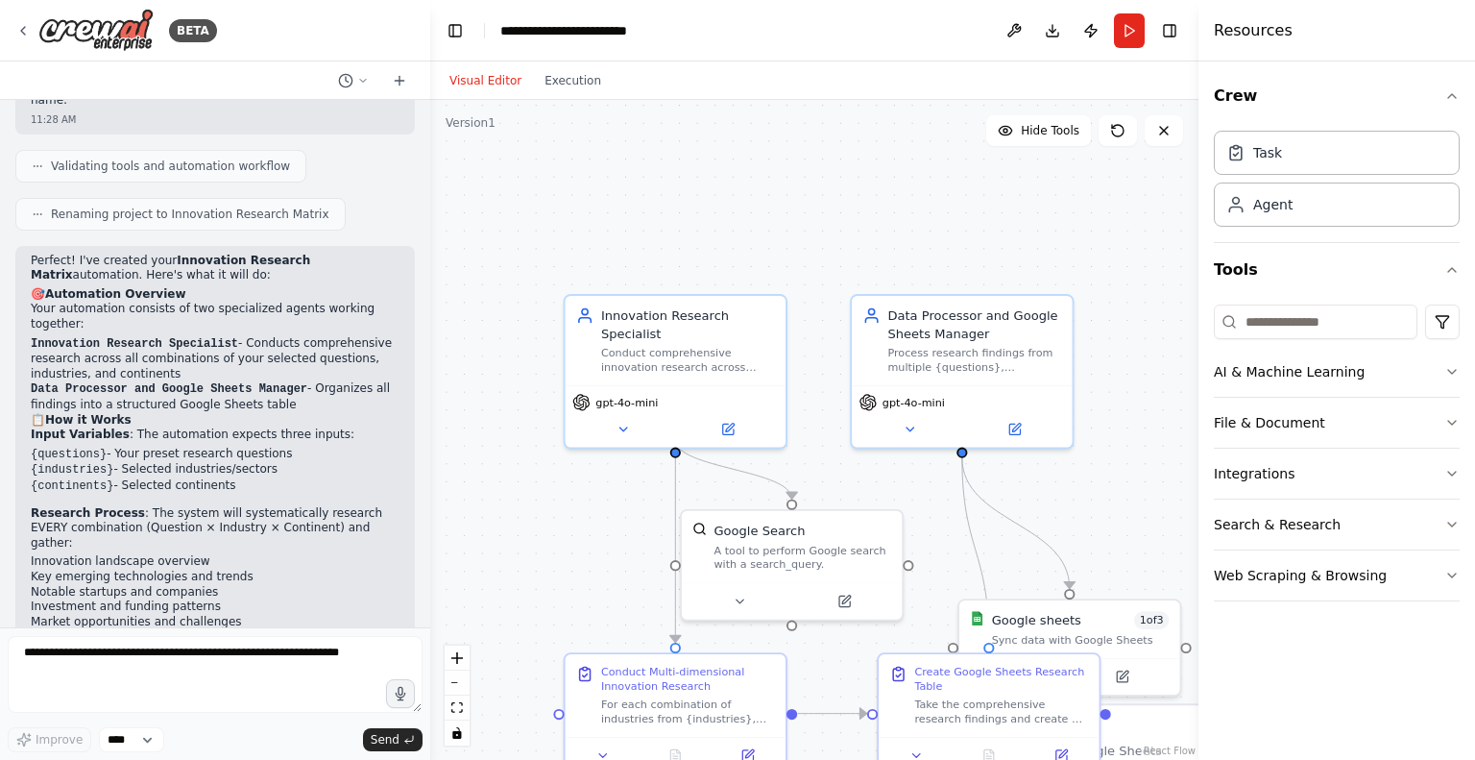
drag, startPoint x: 546, startPoint y: 242, endPoint x: 511, endPoint y: 575, distance: 335.1
click at [511, 575] on div ".deletable-edge-delete-btn { width: 20px; height: 20px; border: 0px solid #ffff…" at bounding box center [814, 430] width 768 height 660
click at [627, 423] on icon at bounding box center [625, 430] width 14 height 14
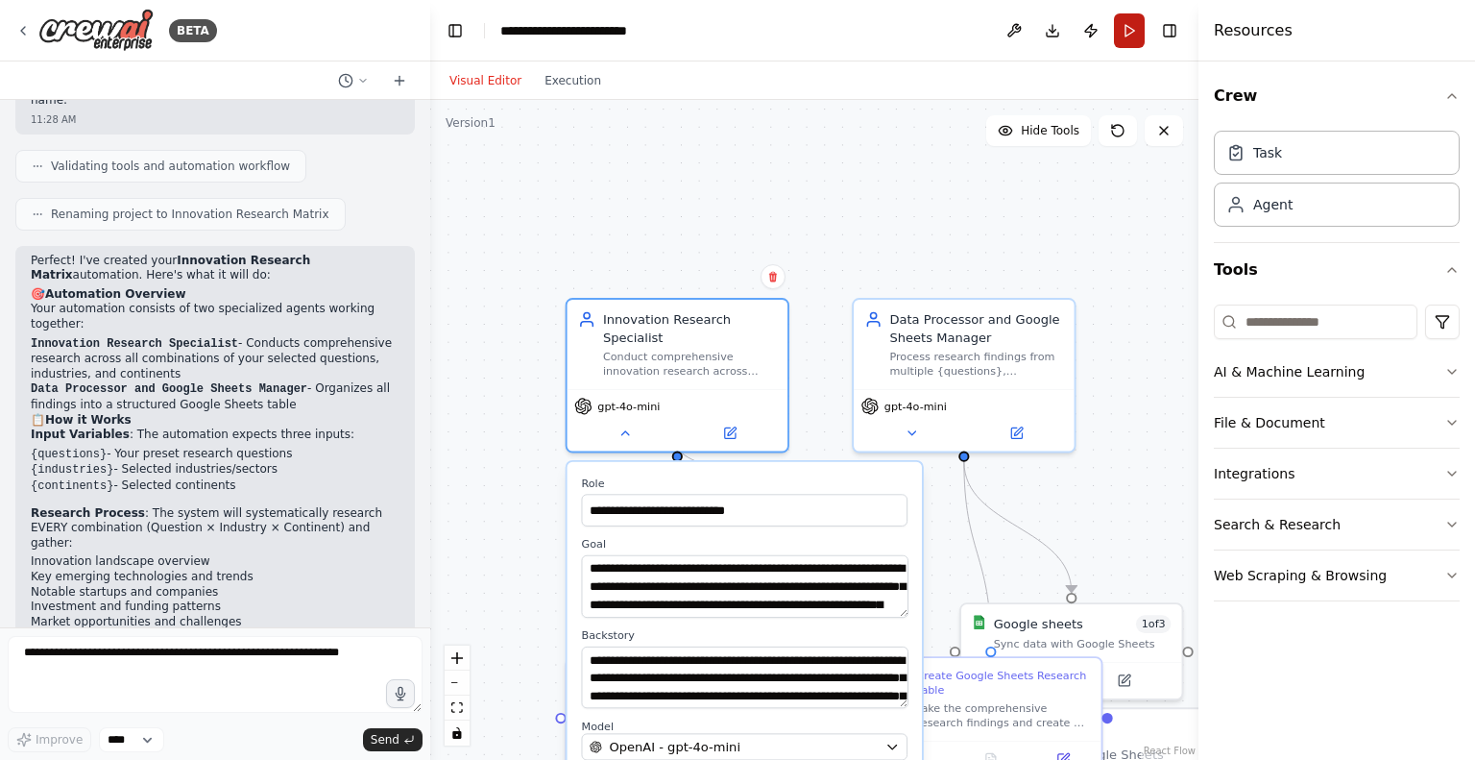
click at [1126, 27] on button "Run" at bounding box center [1129, 30] width 31 height 35
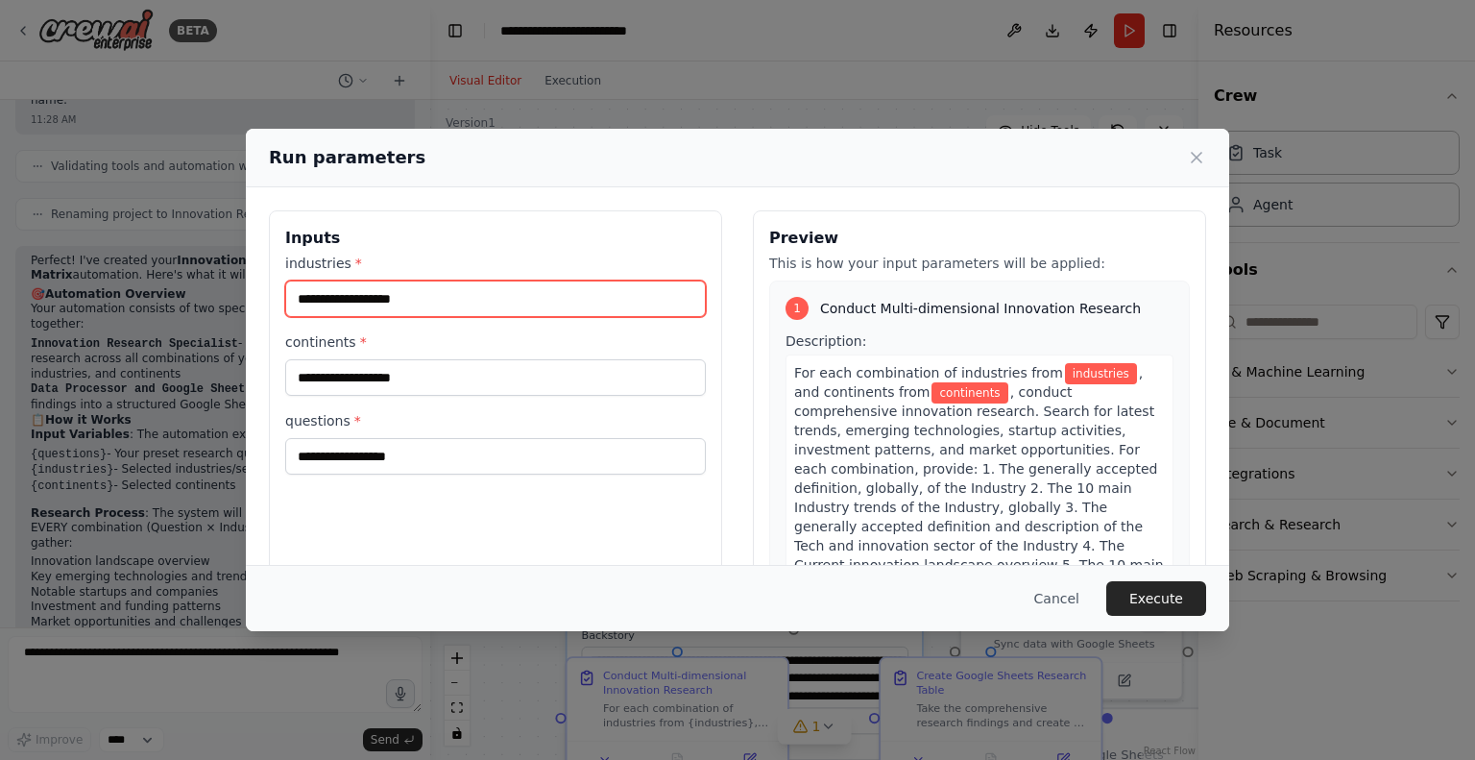
click at [616, 296] on input "industries *" at bounding box center [495, 298] width 421 height 37
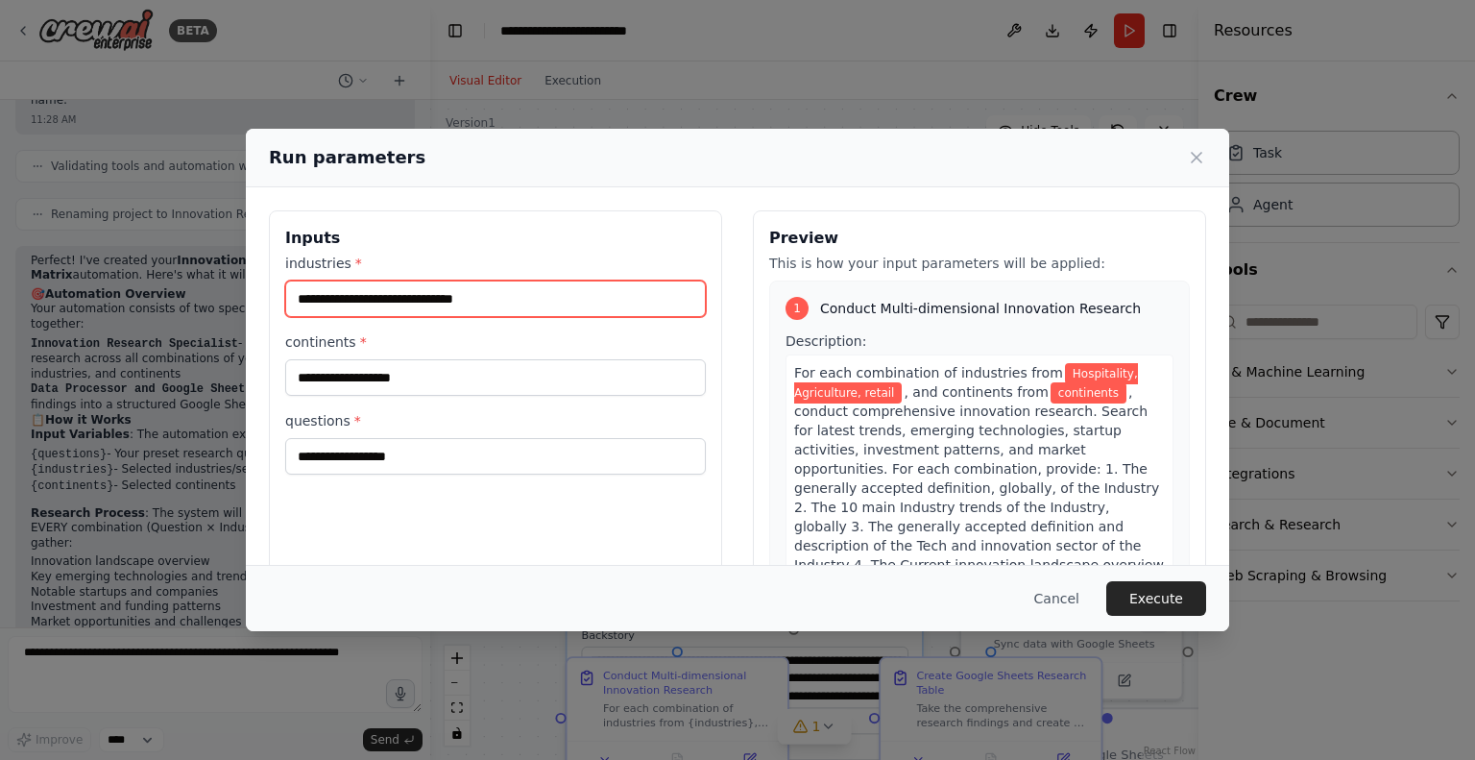
type input "**********"
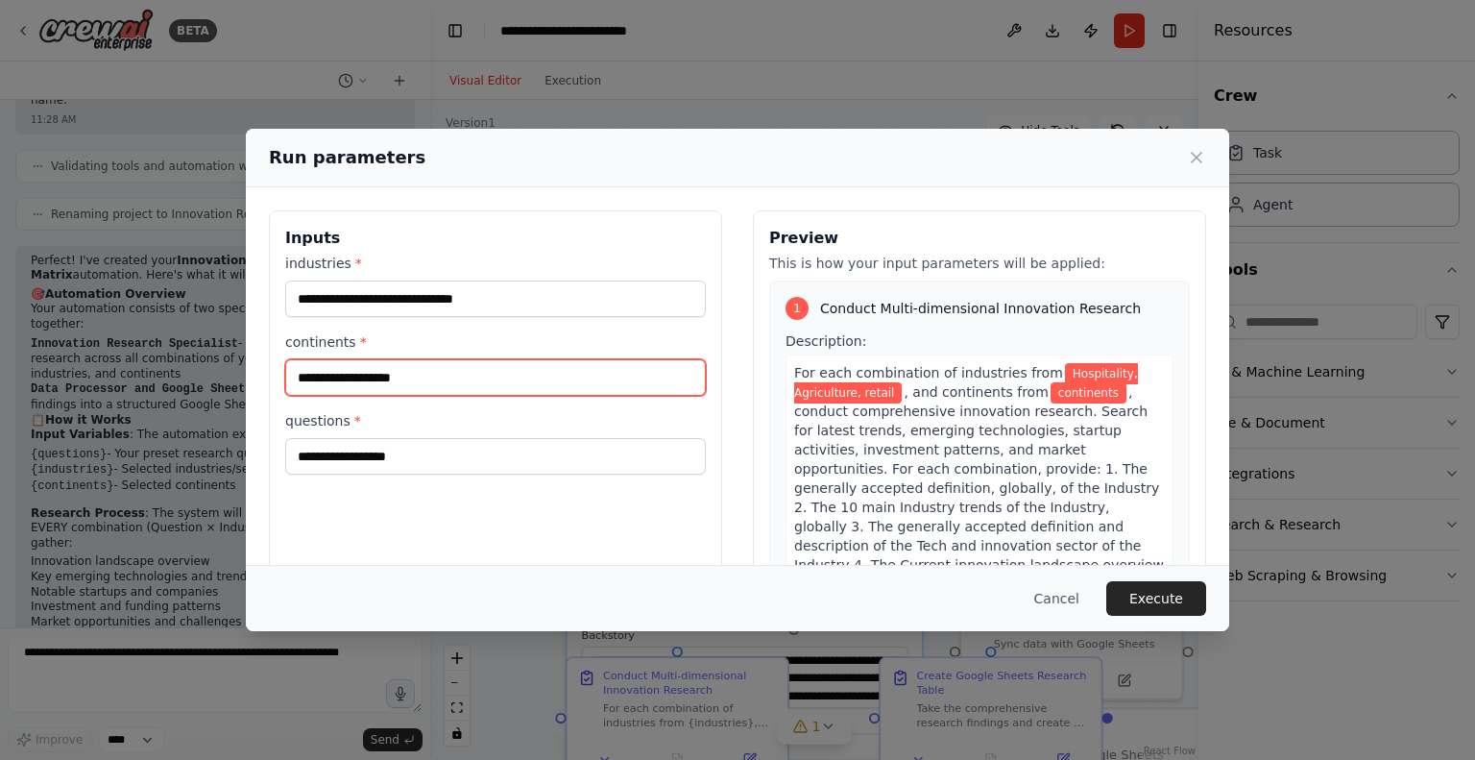
click at [569, 376] on input "continents *" at bounding box center [495, 377] width 421 height 37
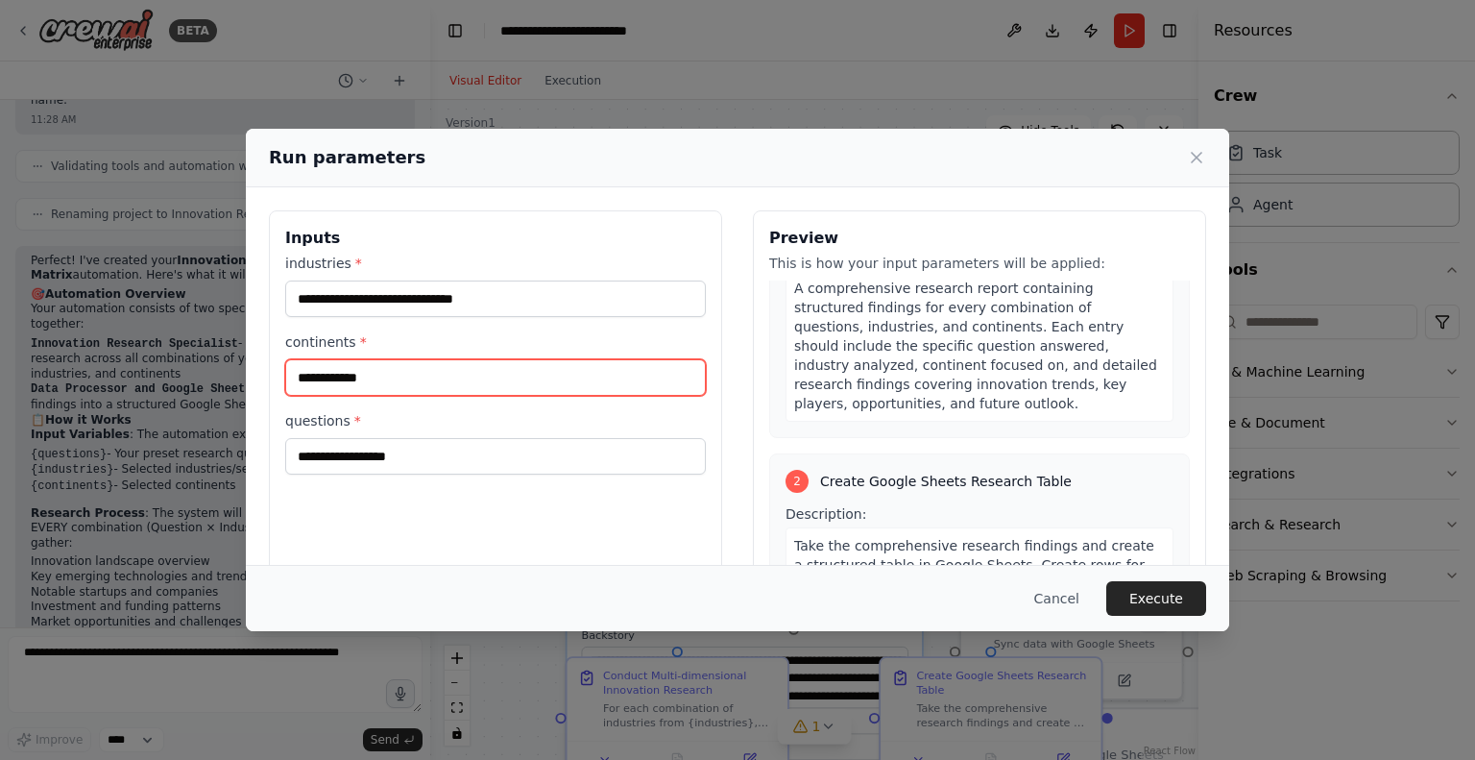
scroll to position [249, 0]
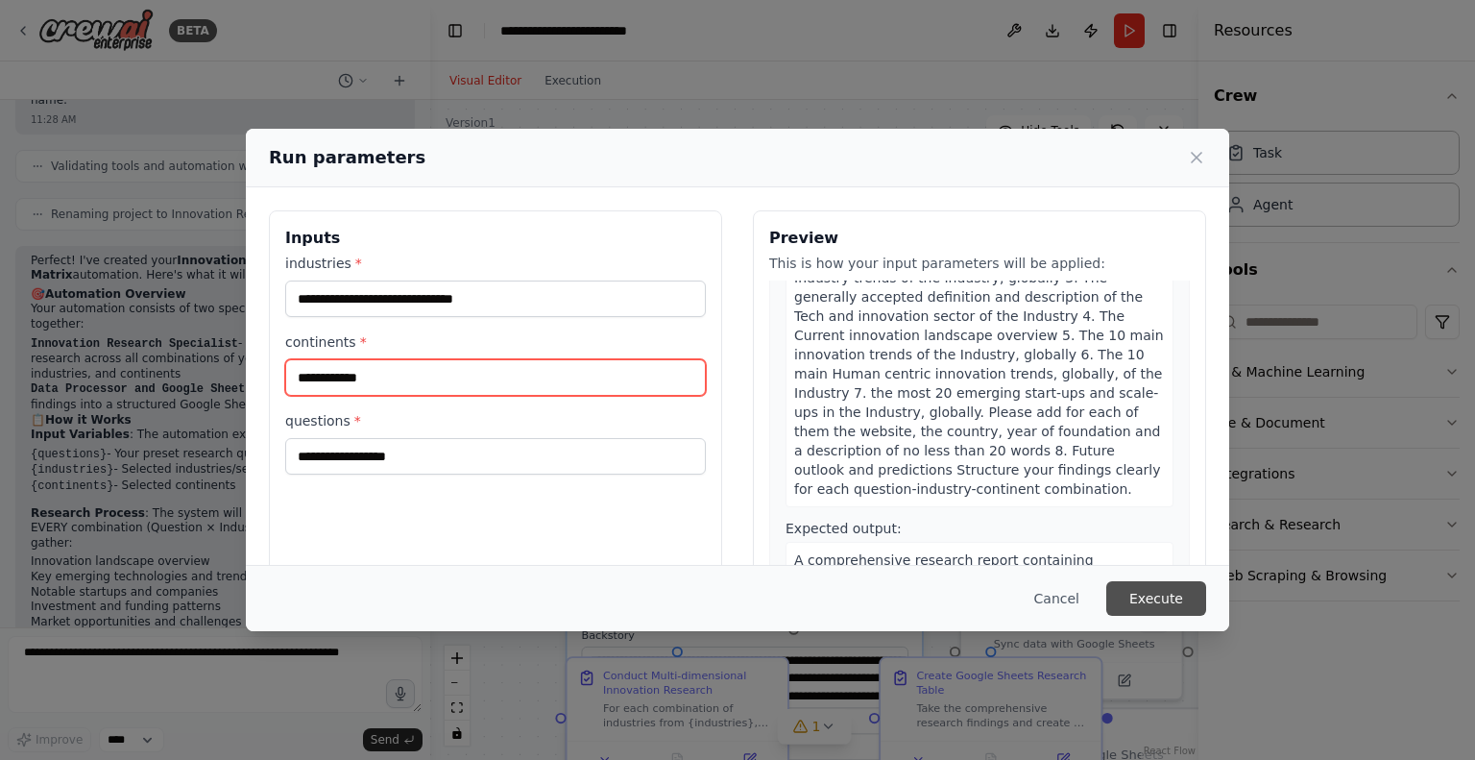
type input "**********"
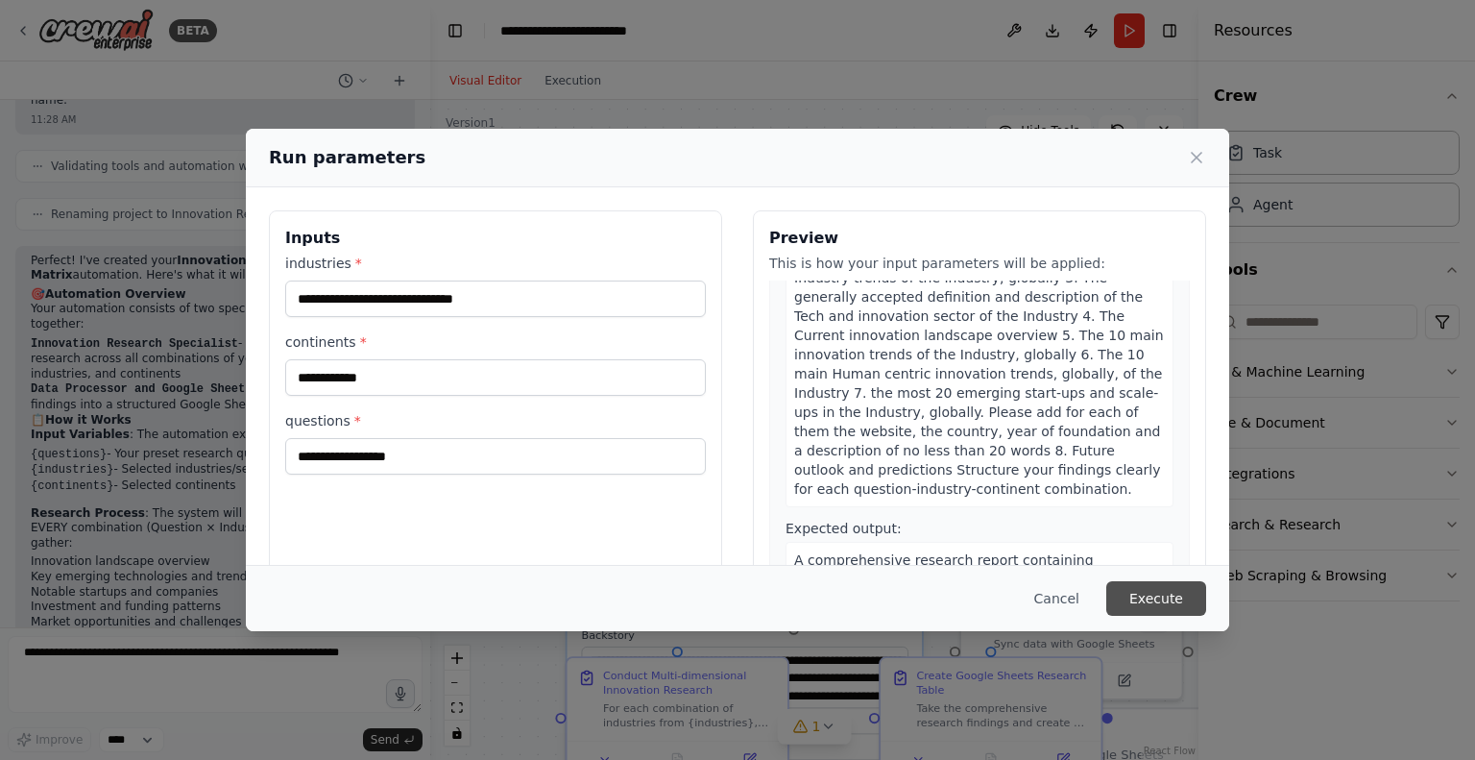
click at [1132, 597] on button "Execute" at bounding box center [1157, 598] width 100 height 35
click at [1059, 591] on button "Cancel" at bounding box center [1057, 598] width 76 height 35
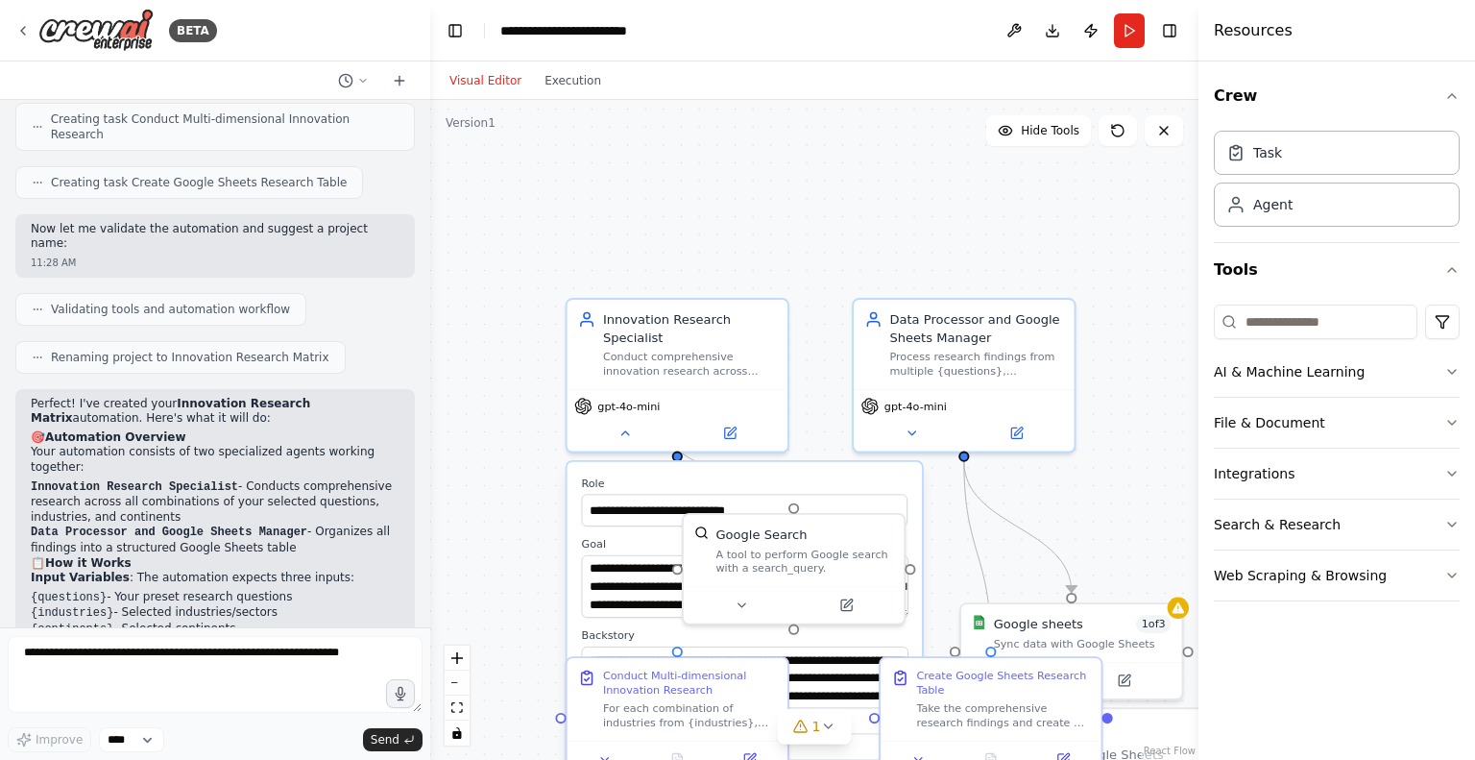
scroll to position [901, 0]
click at [519, 487] on div ".deletable-edge-delete-btn { width: 20px; height: 20px; border: 0px solid #ffff…" at bounding box center [814, 430] width 768 height 660
click at [627, 424] on div "gpt-4o-mini" at bounding box center [678, 415] width 220 height 61
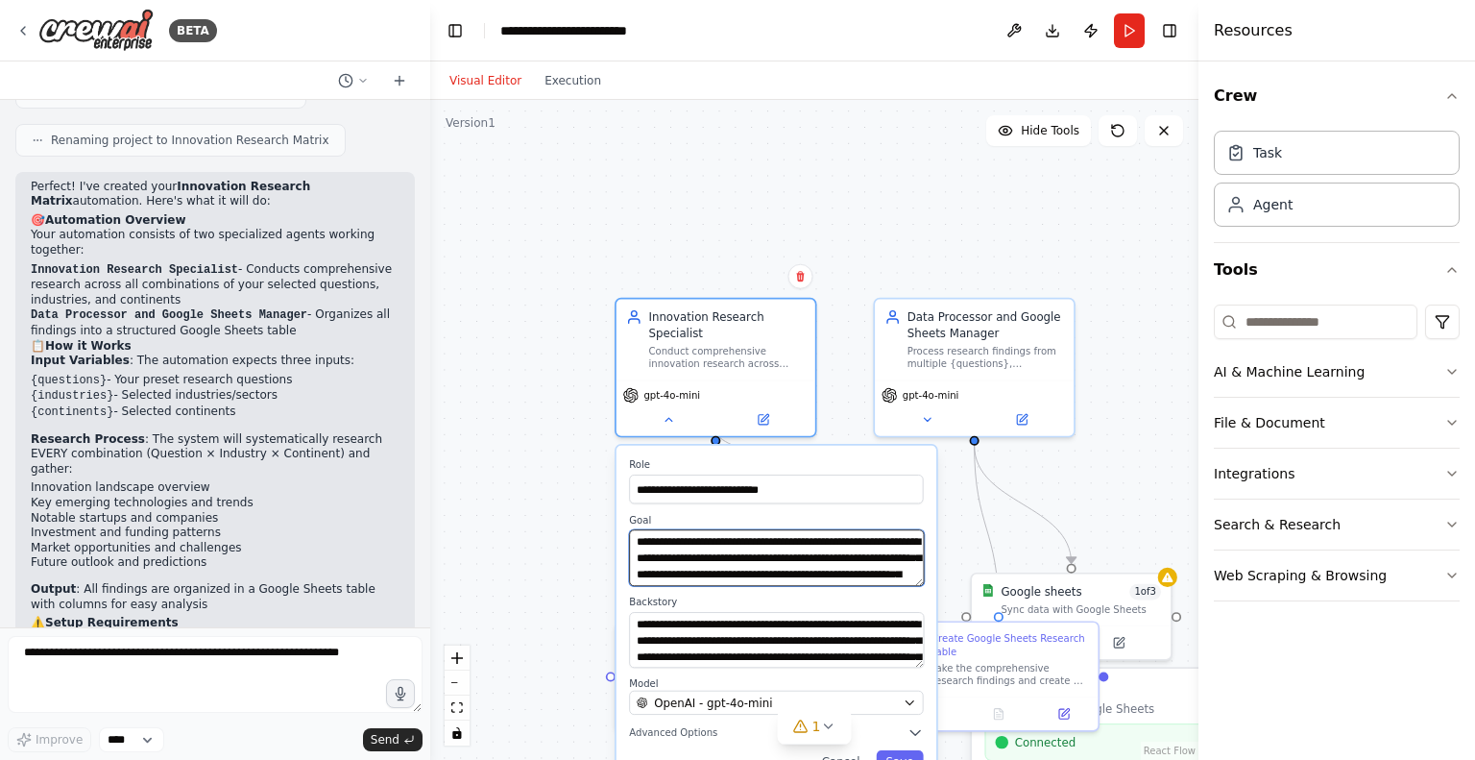
scroll to position [1326, 0]
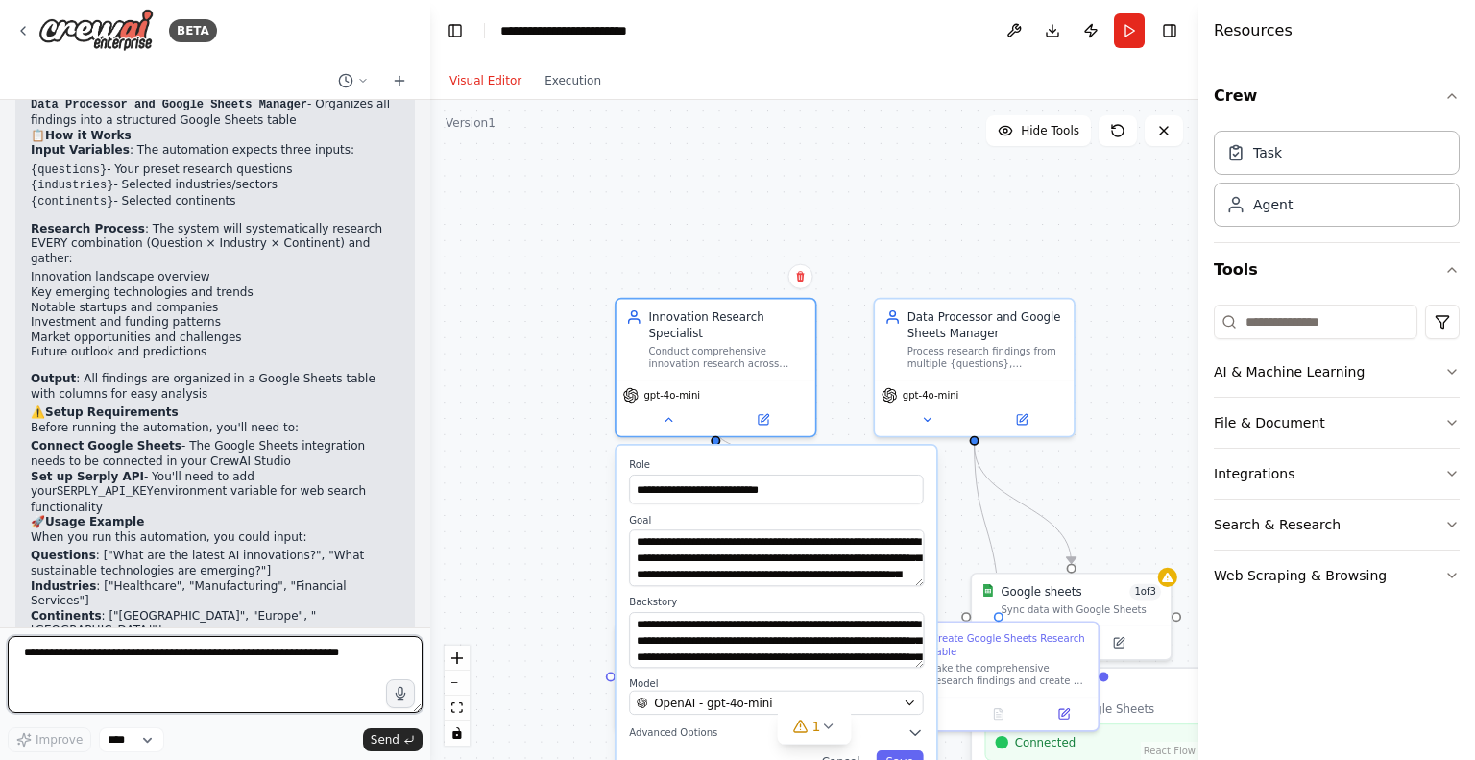
click at [257, 660] on textarea at bounding box center [215, 674] width 415 height 77
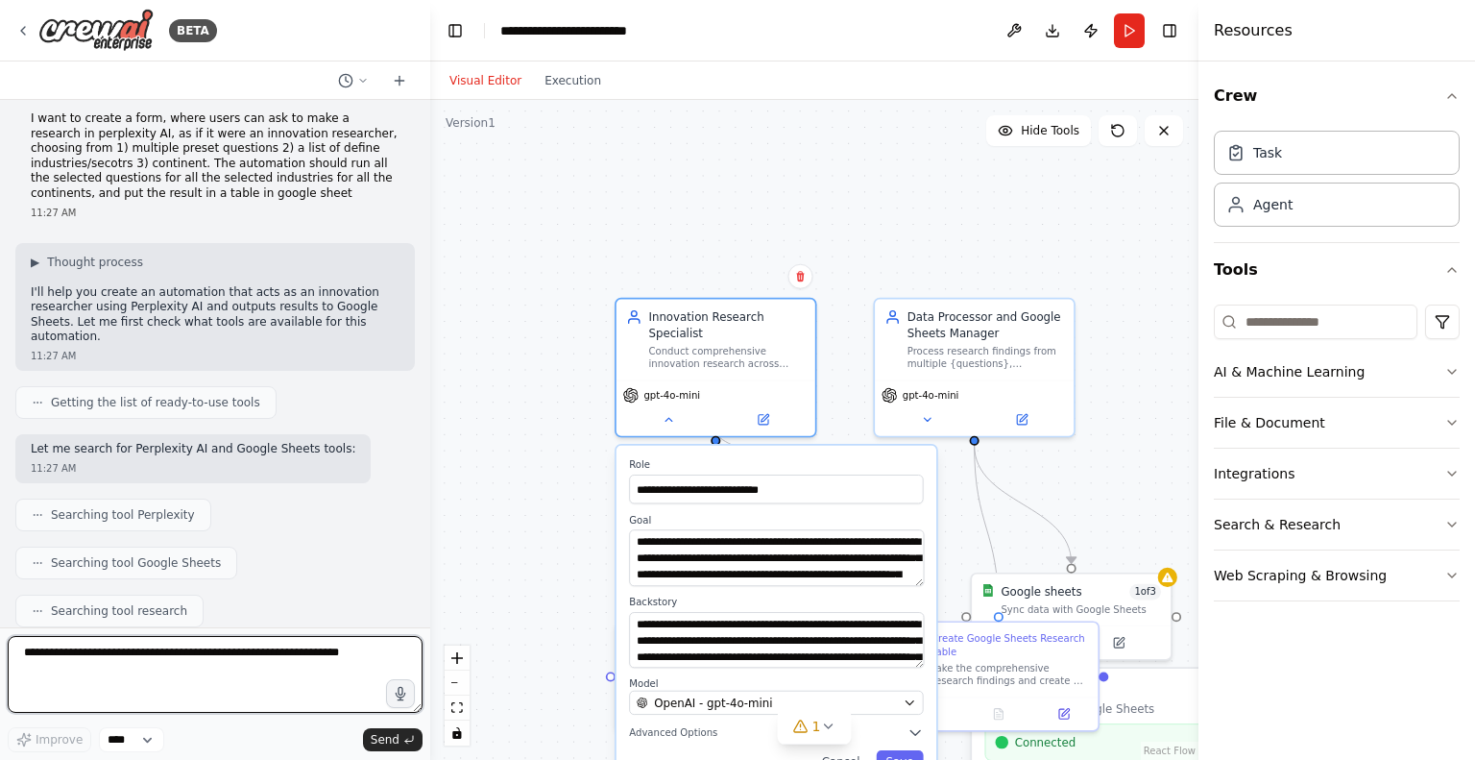
scroll to position [0, 0]
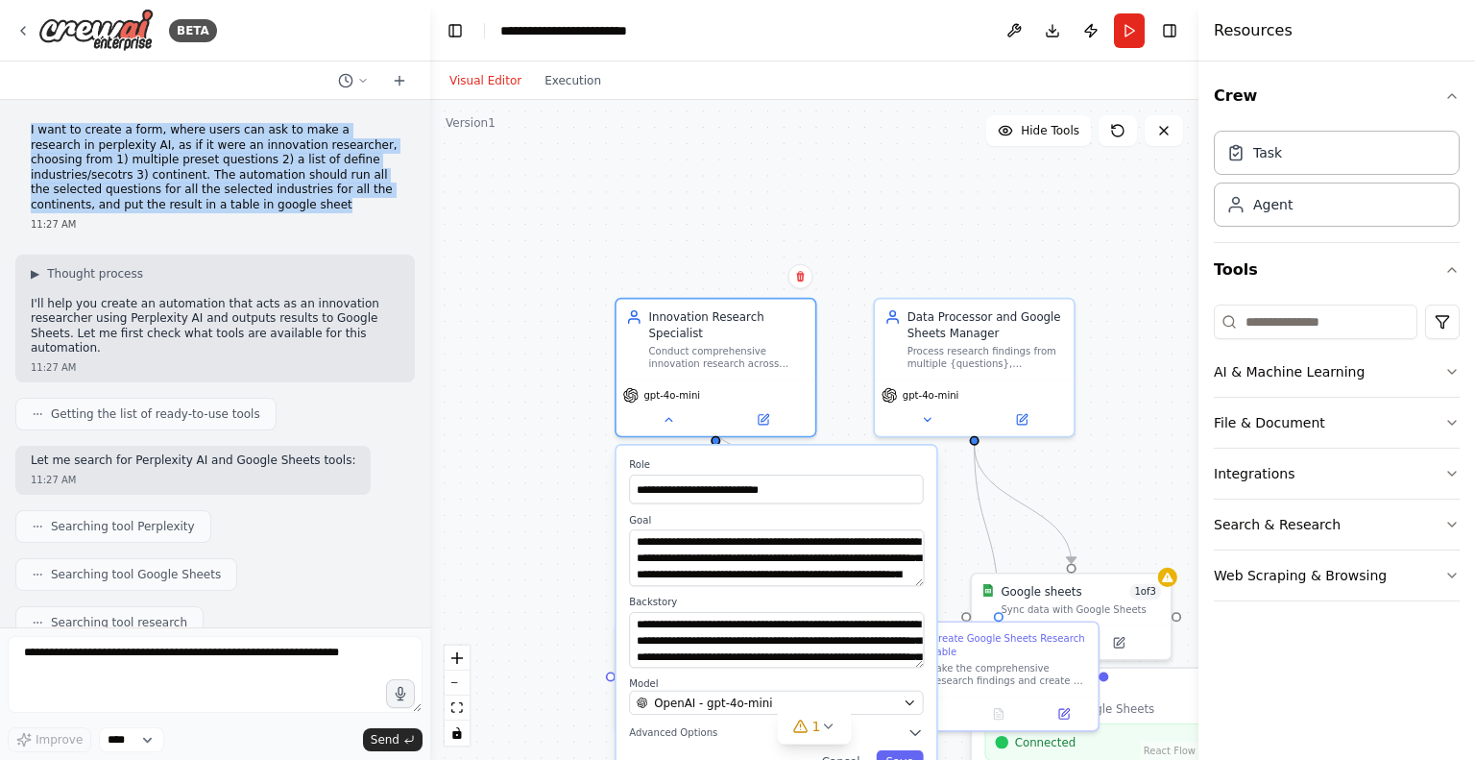
drag, startPoint x: 161, startPoint y: 207, endPoint x: 23, endPoint y: 131, distance: 157.8
click at [23, 131] on div "I want to create a form, where users can ask to make a research in perplexity A…" at bounding box center [215, 177] width 400 height 124
copy p "I want to create a form, where users can ask to make a research in perplexity A…"
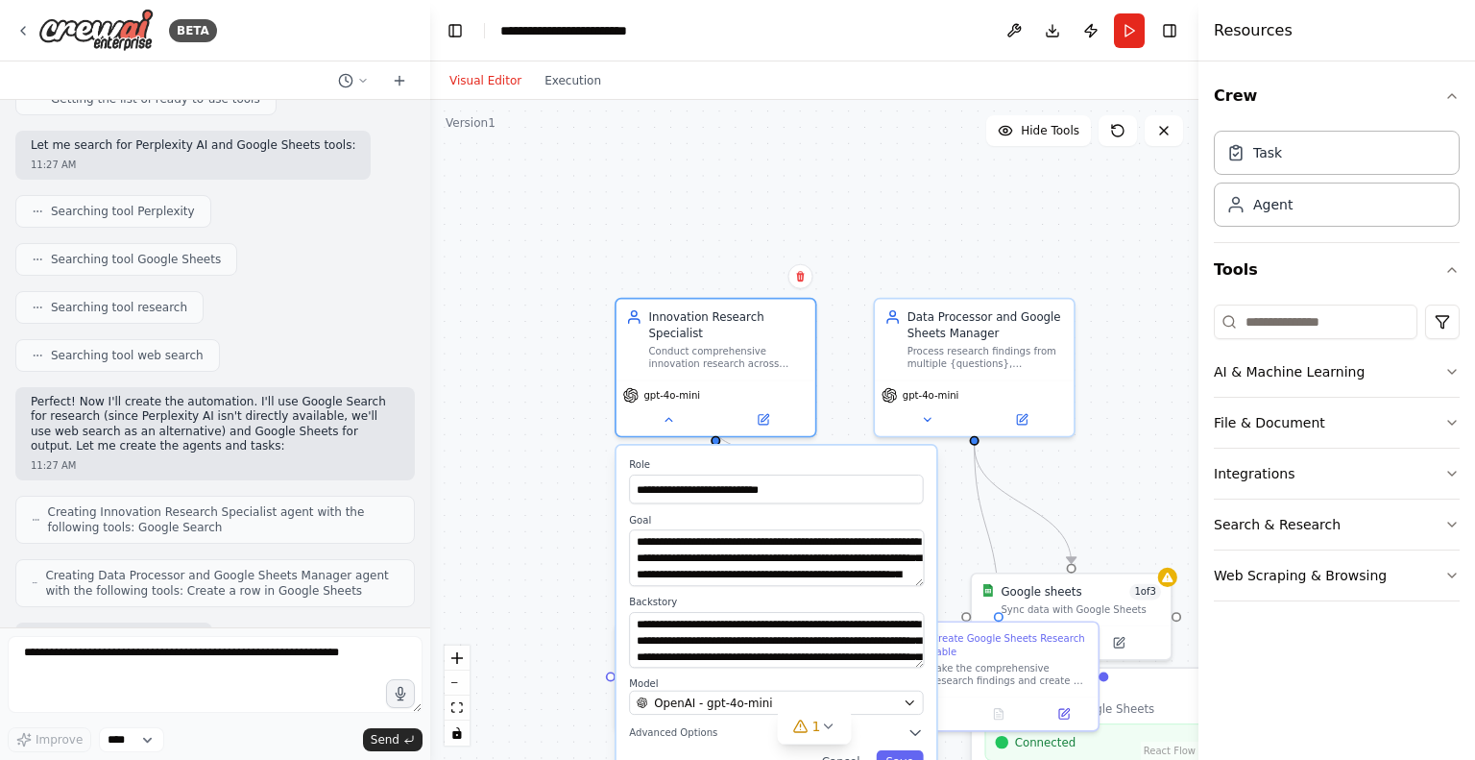
scroll to position [315, 0]
click at [168, 666] on textarea at bounding box center [215, 674] width 415 height 77
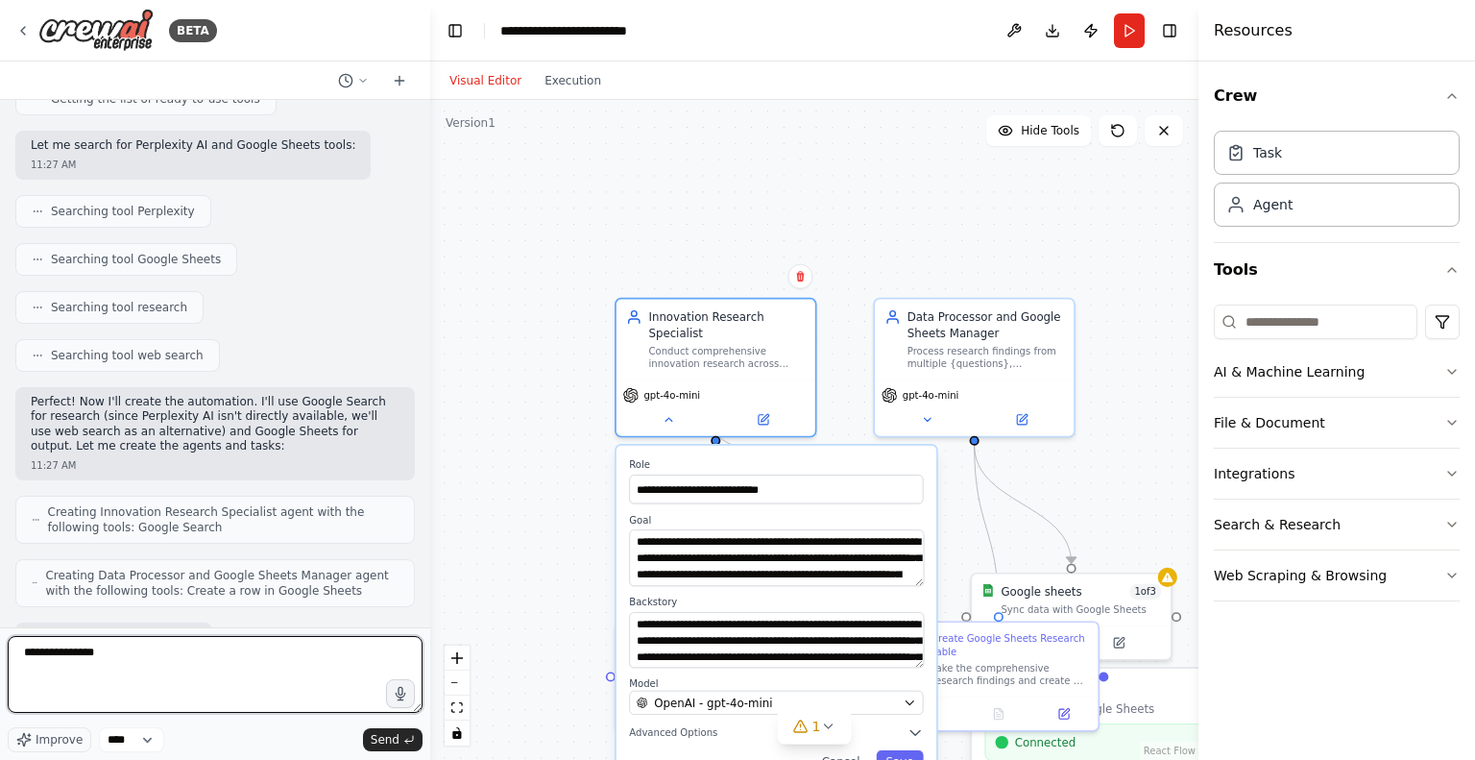
click at [168, 666] on textarea "**********" at bounding box center [215, 674] width 415 height 77
paste textarea "**********"
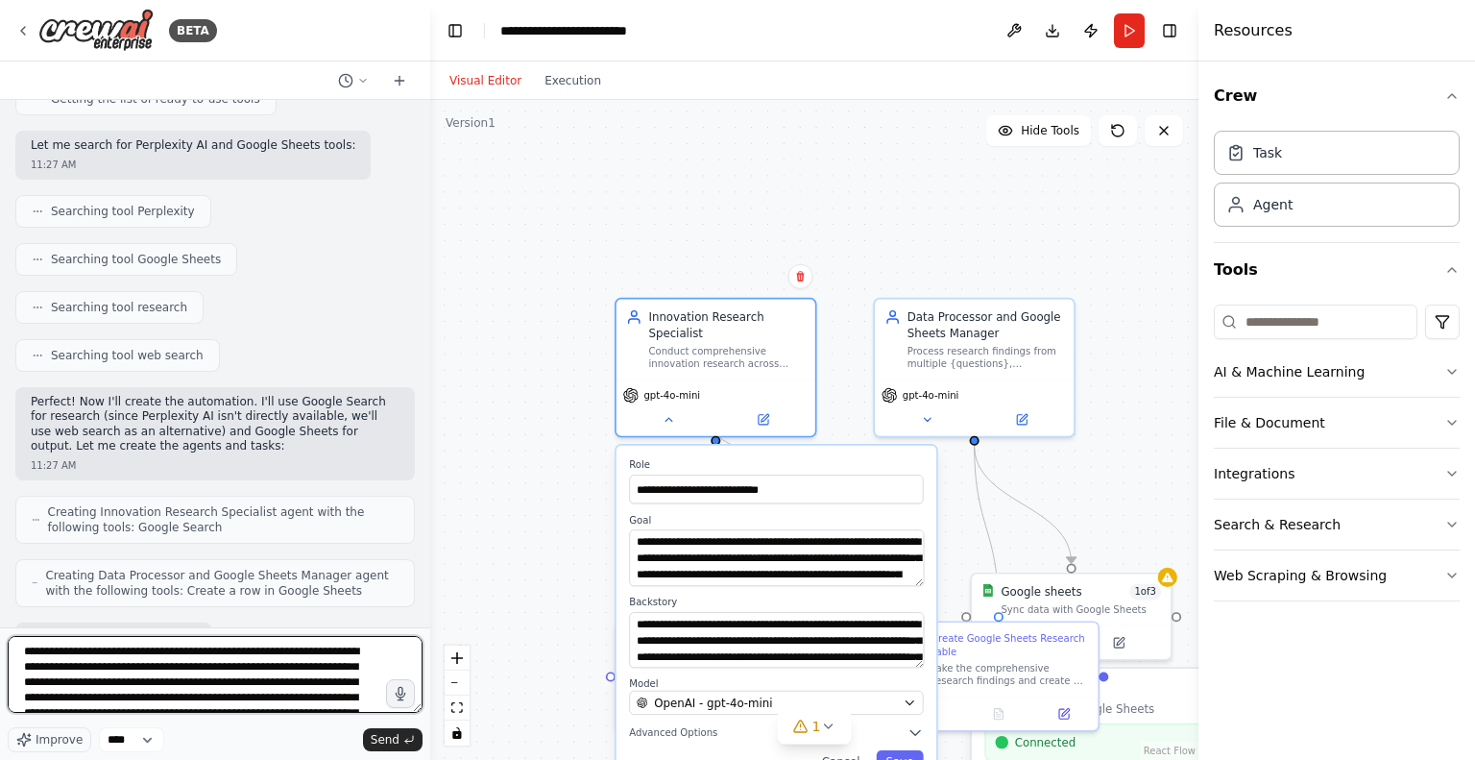
scroll to position [0, 0]
click at [254, 648] on textarea "**********" at bounding box center [215, 674] width 415 height 77
click at [368, 659] on textarea "**********" at bounding box center [215, 674] width 415 height 77
click at [280, 683] on textarea "**********" at bounding box center [215, 674] width 415 height 77
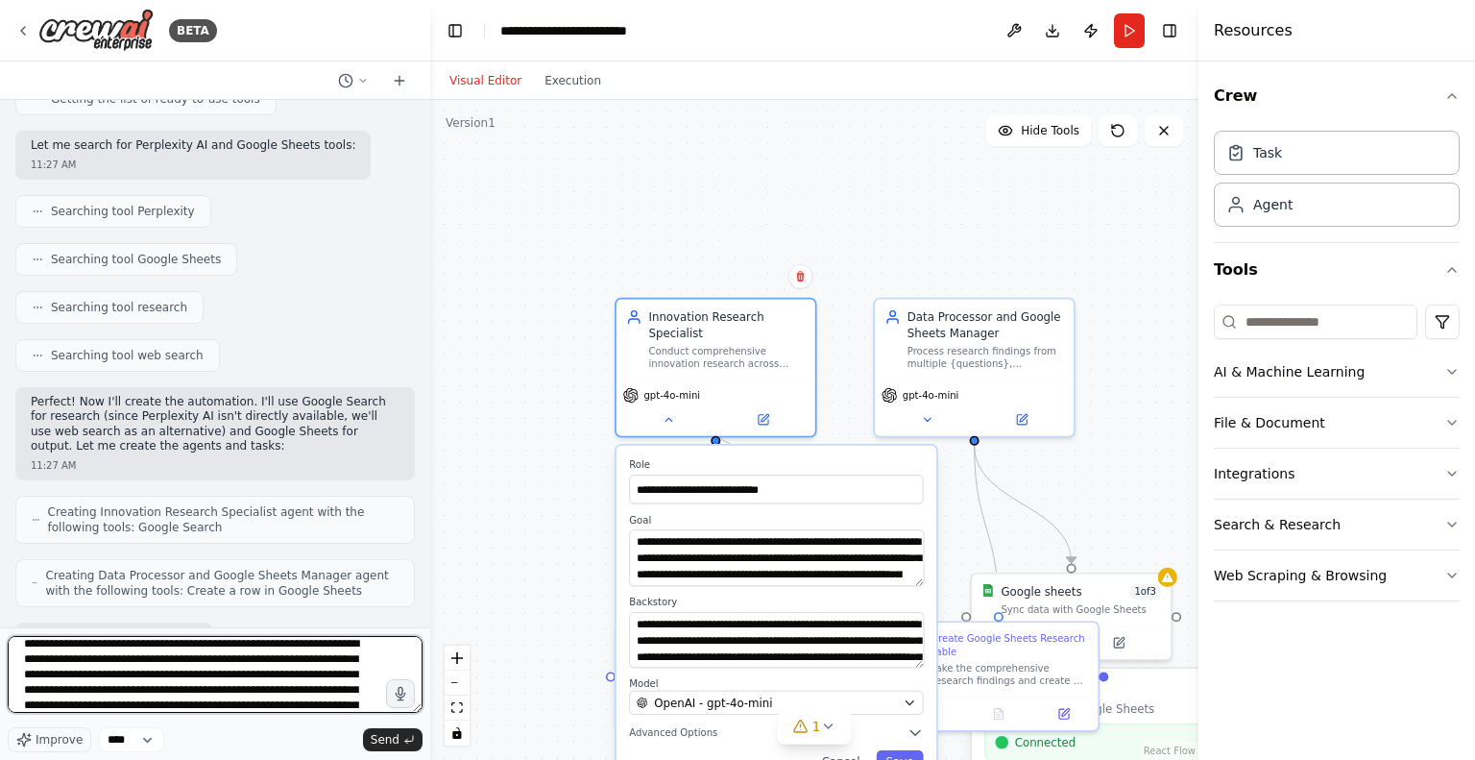
scroll to position [24, 0]
click at [79, 691] on textarea "**********" at bounding box center [215, 674] width 415 height 77
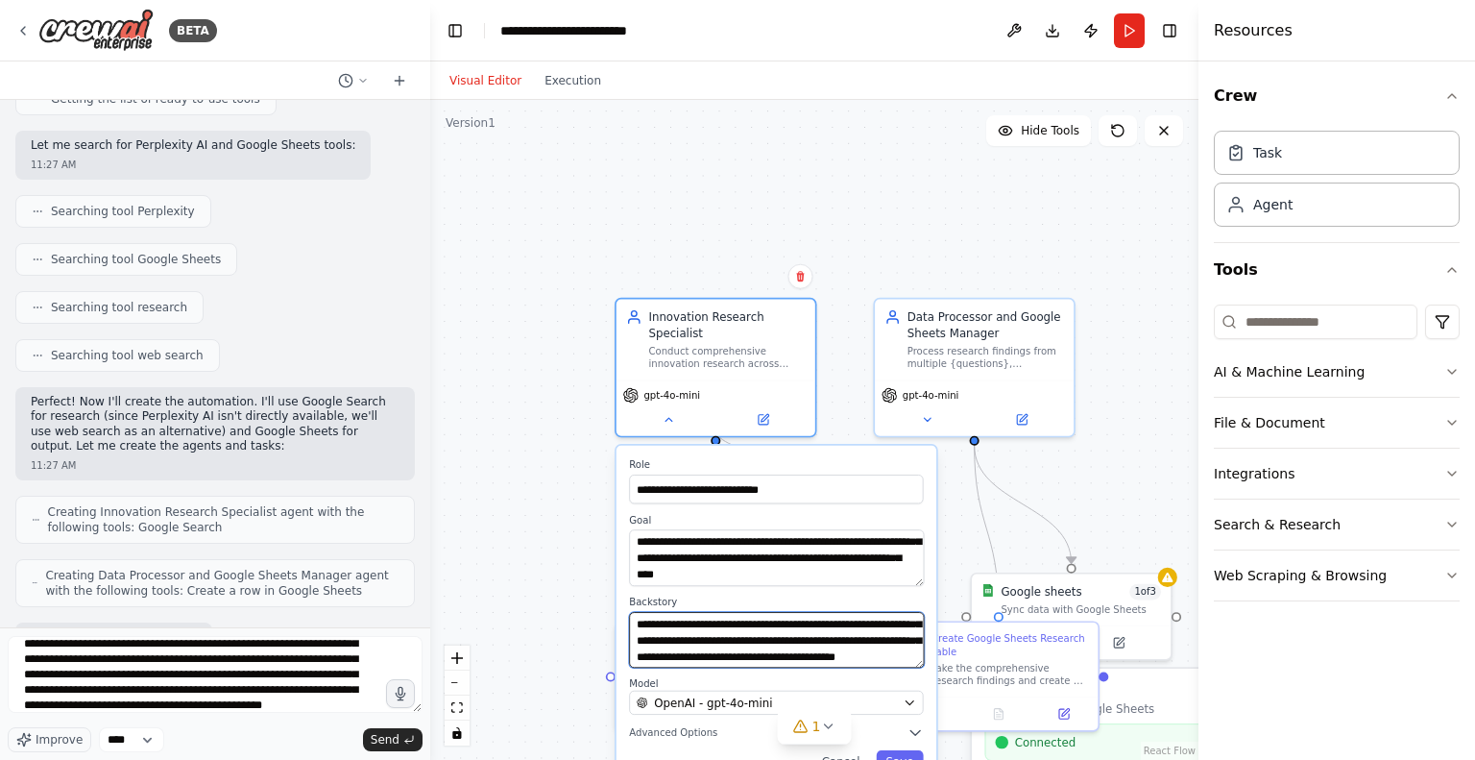
scroll to position [154, 0]
click at [662, 410] on icon at bounding box center [668, 416] width 12 height 12
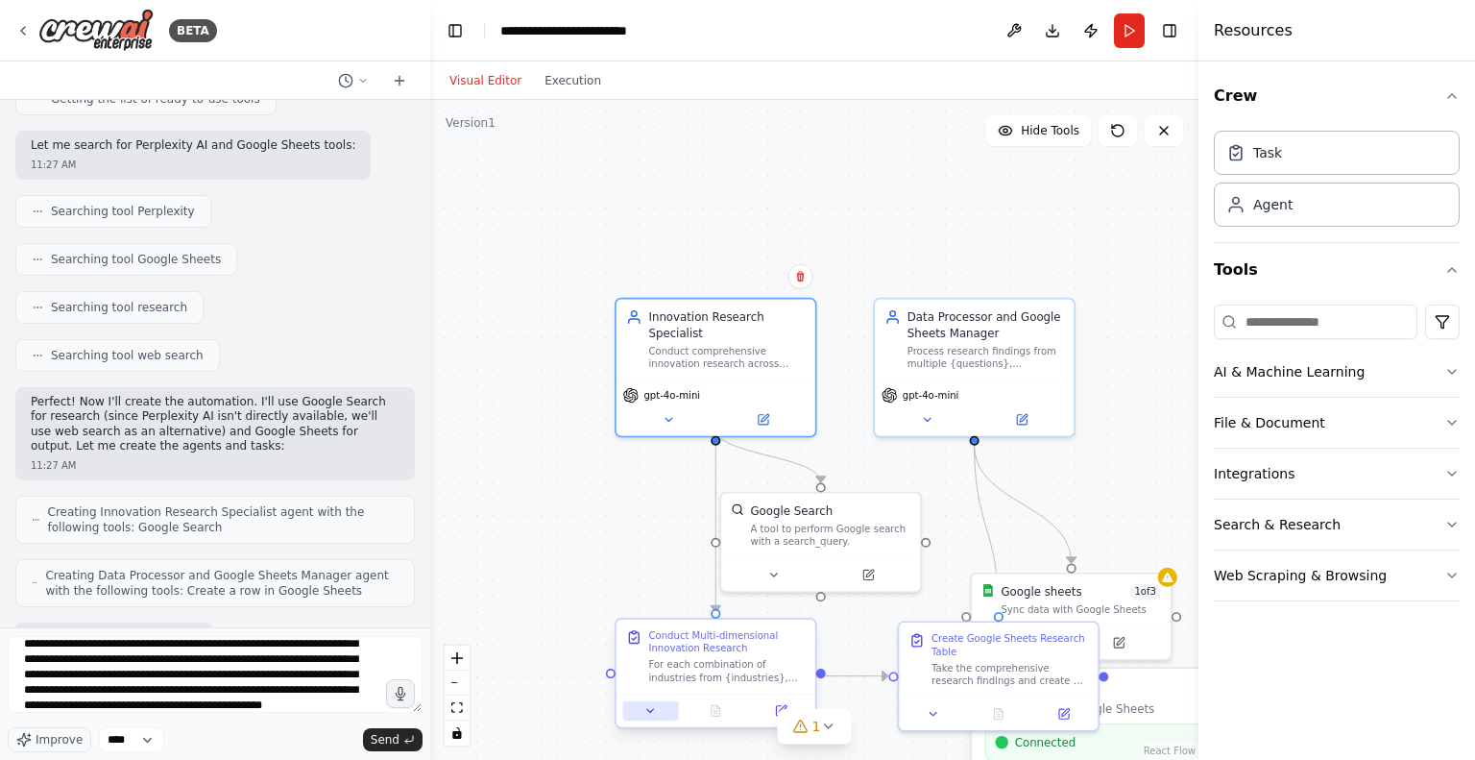
click at [656, 713] on icon at bounding box center [651, 710] width 12 height 12
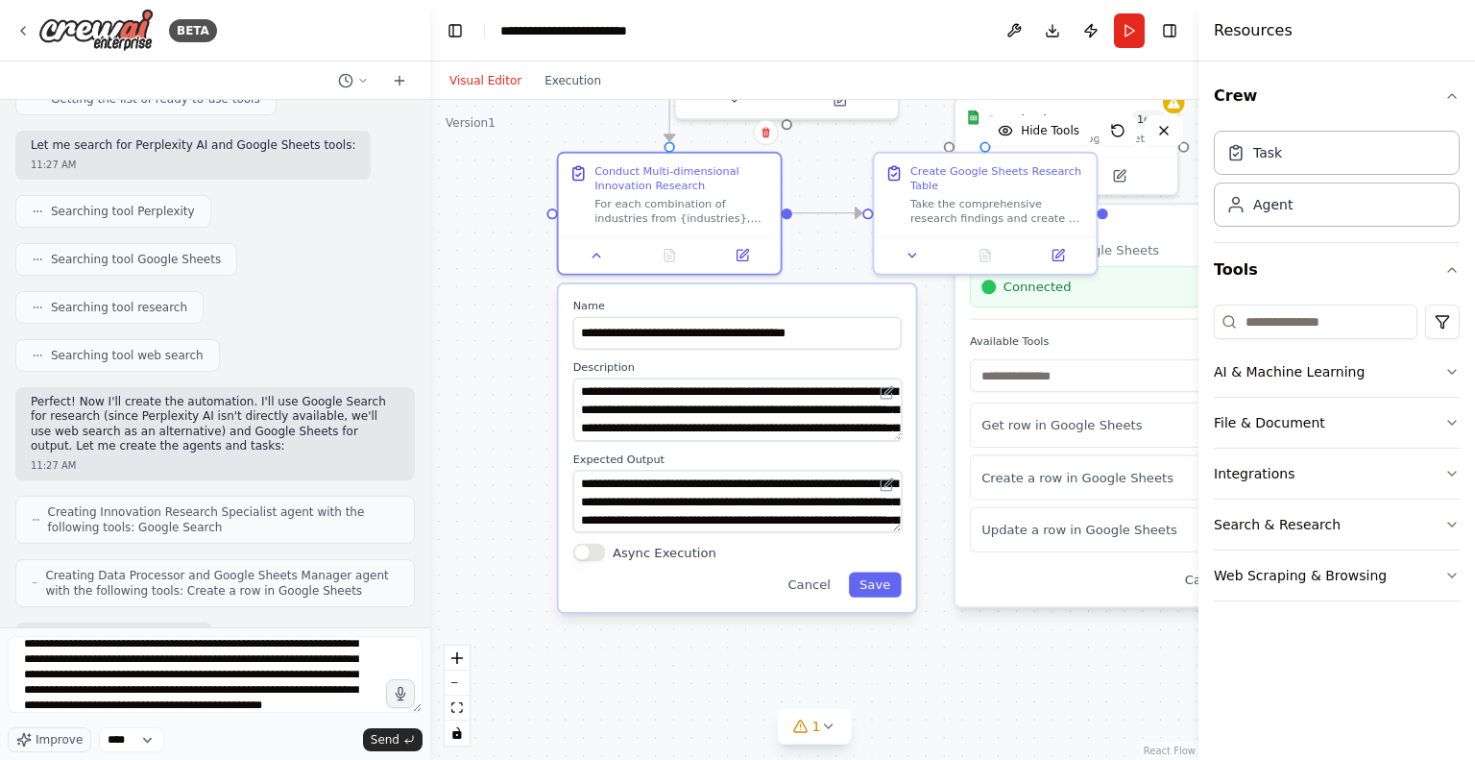
drag, startPoint x: 597, startPoint y: 535, endPoint x: 552, endPoint y: 64, distance: 472.8
click at [552, 64] on div "Visual Editor Execution Version 1 Hide Tools .deletable-edge-delete-btn { width…" at bounding box center [814, 410] width 768 height 698
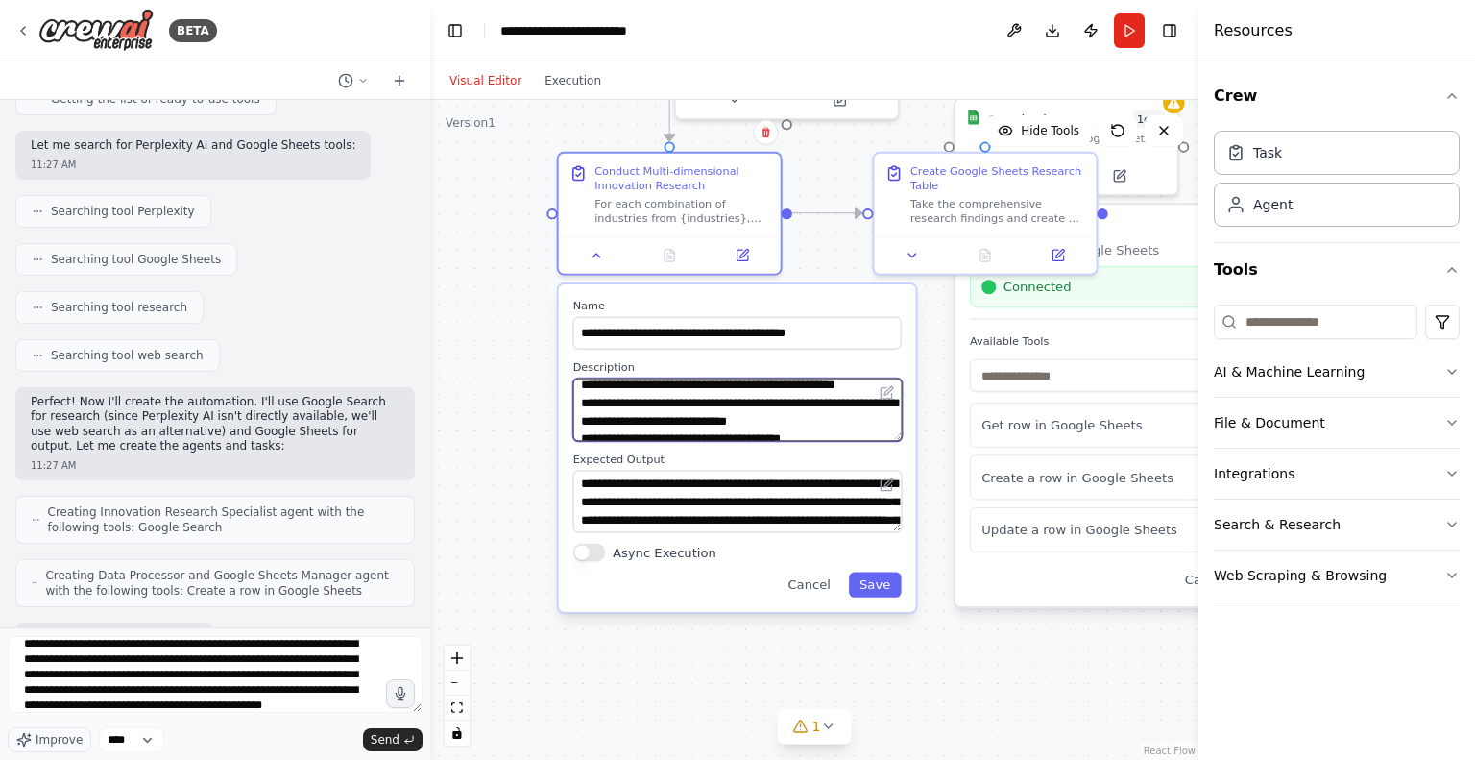
scroll to position [115, 0]
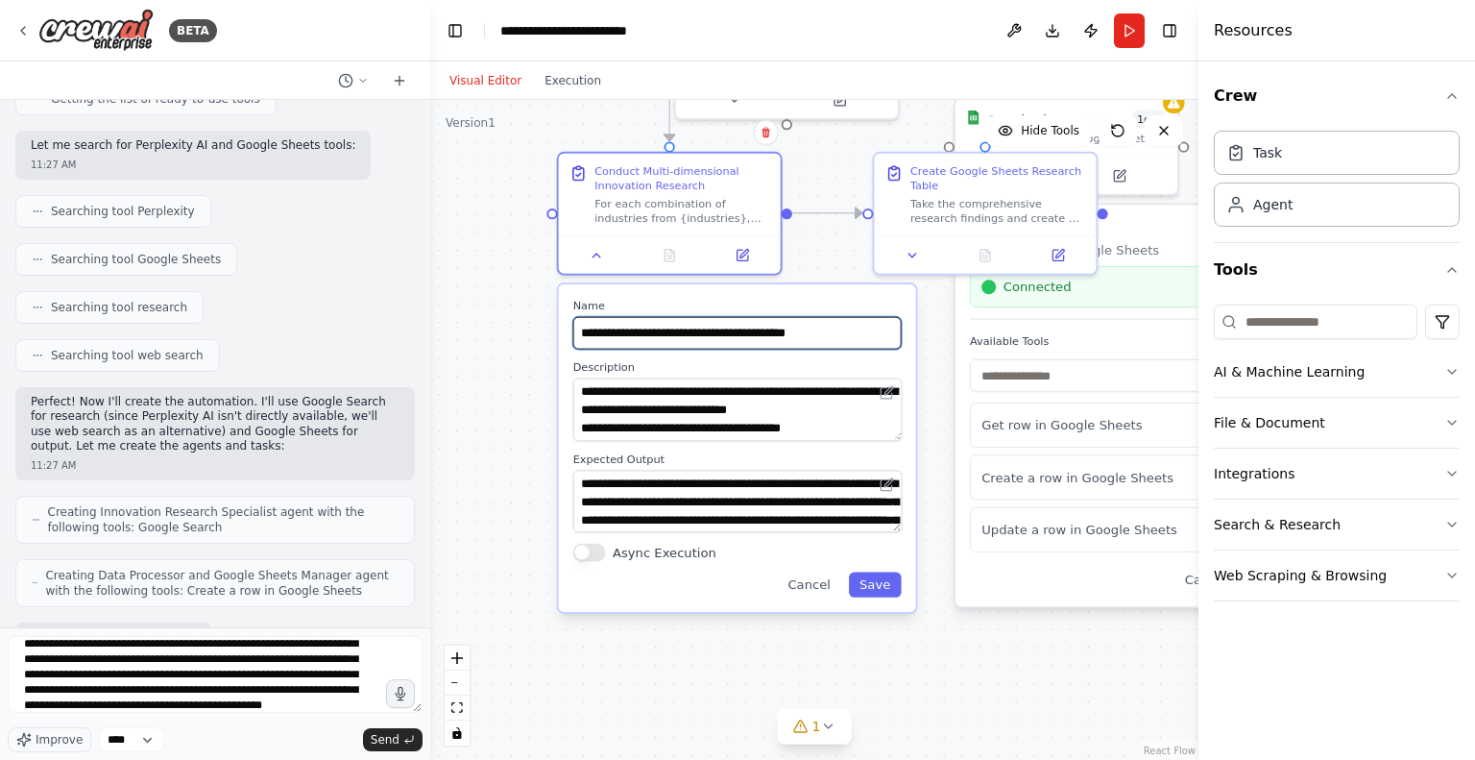
drag, startPoint x: 857, startPoint y: 329, endPoint x: 556, endPoint y: 326, distance: 300.7
click at [557, 326] on div "**********" at bounding box center [737, 447] width 361 height 331
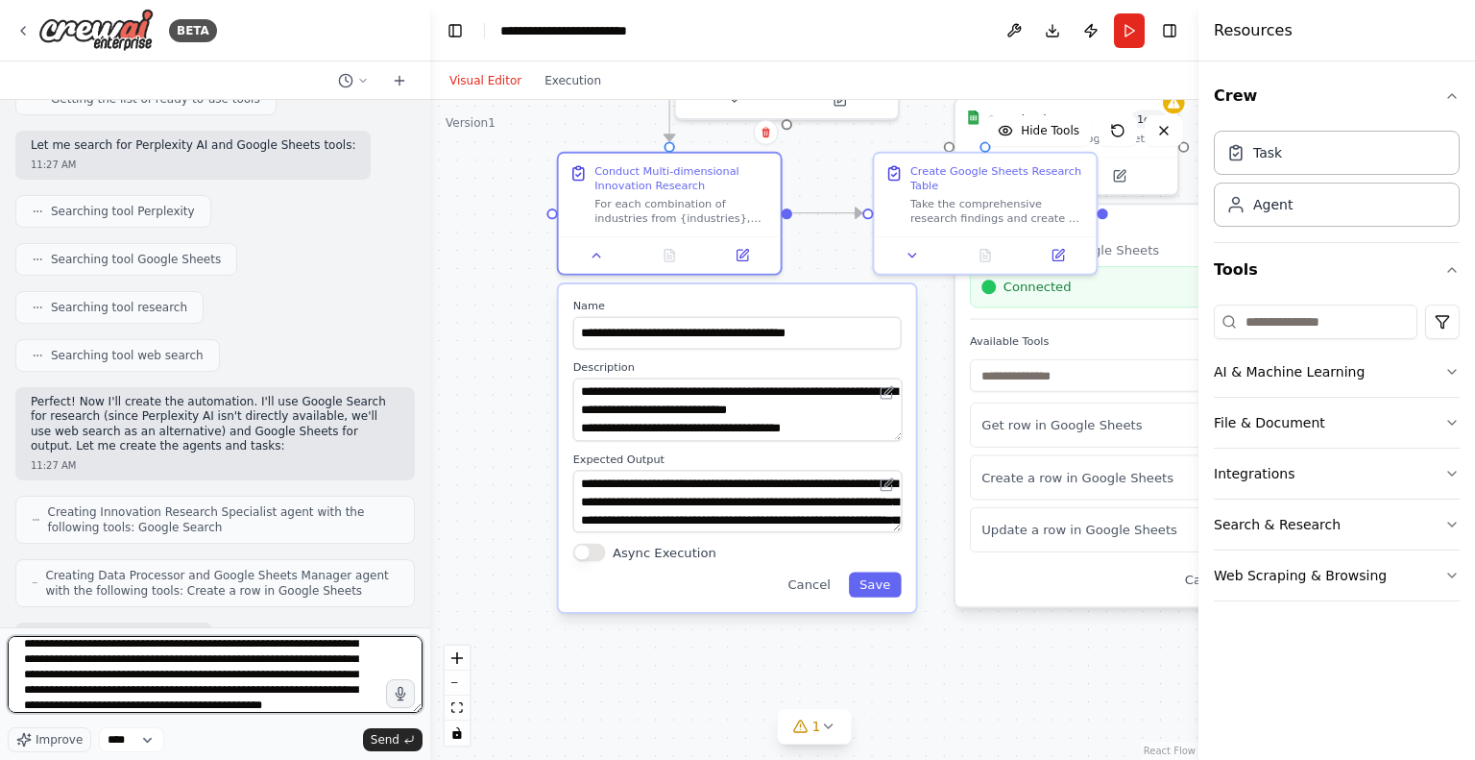
click at [165, 690] on textarea "**********" at bounding box center [215, 674] width 415 height 77
paste textarea "**********"
type textarea "**********"
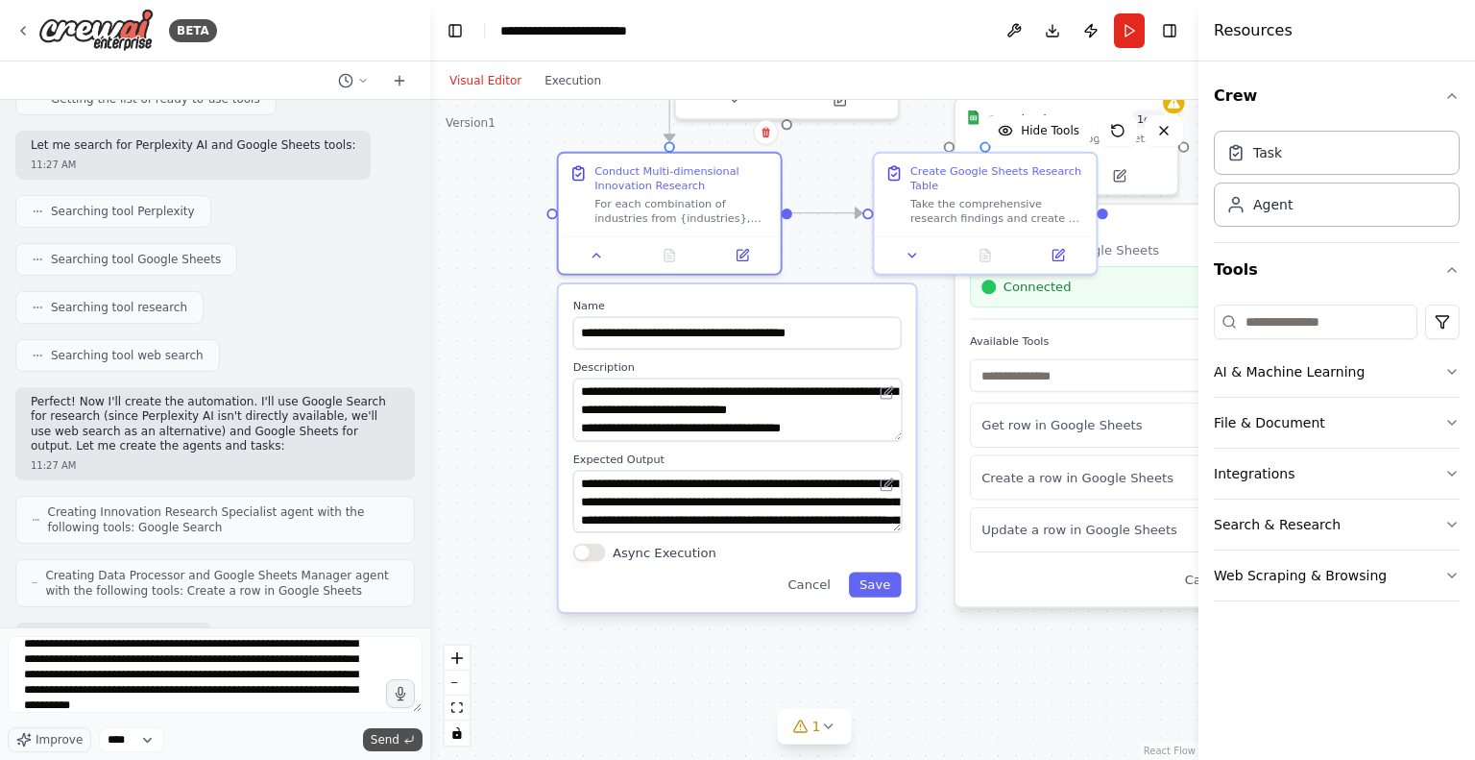
click at [387, 735] on span "Send" at bounding box center [385, 739] width 29 height 15
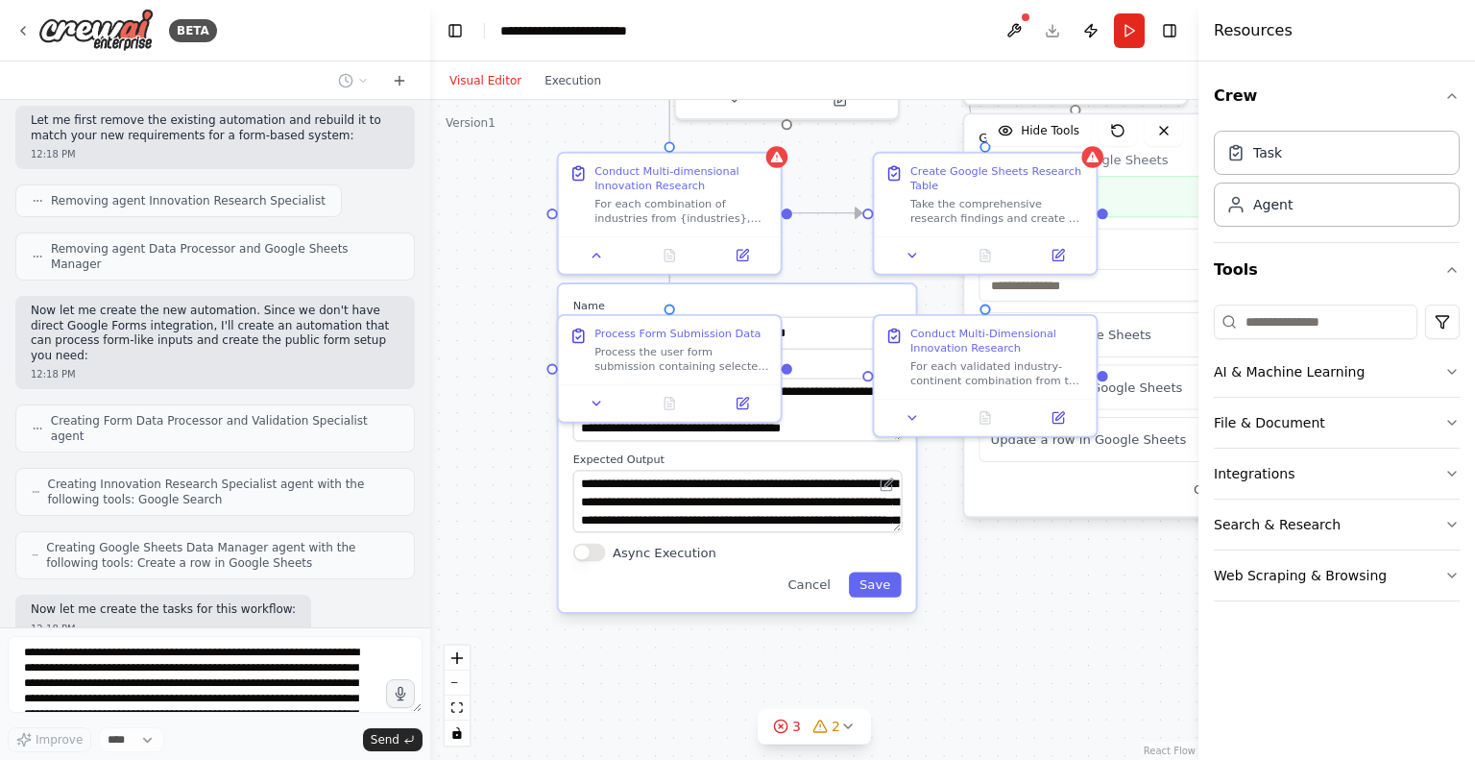
scroll to position [2782, 0]
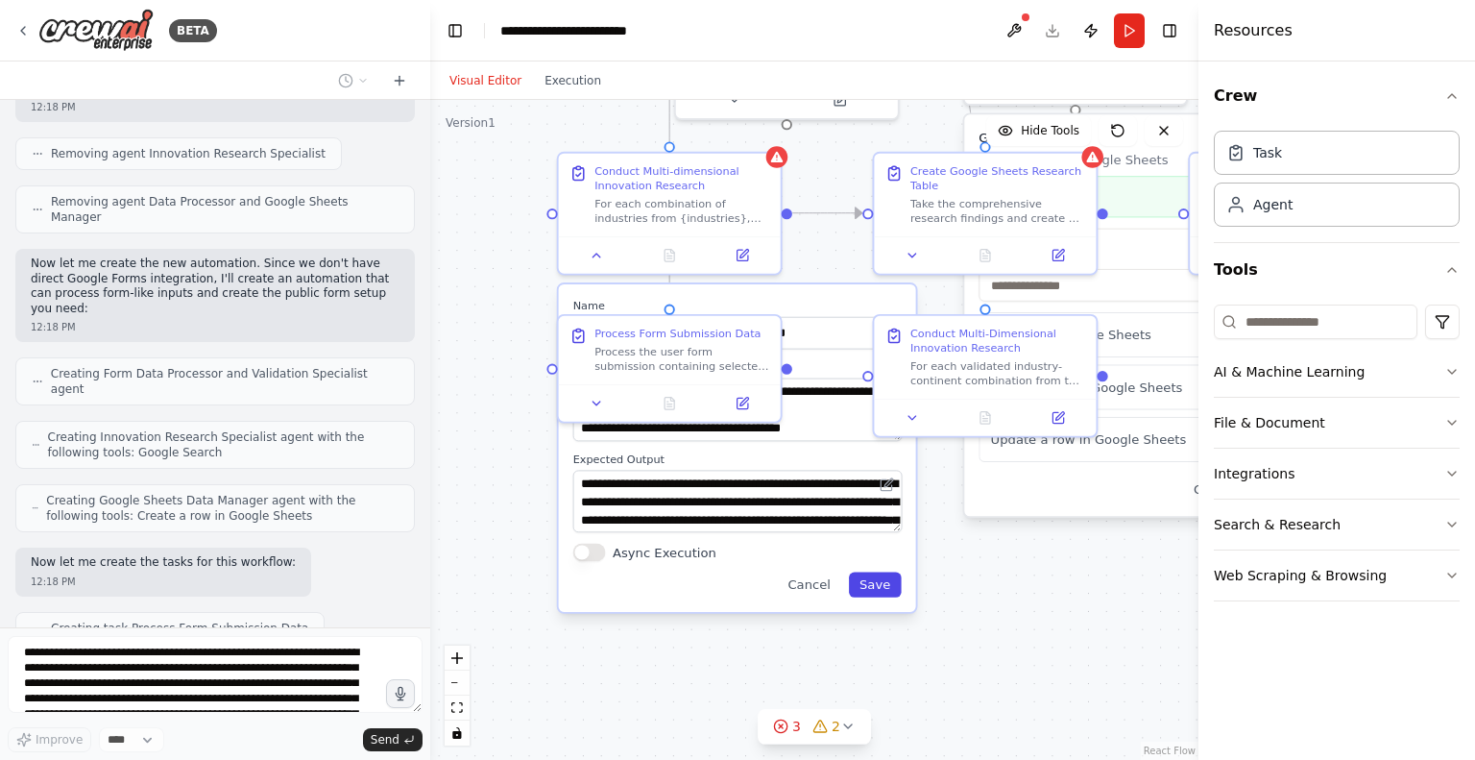
click at [869, 585] on button "Save" at bounding box center [875, 584] width 53 height 25
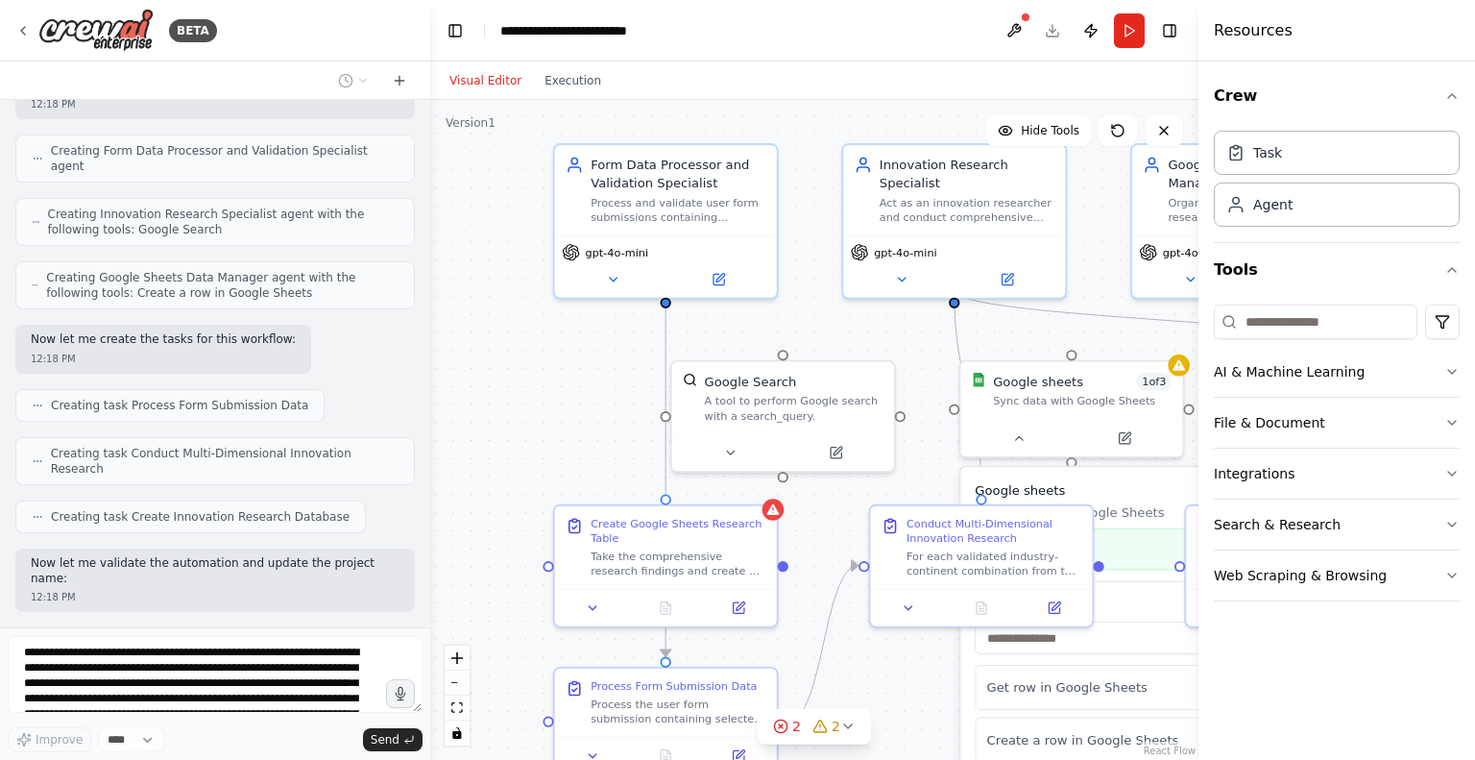
scroll to position [3053, 0]
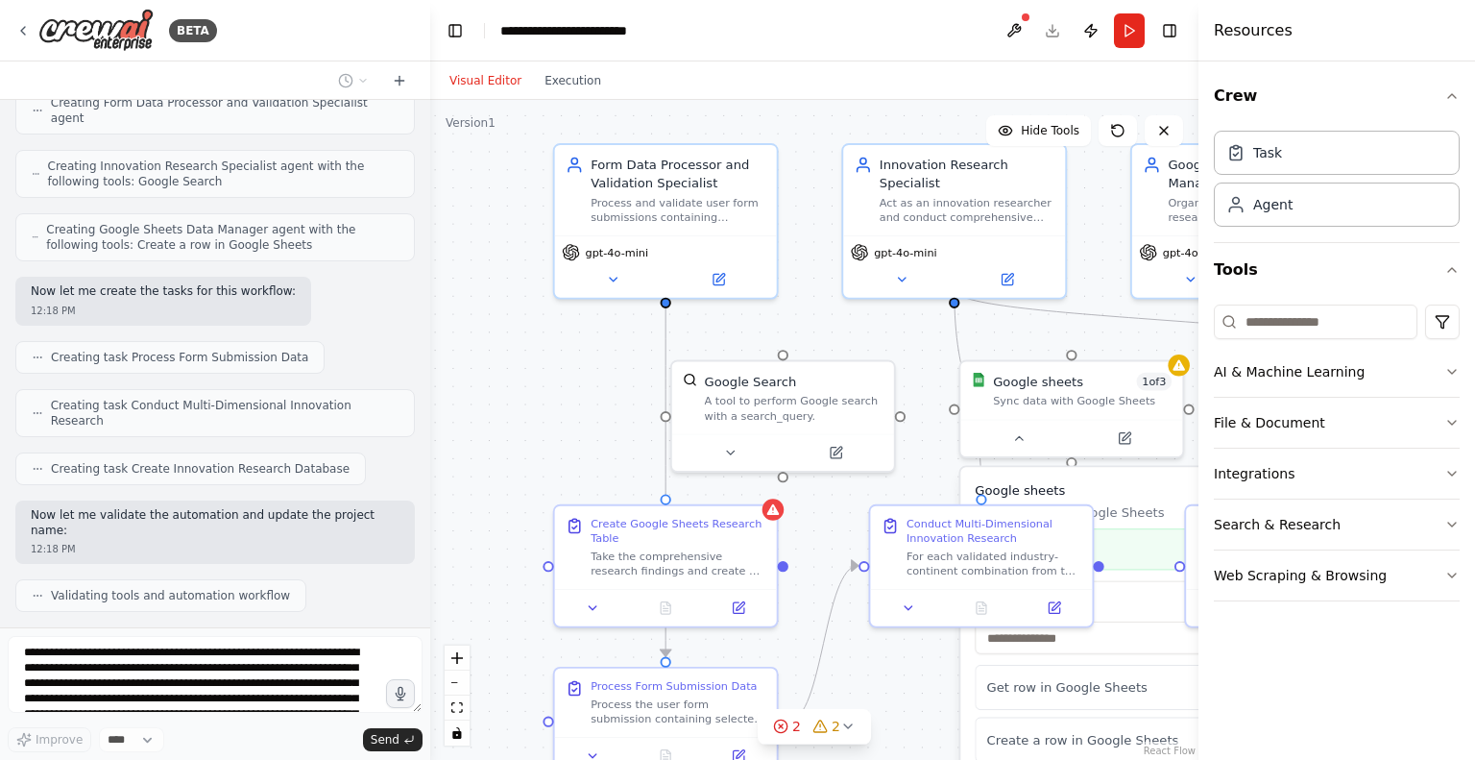
drag, startPoint x: 849, startPoint y: 333, endPoint x: 845, endPoint y: 686, distance: 352.5
click at [845, 686] on div ".deletable-edge-delete-btn { width: 20px; height: 20px; border: 0px solid #ffff…" at bounding box center [814, 430] width 768 height 660
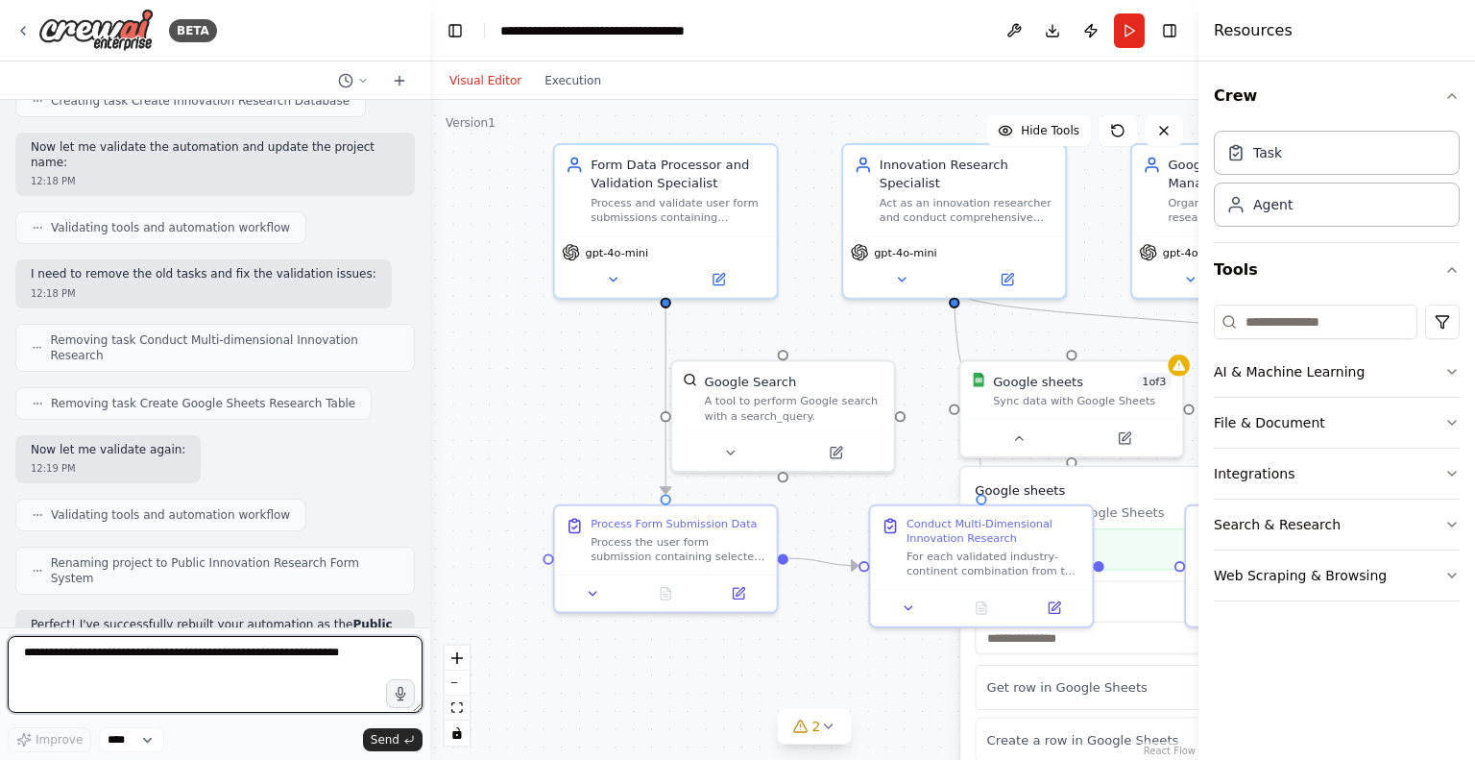
scroll to position [3423, 0]
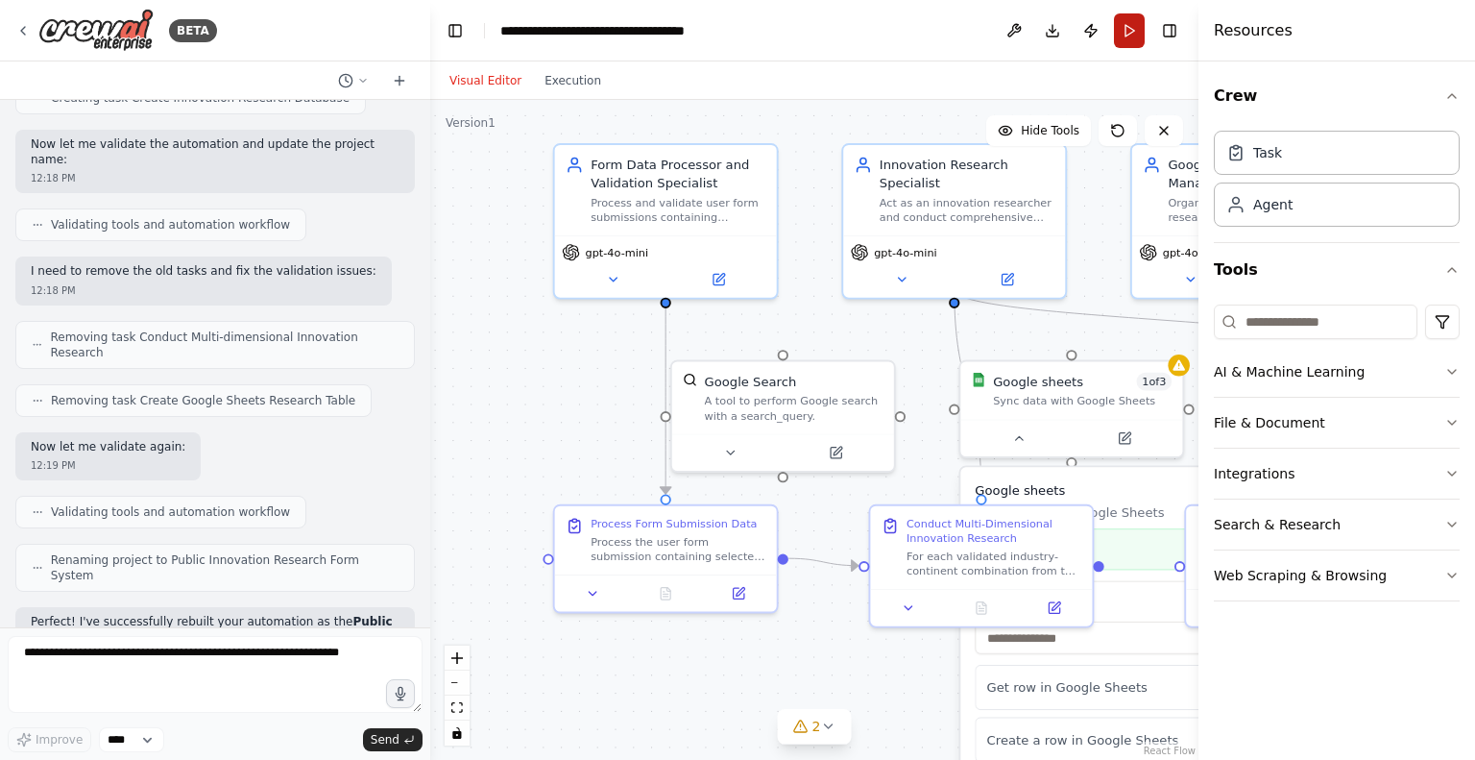
click at [1123, 37] on button "Run" at bounding box center [1129, 30] width 31 height 35
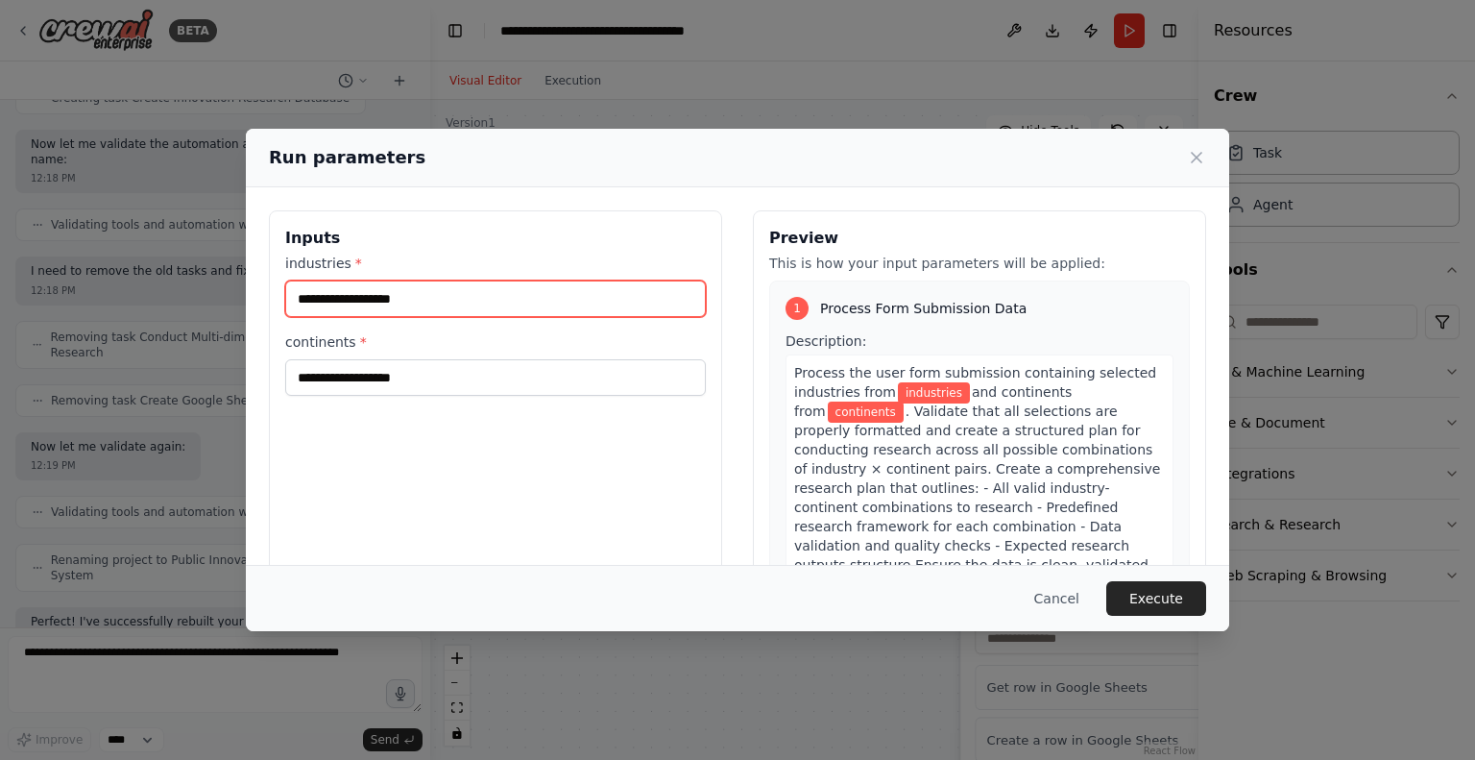
click at [606, 299] on input "industries *" at bounding box center [495, 298] width 421 height 37
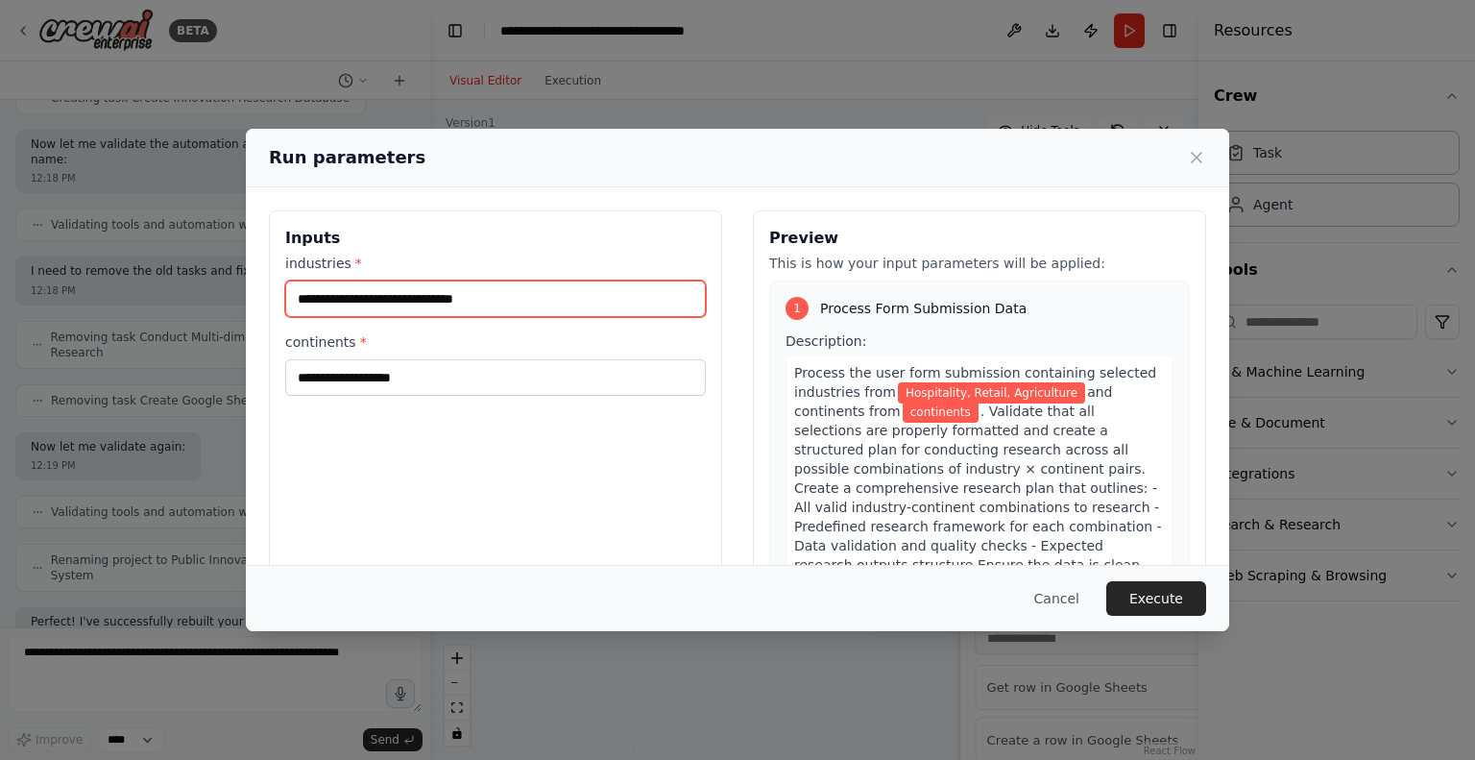
type input "**********"
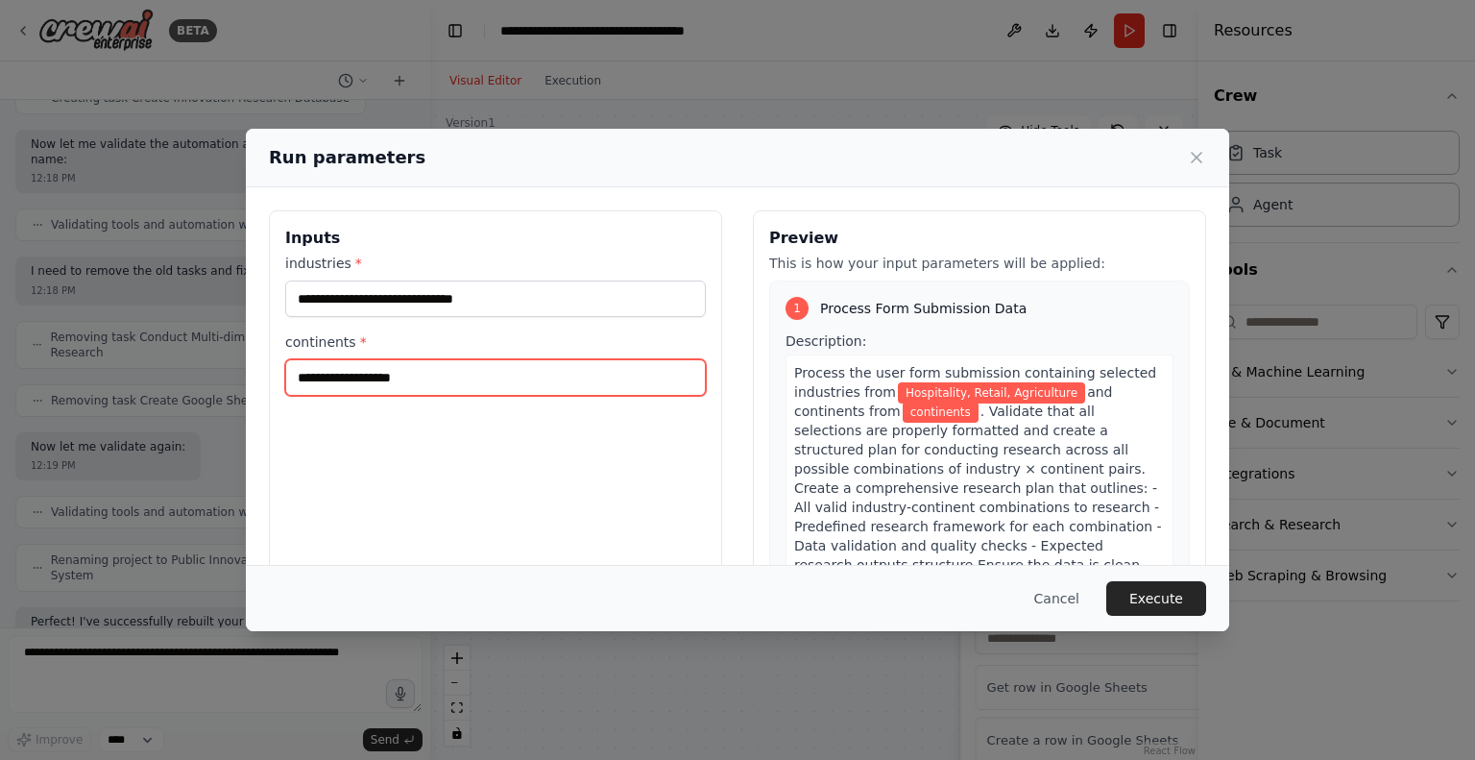
click at [540, 372] on input "continents *" at bounding box center [495, 377] width 421 height 37
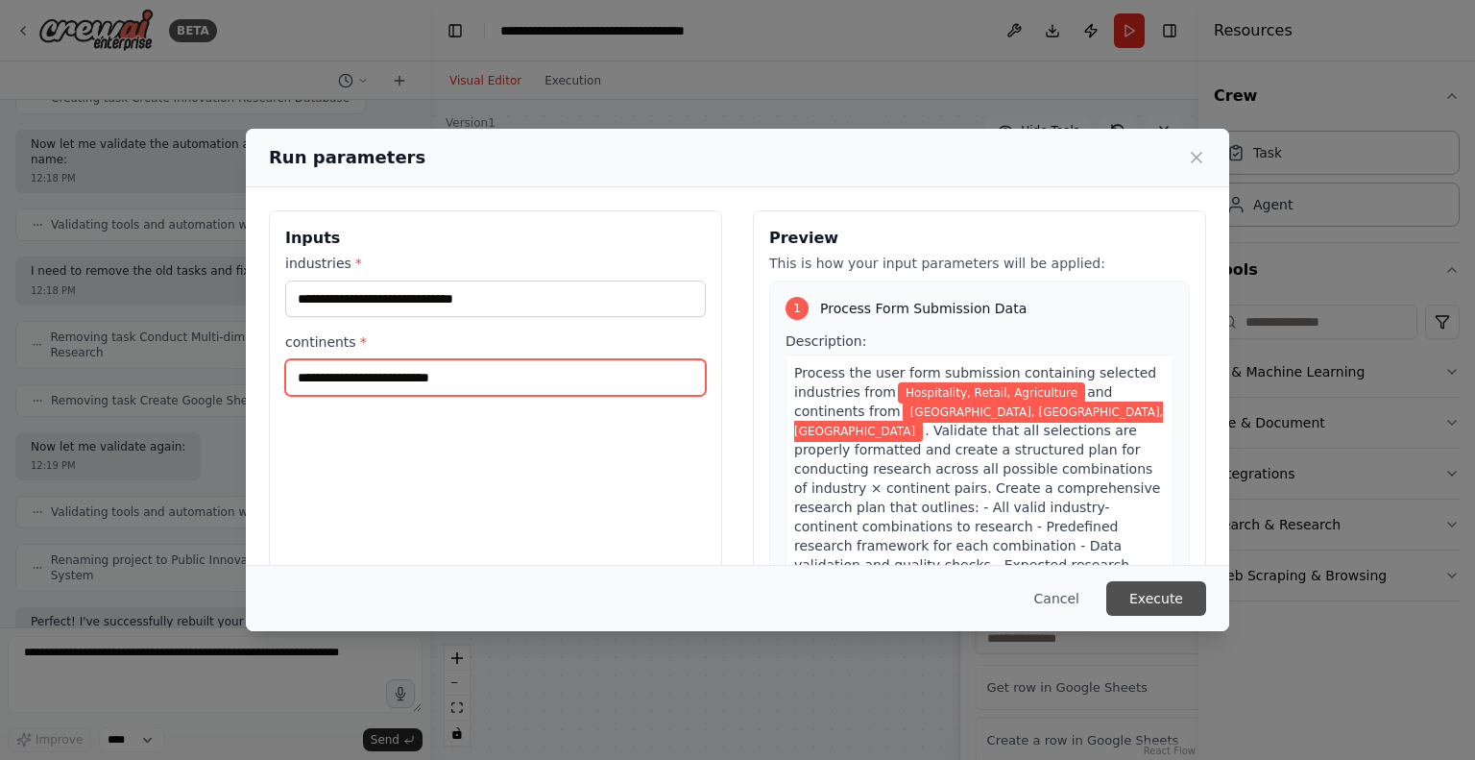
type input "**********"
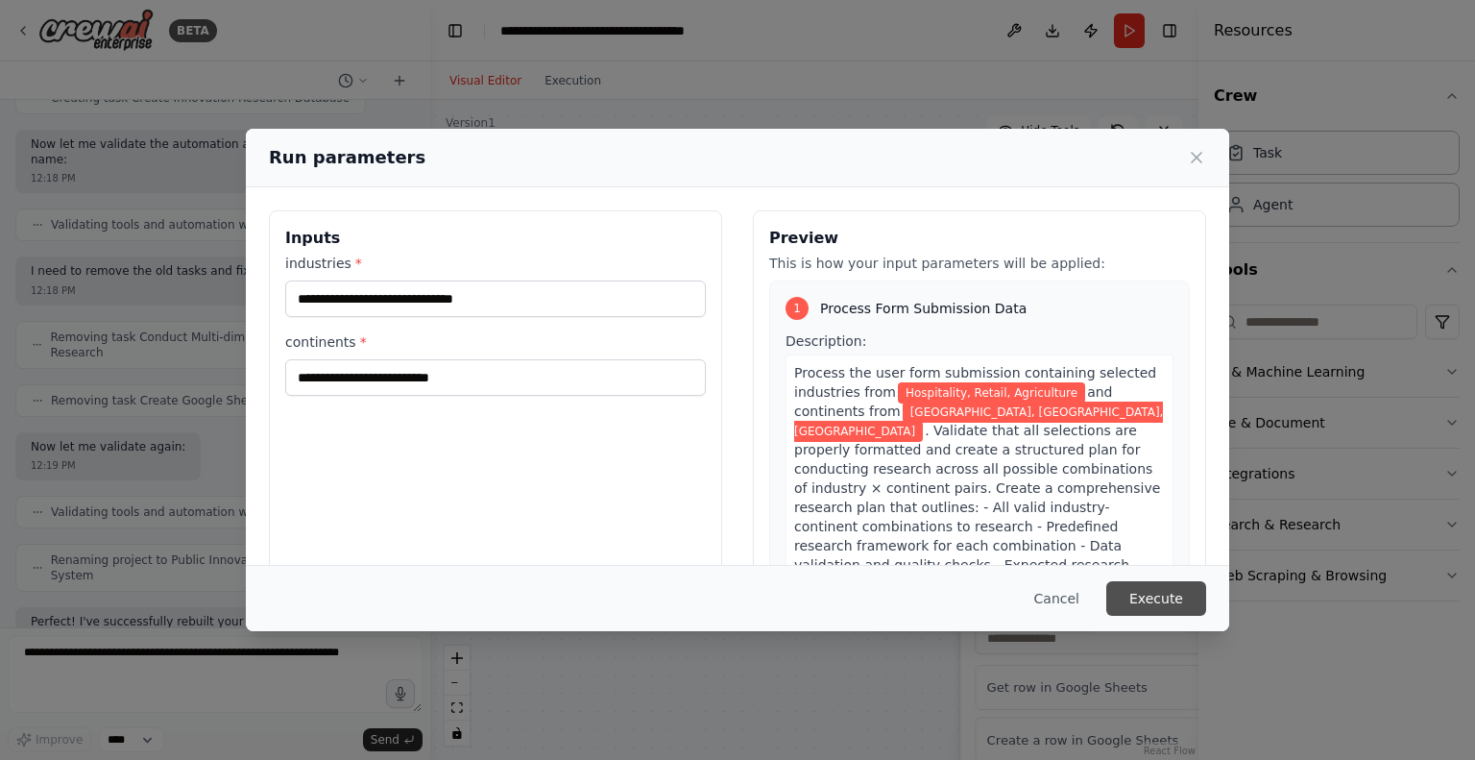
click at [1153, 597] on button "Execute" at bounding box center [1157, 598] width 100 height 35
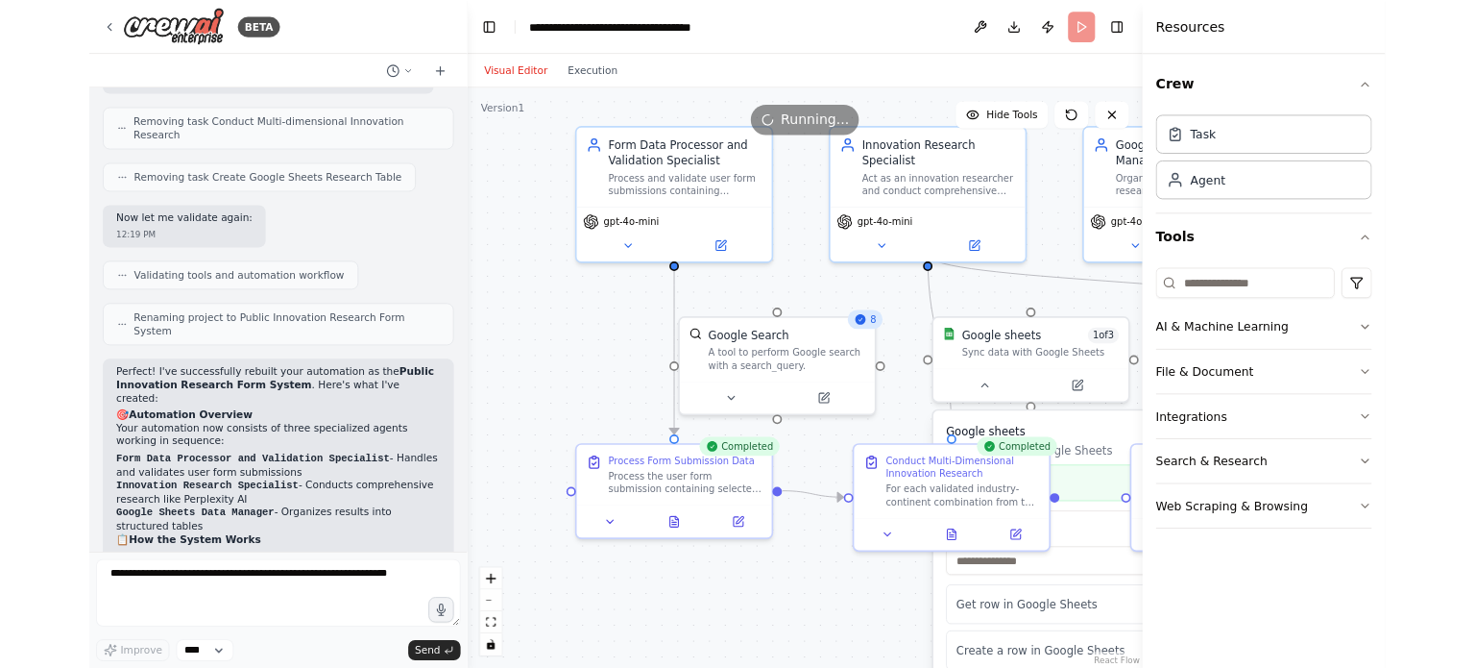
scroll to position [3623, 0]
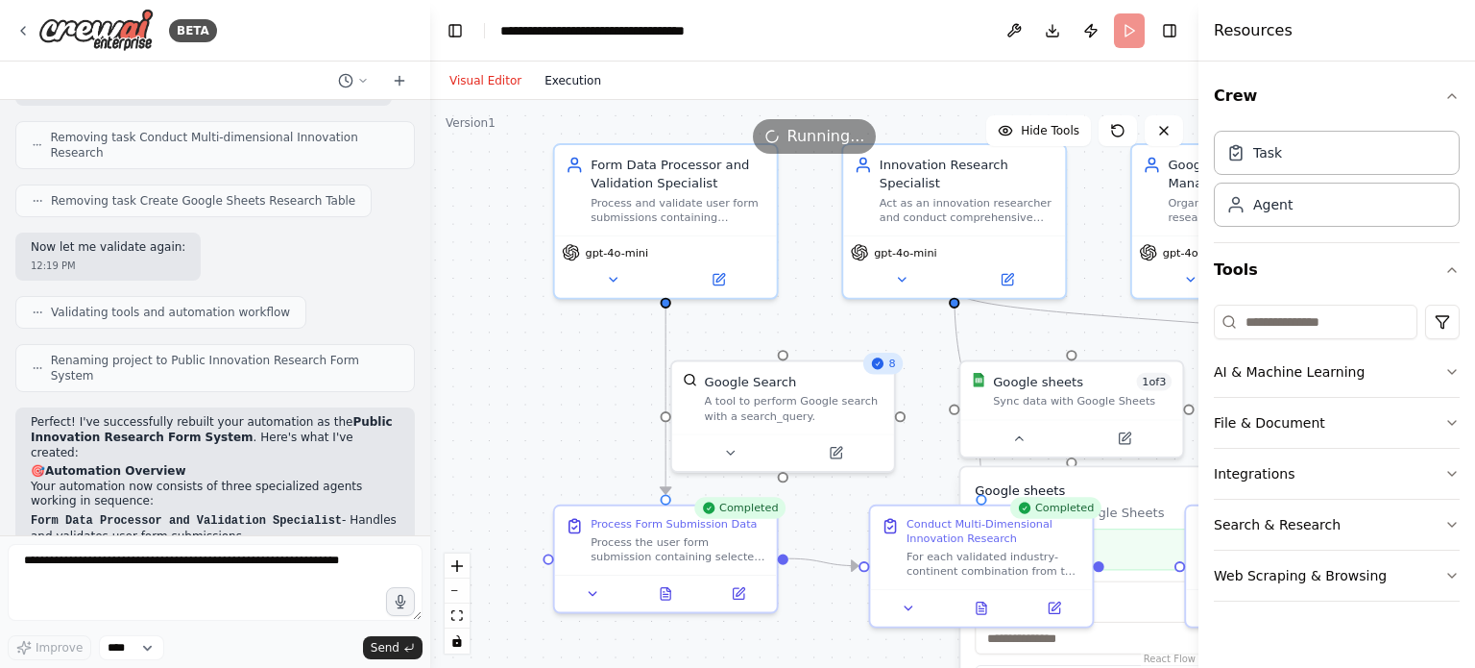
click at [573, 79] on button "Execution" at bounding box center [573, 80] width 80 height 23
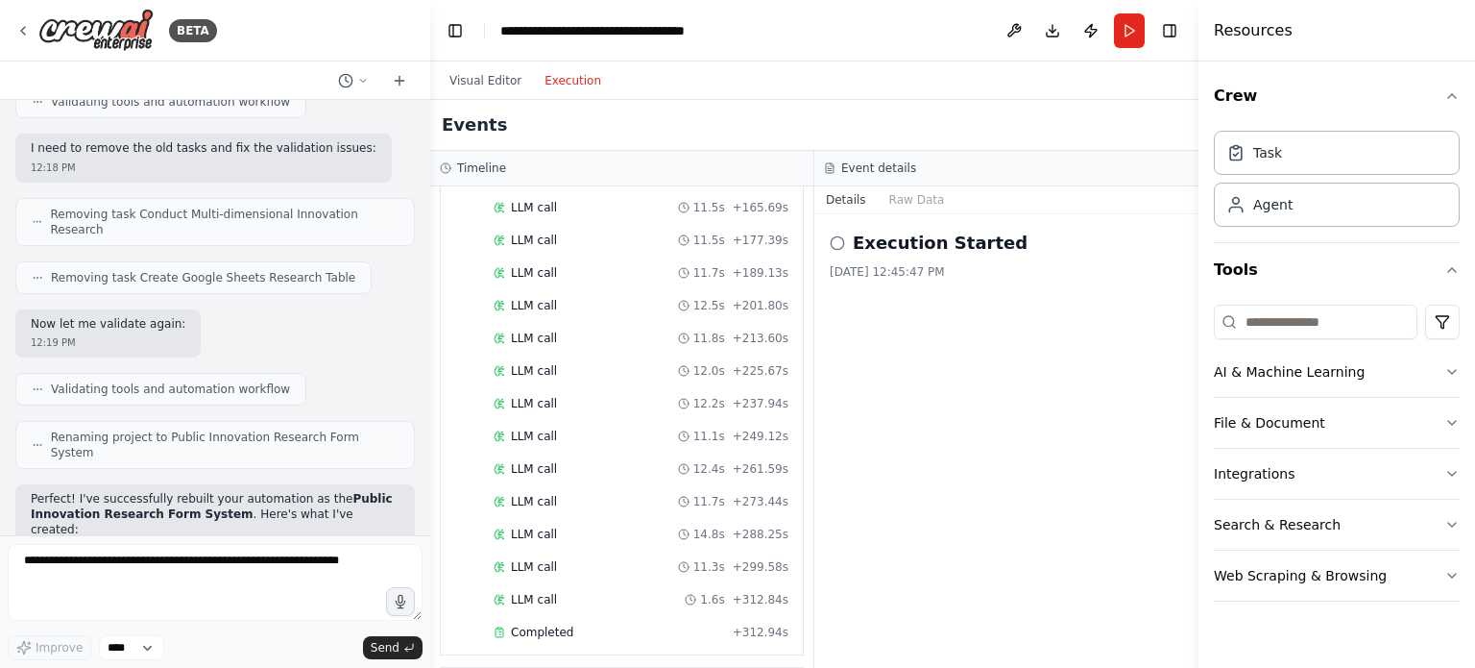
scroll to position [3527, 0]
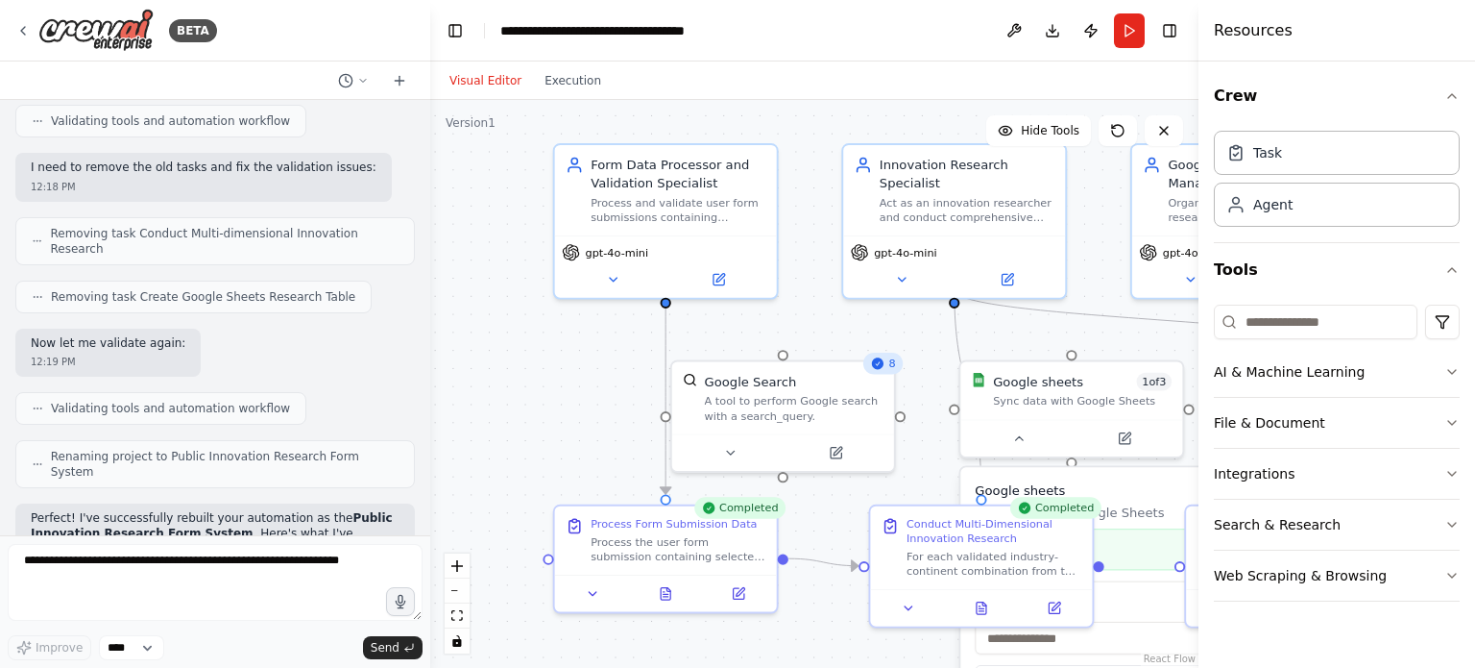
click at [487, 79] on button "Visual Editor" at bounding box center [485, 80] width 95 height 23
click at [600, 591] on button at bounding box center [593, 590] width 62 height 22
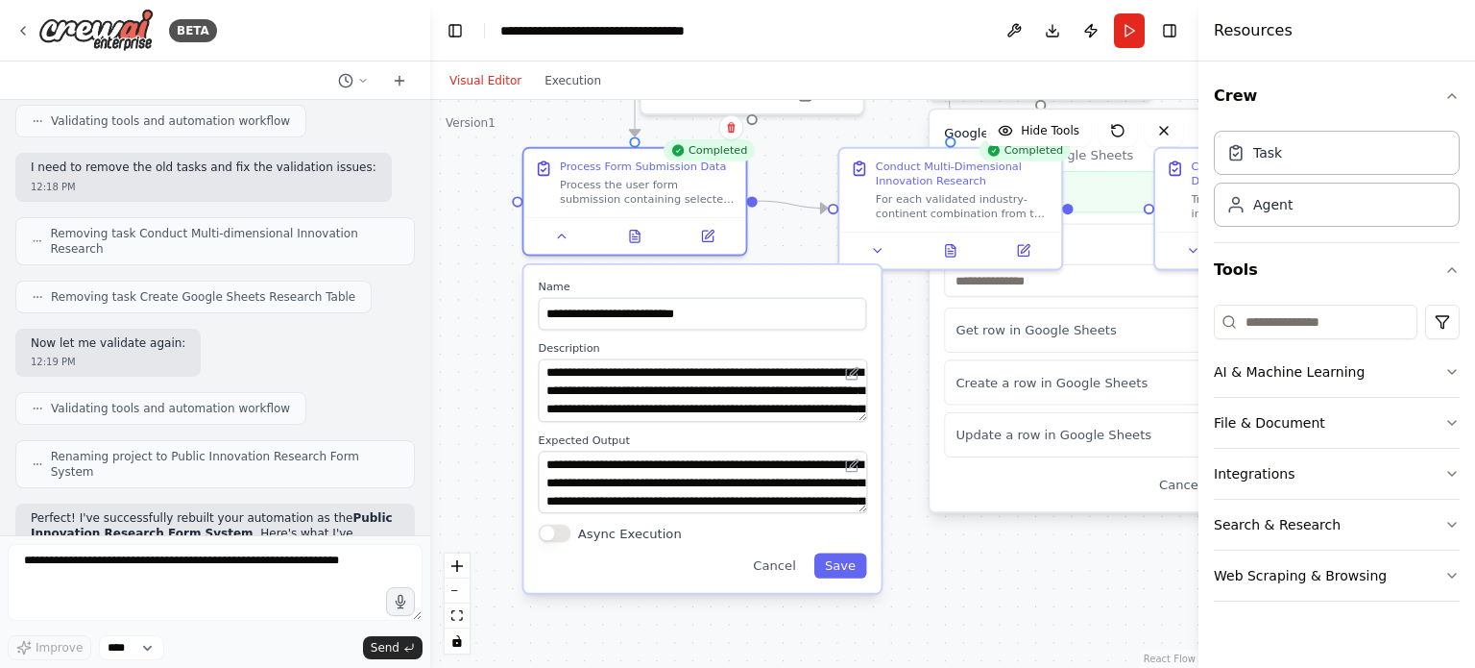
drag, startPoint x: 549, startPoint y: 497, endPoint x: 501, endPoint y: 154, distance: 346.3
click at [501, 154] on div ".deletable-edge-delete-btn { width: 20px; height: 20px; border: 0px solid #ffff…" at bounding box center [814, 384] width 768 height 568
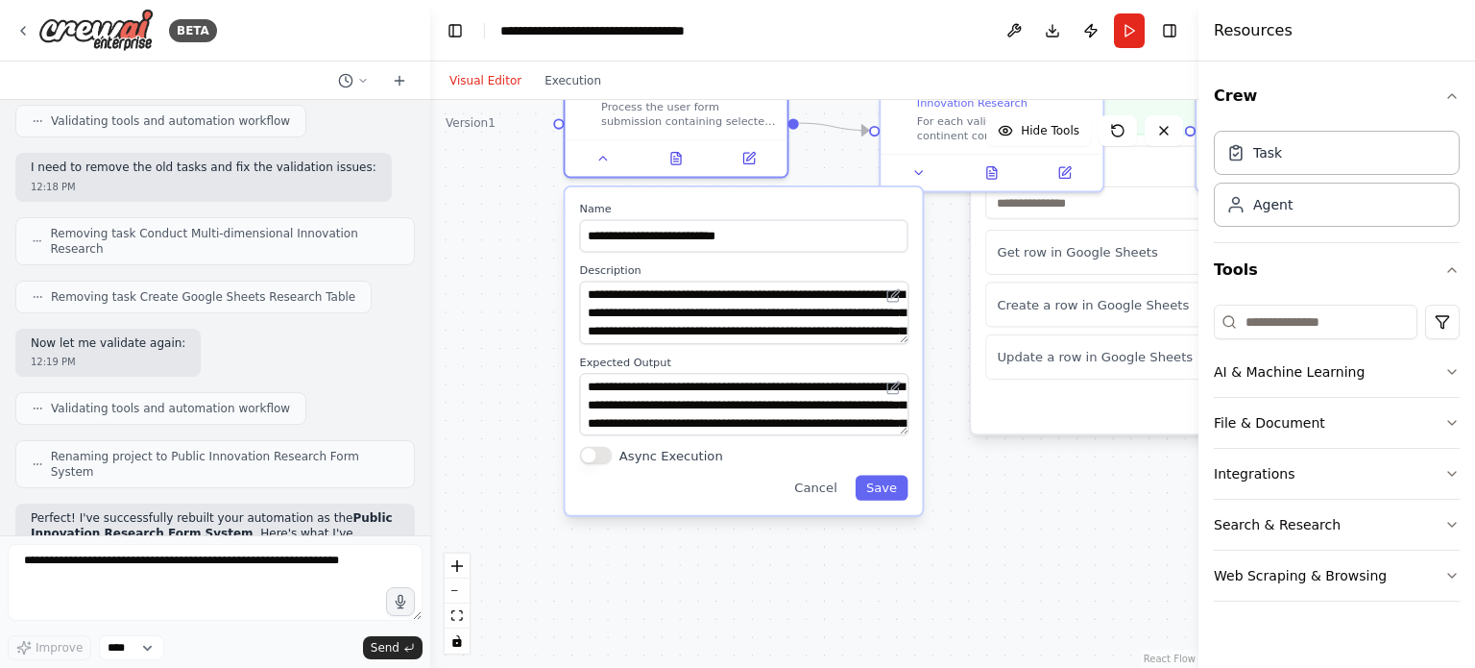
drag, startPoint x: 484, startPoint y: 353, endPoint x: 518, endPoint y: 291, distance: 70.1
click at [520, 283] on div ".deletable-edge-delete-btn { width: 20px; height: 20px; border: 0px solid #ffff…" at bounding box center [814, 384] width 768 height 568
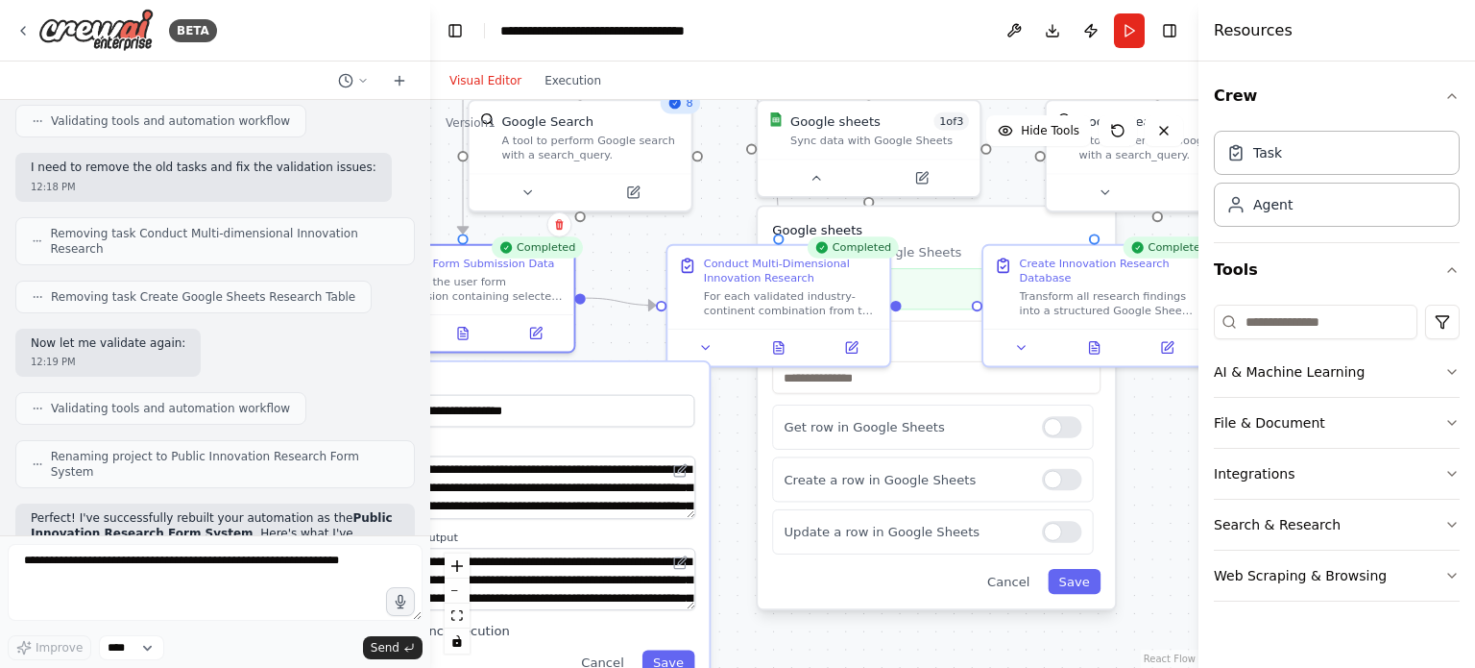
drag, startPoint x: 953, startPoint y: 378, endPoint x: 742, endPoint y: 552, distance: 273.6
click at [742, 552] on div ".deletable-edge-delete-btn { width: 20px; height: 20px; border: 0px solid #ffff…" at bounding box center [814, 384] width 768 height 568
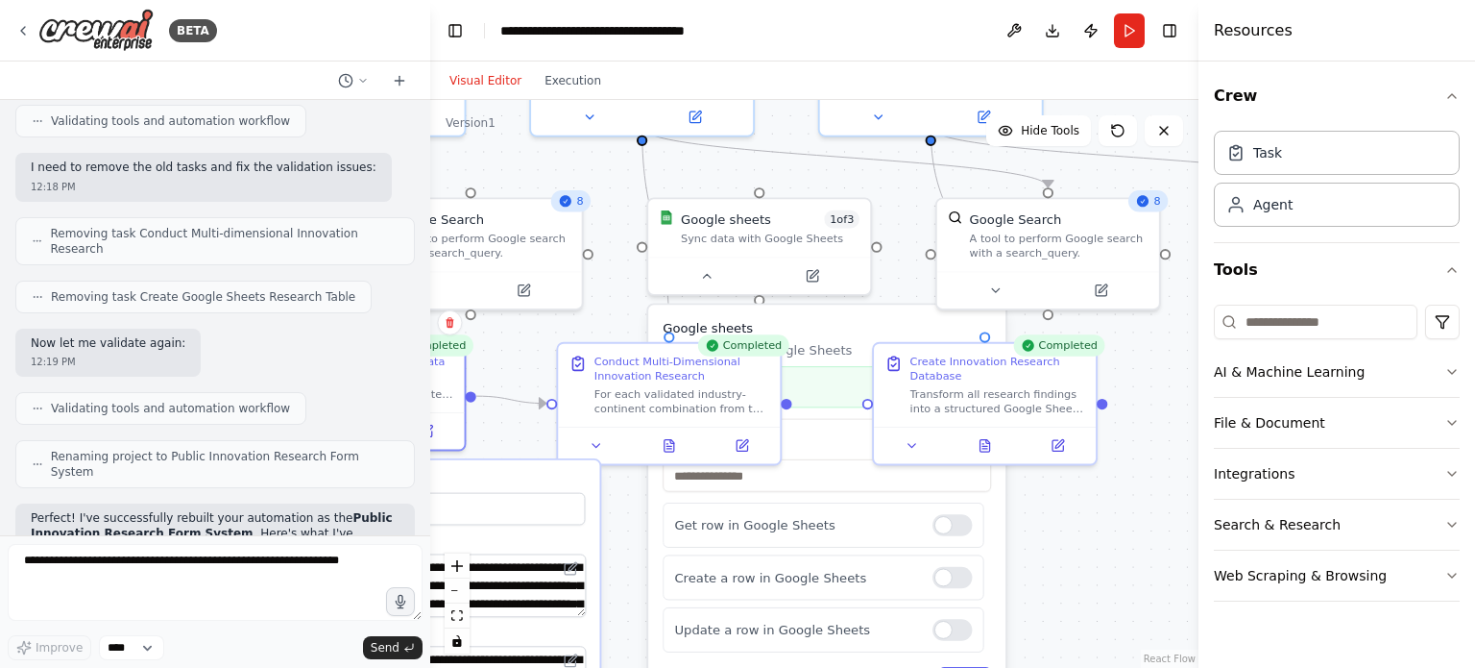
drag, startPoint x: 738, startPoint y: 444, endPoint x: 596, endPoint y: 545, distance: 174.3
click at [596, 547] on div ".deletable-edge-delete-btn { width: 20px; height: 20px; border: 0px solid #ffff…" at bounding box center [814, 384] width 768 height 568
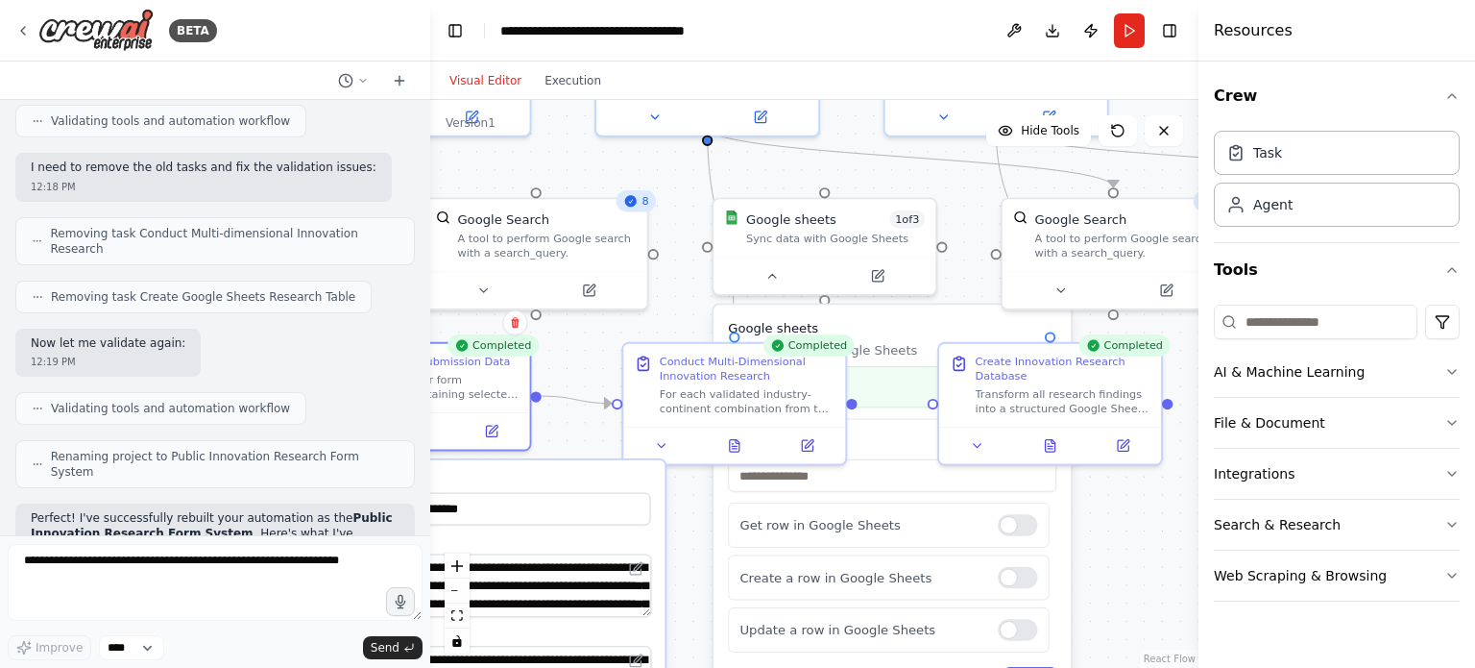
drag, startPoint x: 585, startPoint y: 181, endPoint x: 682, endPoint y: 176, distance: 97.1
click at [682, 176] on div ".deletable-edge-delete-btn { width: 20px; height: 20px; border: 0px solid #ffff…" at bounding box center [814, 384] width 768 height 568
click at [887, 272] on button at bounding box center [878, 272] width 102 height 22
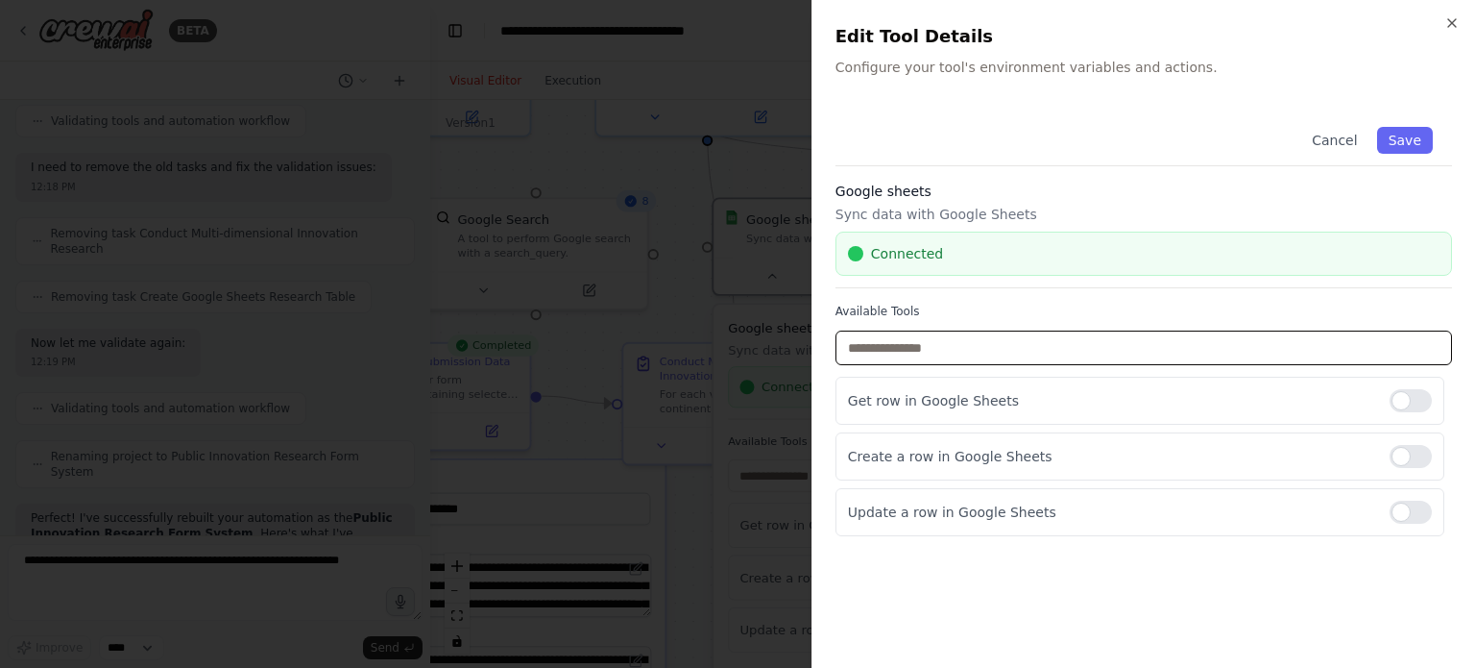
click at [1045, 345] on input "text" at bounding box center [1144, 347] width 617 height 35
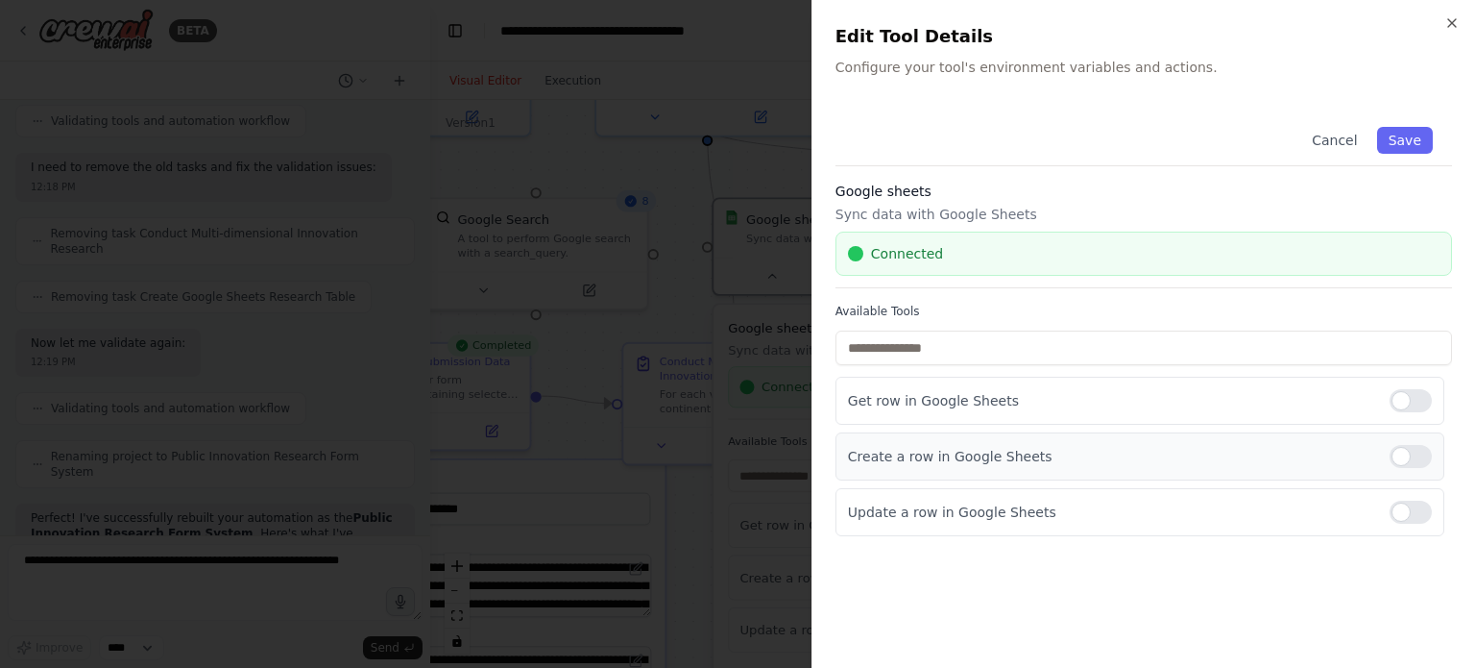
click at [1045, 450] on p "Create a row in Google Sheets" at bounding box center [1111, 456] width 526 height 19
click at [761, 138] on div at bounding box center [737, 334] width 1475 height 668
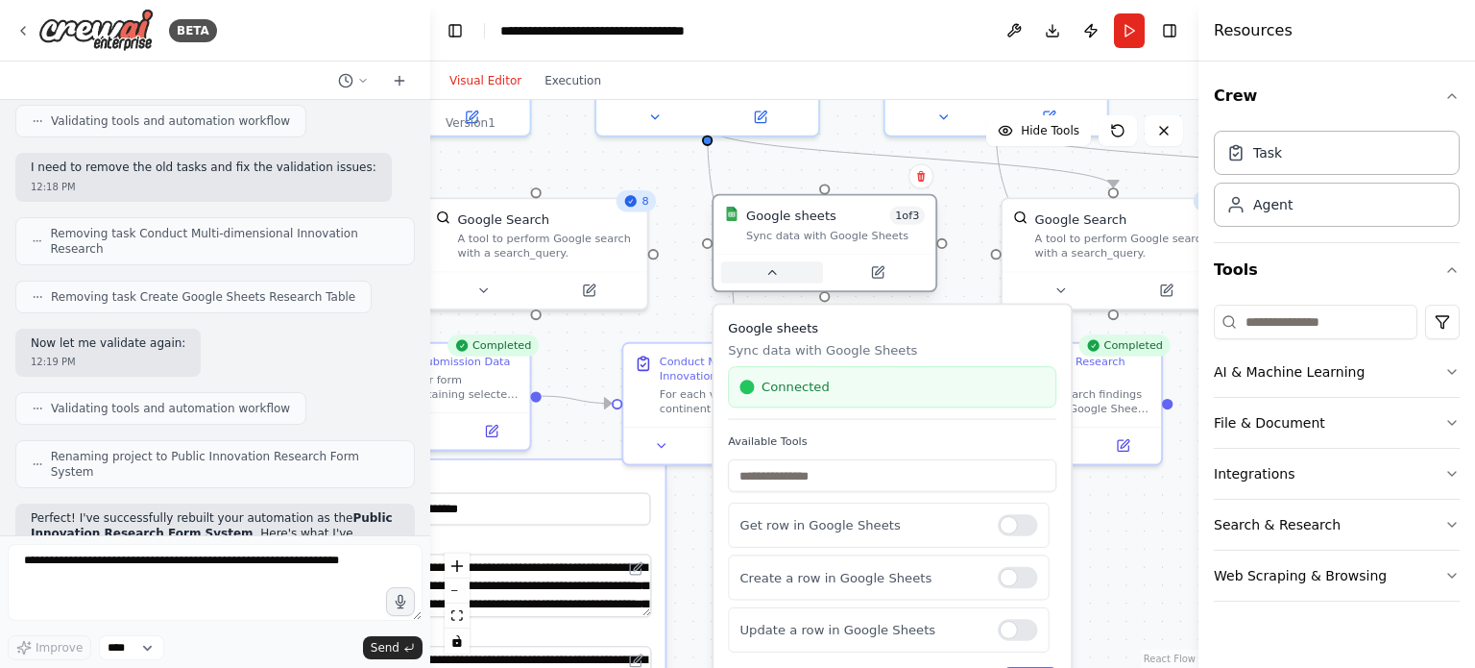
click at [776, 276] on icon at bounding box center [772, 272] width 14 height 14
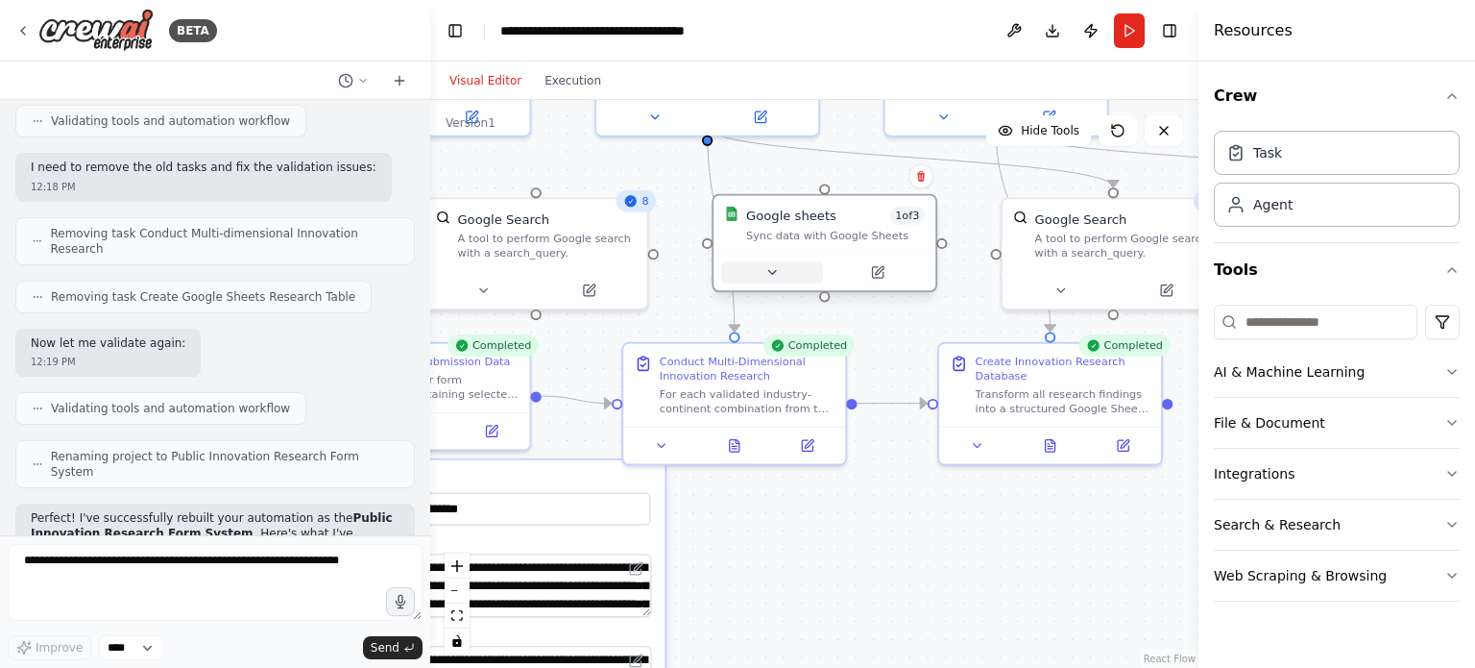
click at [776, 276] on icon at bounding box center [772, 272] width 14 height 14
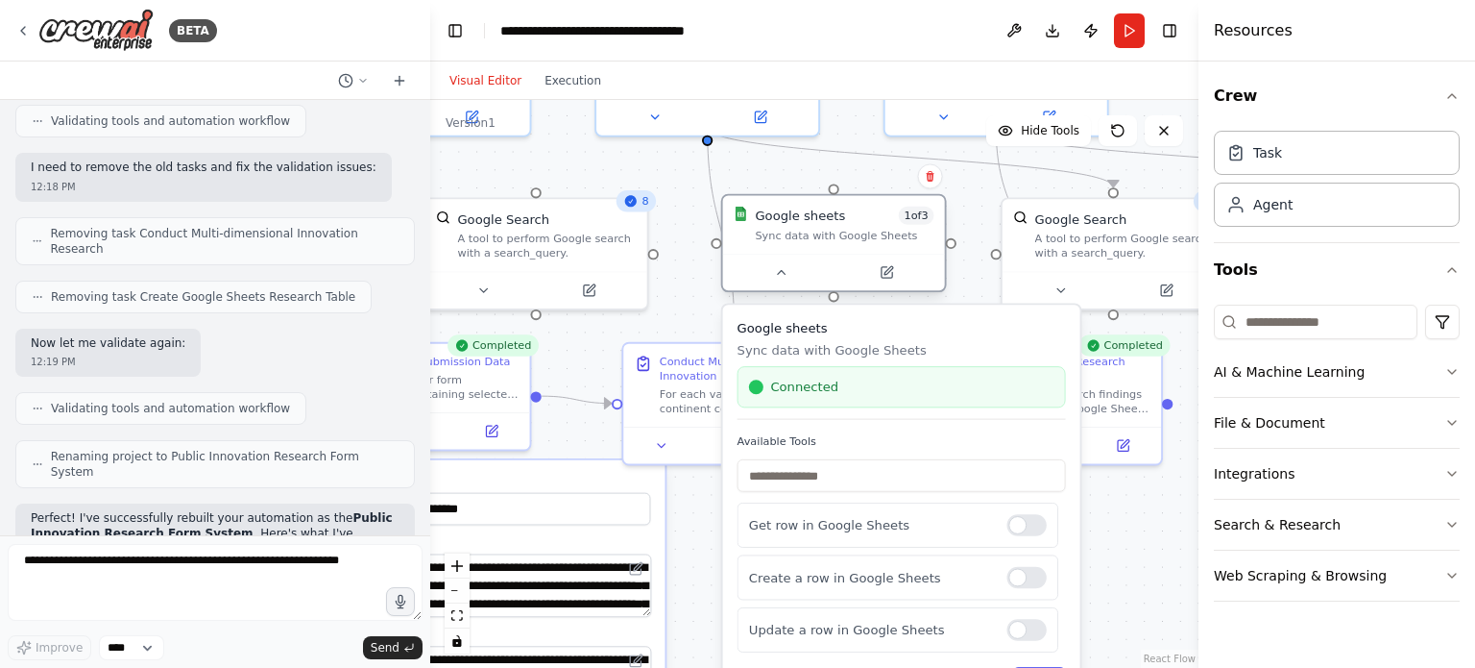
drag, startPoint x: 812, startPoint y: 222, endPoint x: 799, endPoint y: 245, distance: 26.2
click at [799, 245] on div "Google sheets 1 of 3 Sync data with Google Sheets" at bounding box center [834, 225] width 222 height 58
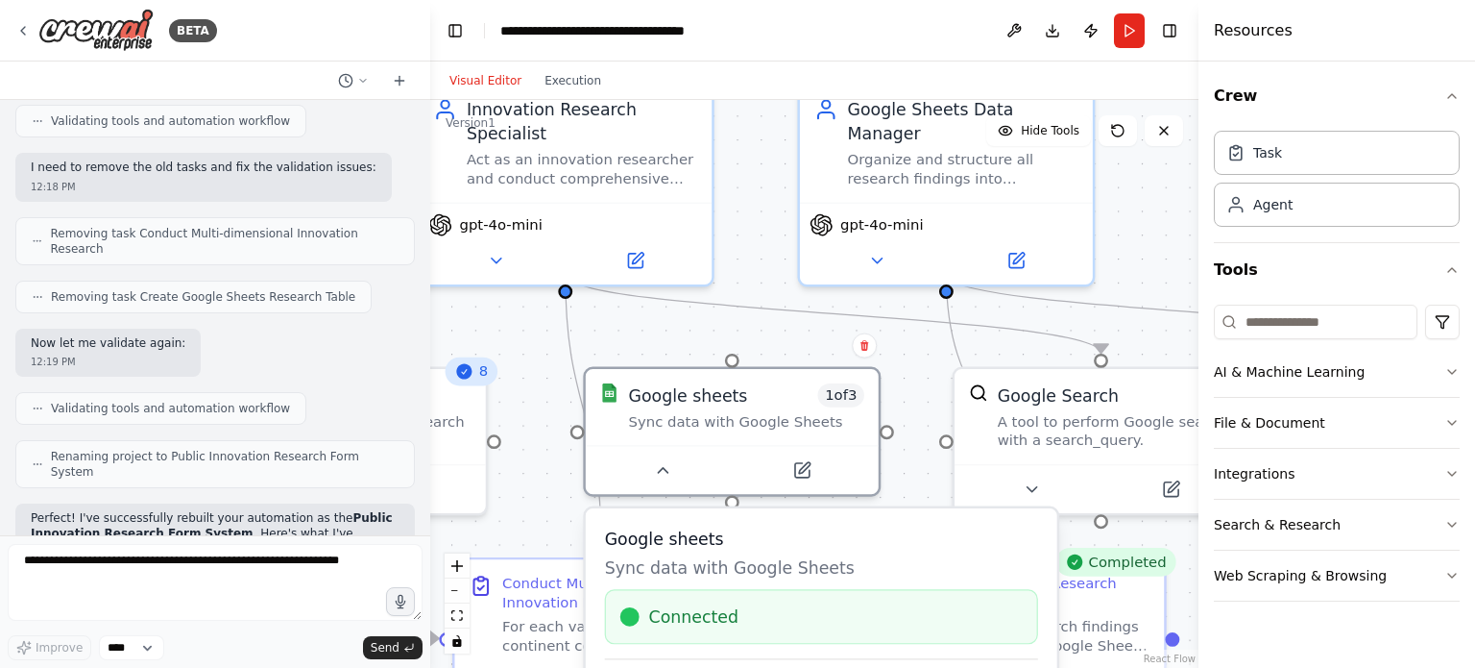
drag, startPoint x: 689, startPoint y: 279, endPoint x: 534, endPoint y: 473, distance: 248.1
click at [534, 475] on div ".deletable-edge-delete-btn { width: 20px; height: 20px; border: 0px solid #ffff…" at bounding box center [814, 384] width 768 height 568
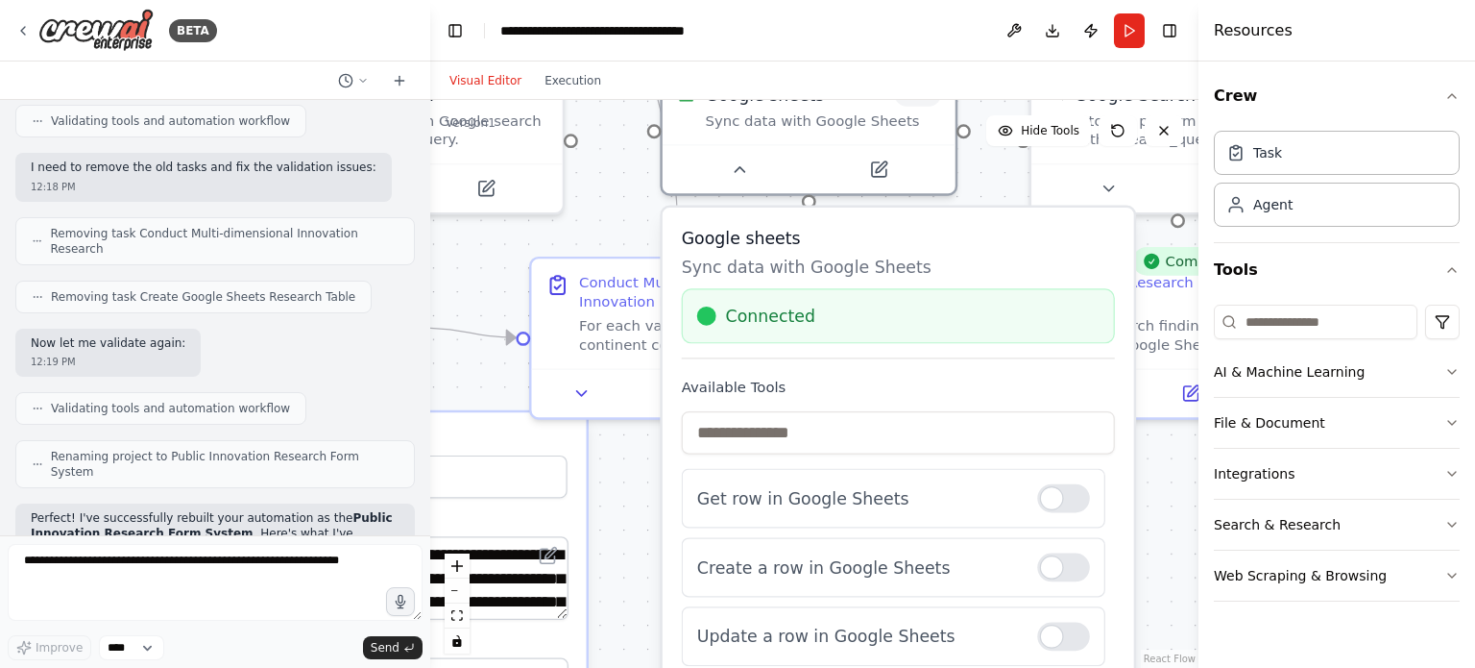
drag, startPoint x: 540, startPoint y: 460, endPoint x: 616, endPoint y: 173, distance: 297.1
click at [621, 162] on div ".deletable-edge-delete-btn { width: 20px; height: 20px; border: 0px solid #ffff…" at bounding box center [814, 384] width 768 height 568
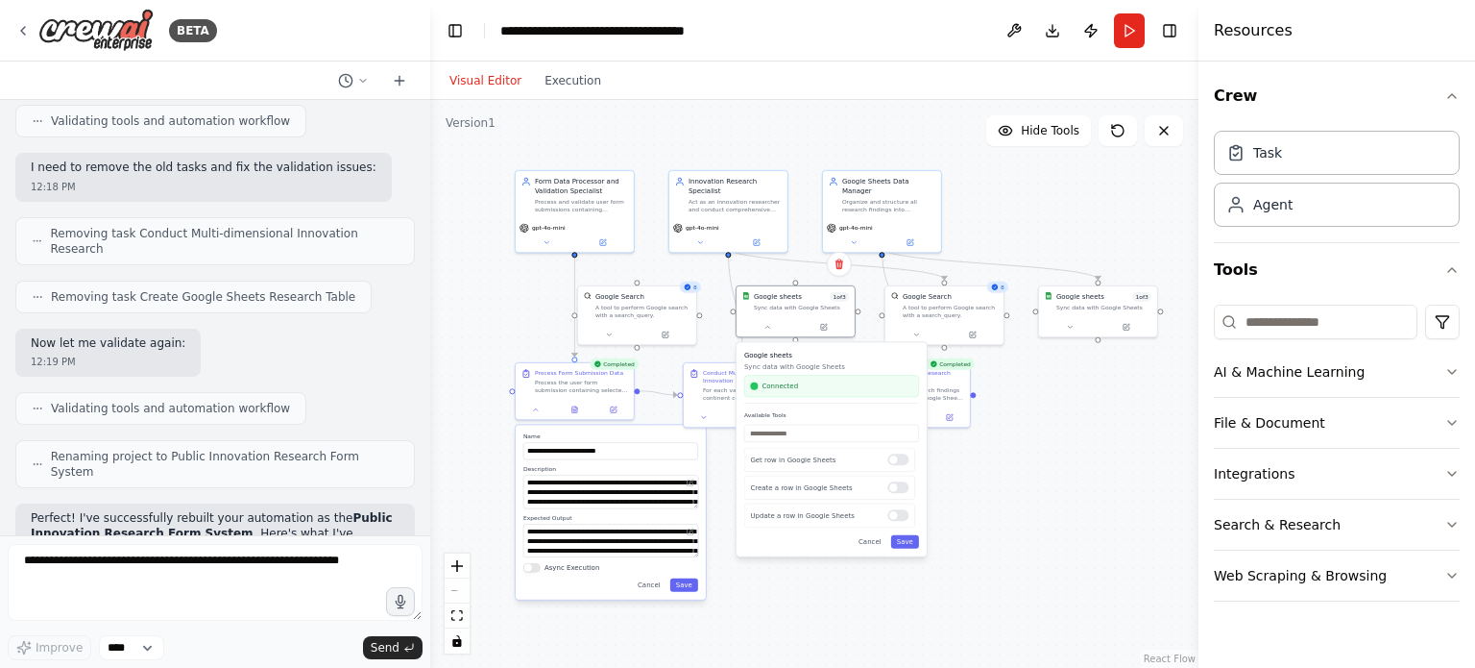
drag, startPoint x: 634, startPoint y: 146, endPoint x: 718, endPoint y: 126, distance: 86.0
click at [718, 126] on div ".deletable-edge-delete-btn { width: 20px; height: 20px; border: 0px solid #ffff…" at bounding box center [814, 384] width 768 height 568
drag, startPoint x: 769, startPoint y: 327, endPoint x: 761, endPoint y: 346, distance: 21.1
click at [768, 329] on button at bounding box center [768, 327] width 55 height 12
click at [767, 327] on icon at bounding box center [768, 325] width 8 height 8
